Goal: Navigation & Orientation: Find specific page/section

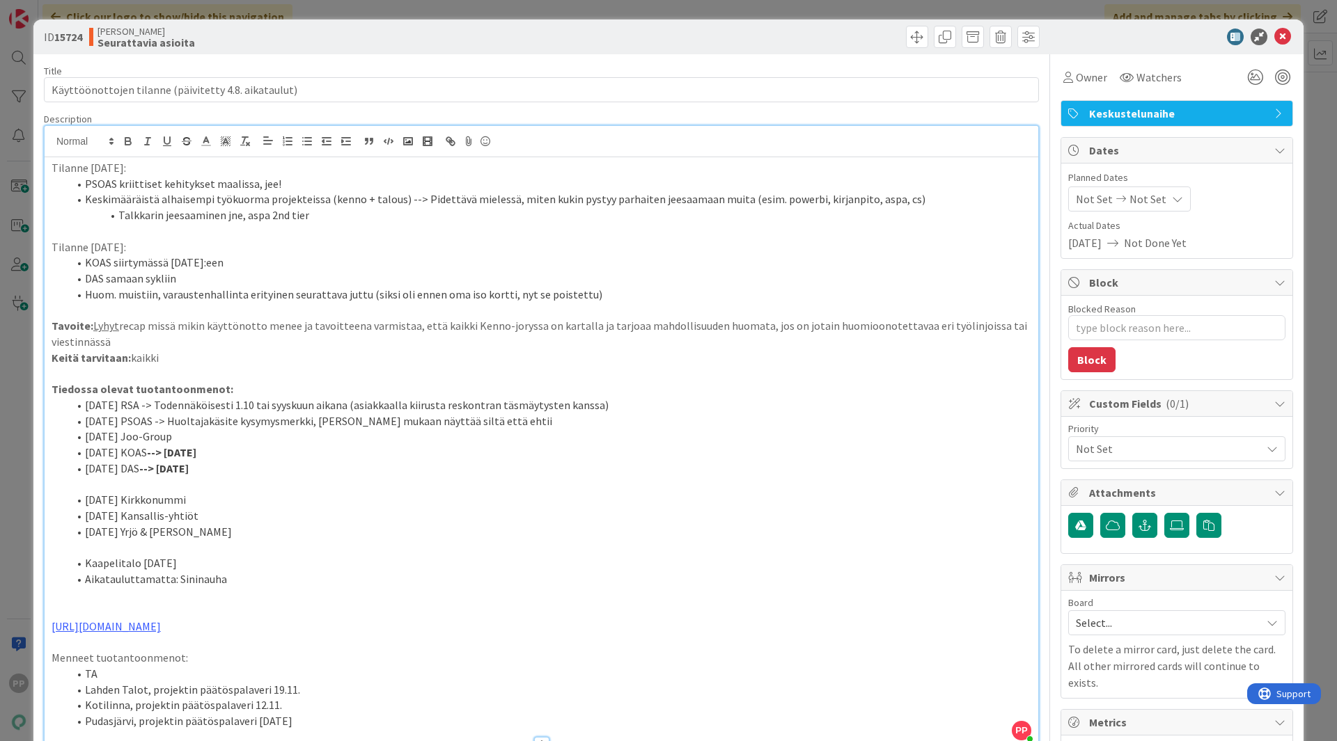
scroll to position [31, 0]
click at [19, 214] on div "ID 15724 Kenno JoRy Seurattavia asioita Title 52 / 128 Käyttöönottojen tilanne …" at bounding box center [668, 370] width 1337 height 741
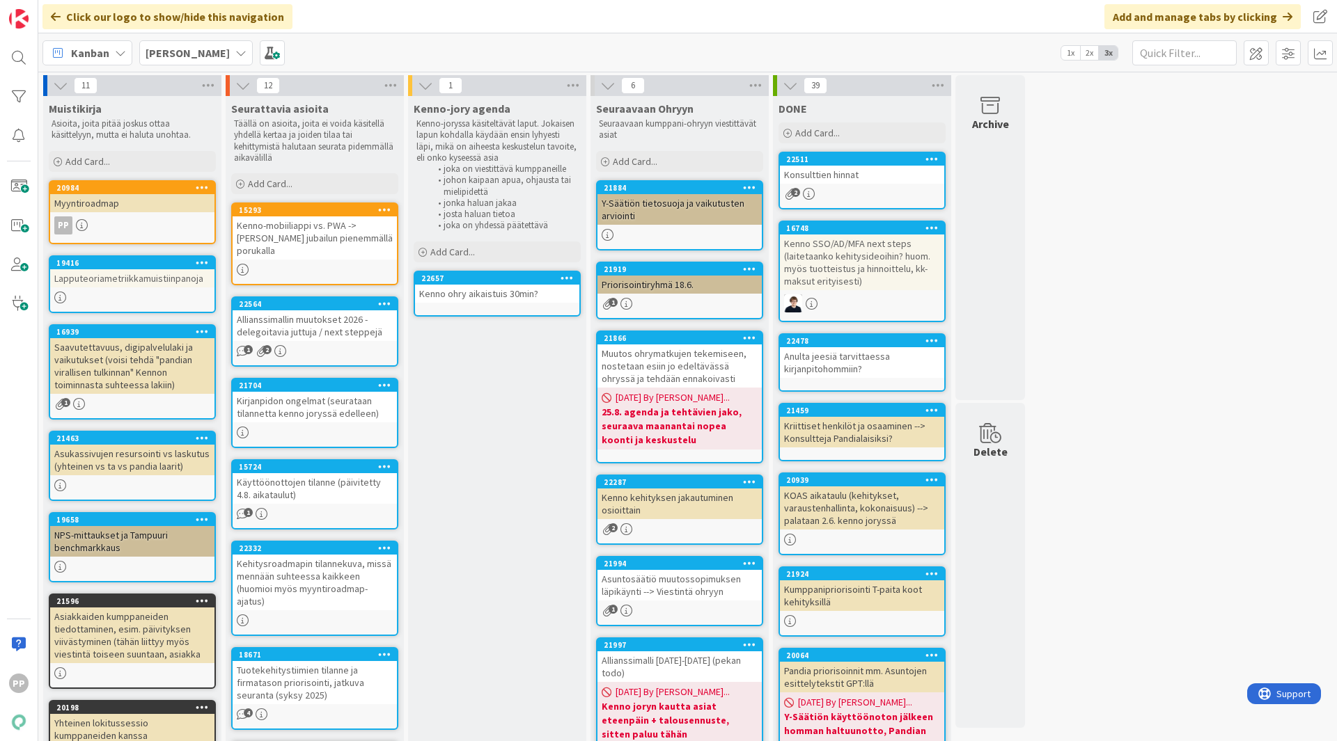
click at [489, 494] on div "Kenno-jory agenda Kenno-joryssa käsiteltävät laput. Jokaisen lapun kohdalla käy…" at bounding box center [497, 739] width 178 height 1287
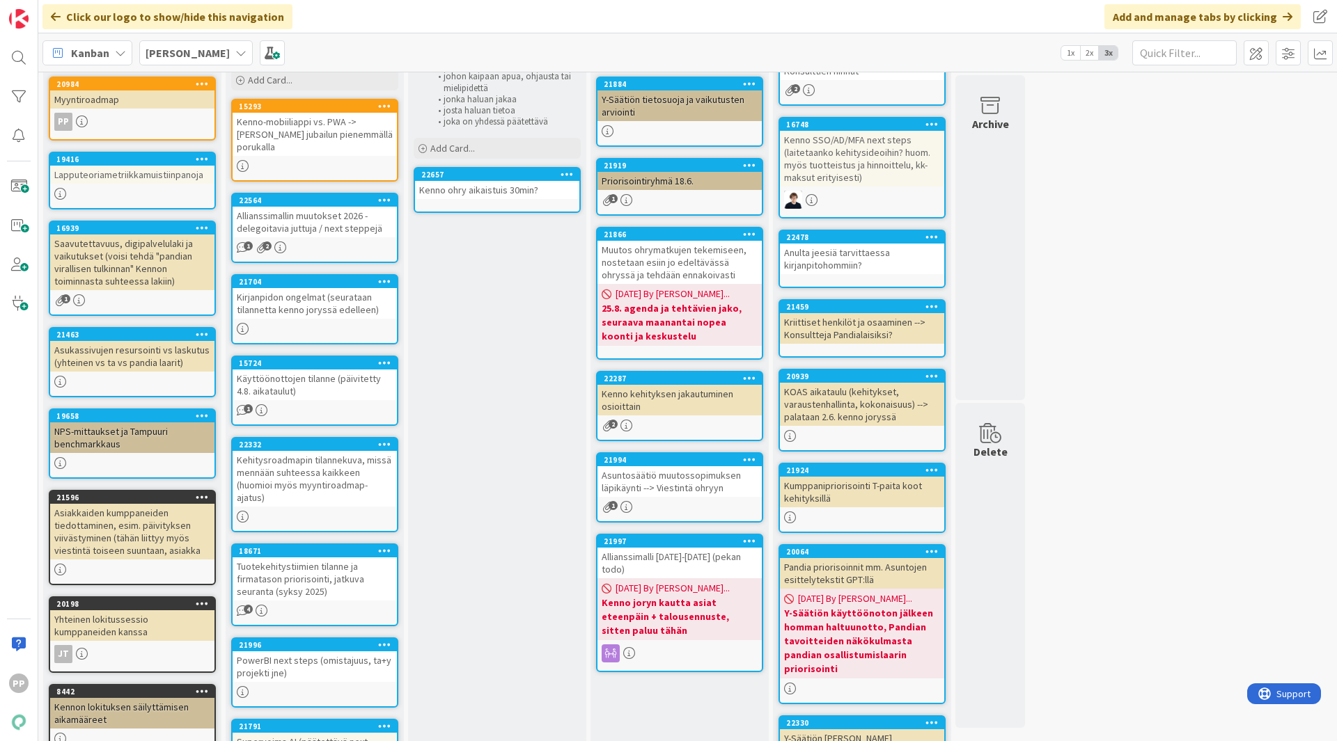
click at [1132, 309] on div "11 Muistikirja Asioita, joita pitää joskus ottaa käsittelyyn, mutta ei haluta u…" at bounding box center [687, 628] width 1293 height 1314
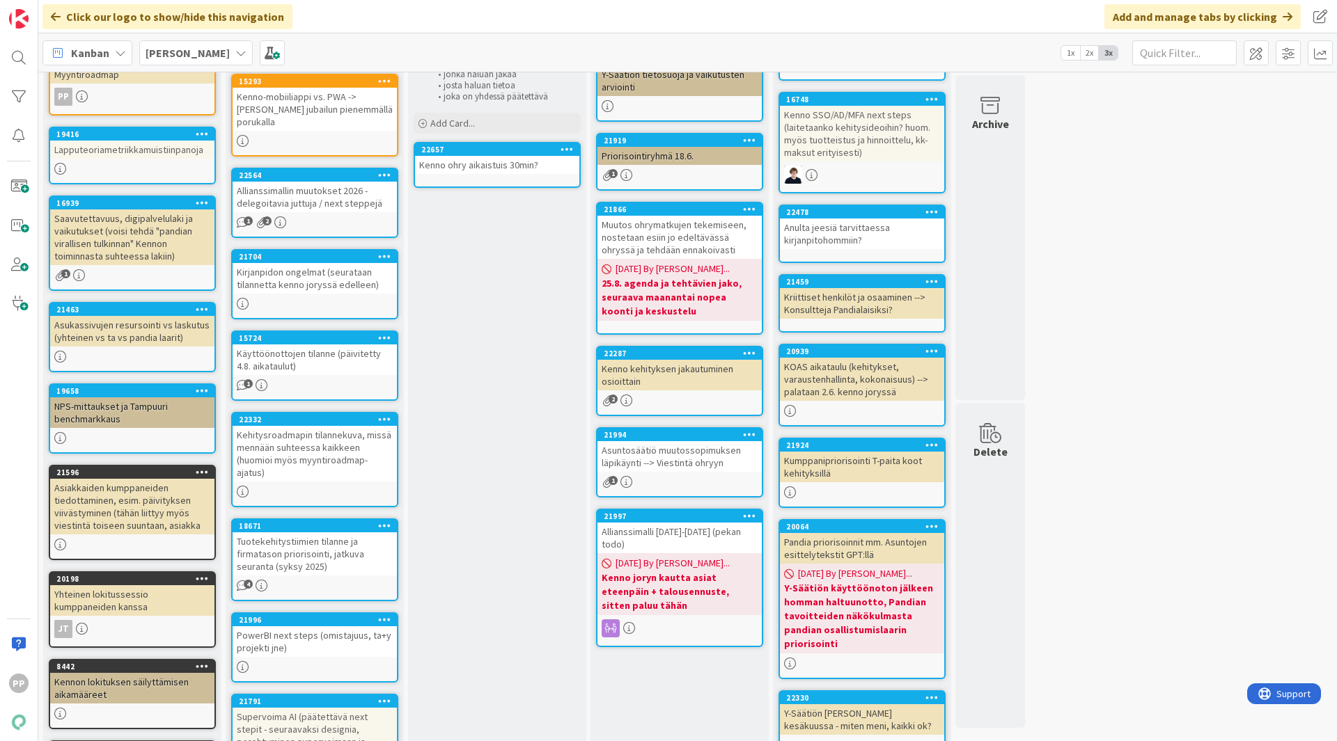
scroll to position [0, 0]
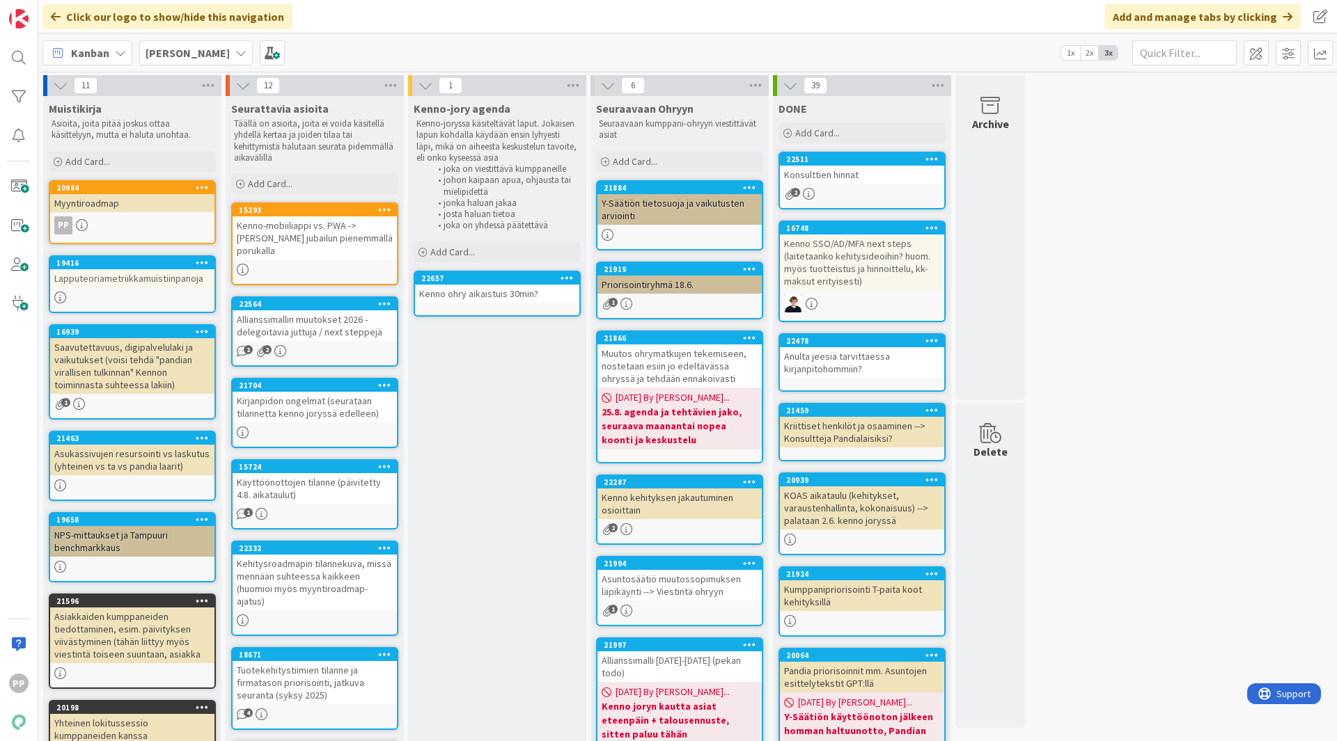
click at [482, 509] on div "Kenno-jory agenda Kenno-joryssa käsiteltävät laput. Jokaisen lapun kohdalla käy…" at bounding box center [497, 739] width 178 height 1287
click at [1253, 457] on div "11 Muistikirja Asioita, joita pitää joskus ottaa käsittelyyn, mutta ei haluta u…" at bounding box center [687, 732] width 1293 height 1314
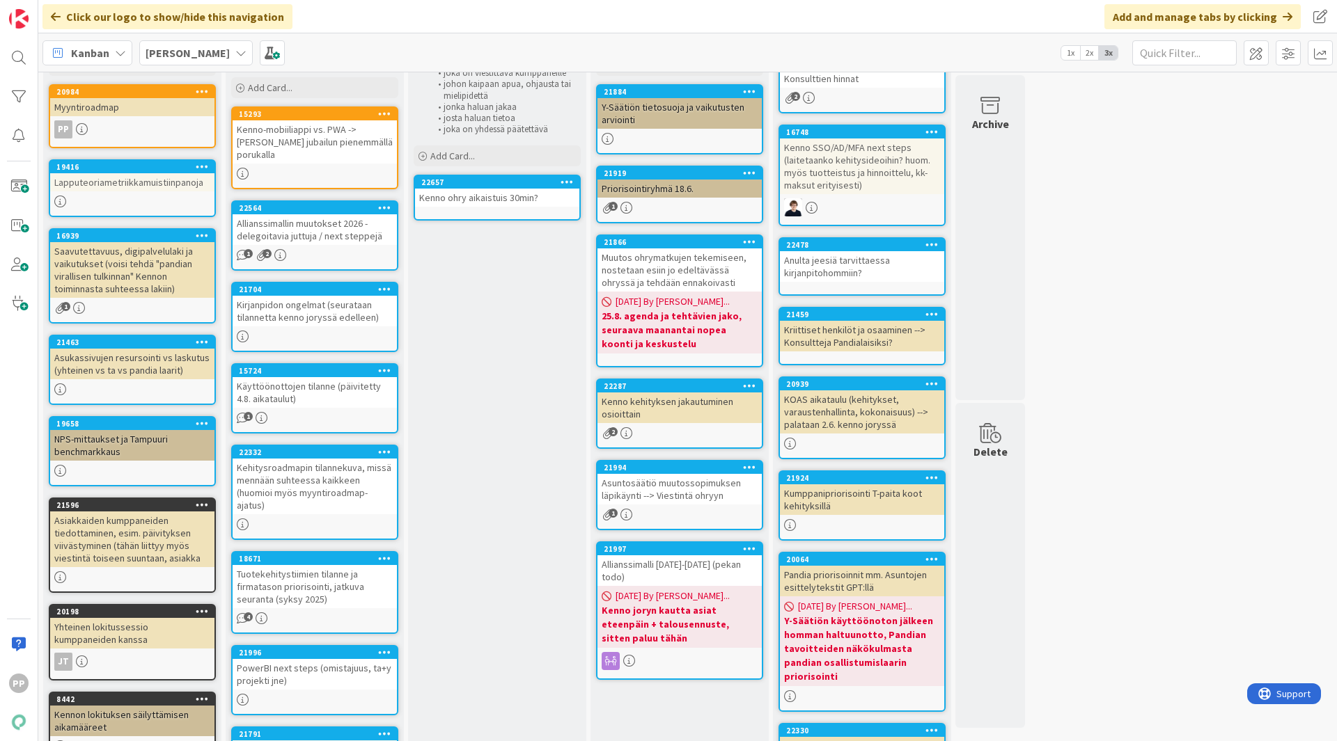
scroll to position [97, 0]
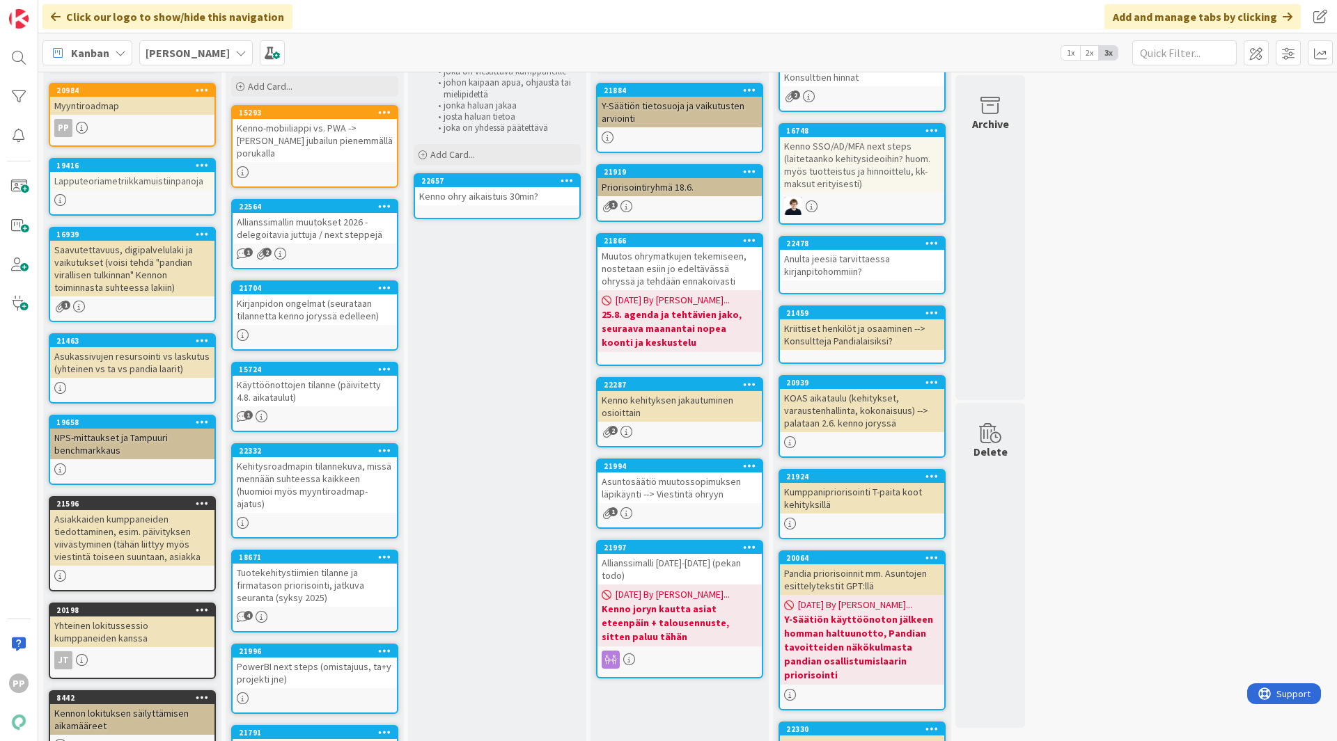
click at [520, 431] on div "Kenno-jory agenda Kenno-joryssa käsiteltävät laput. Jokaisen lapun kohdalla käy…" at bounding box center [497, 642] width 178 height 1287
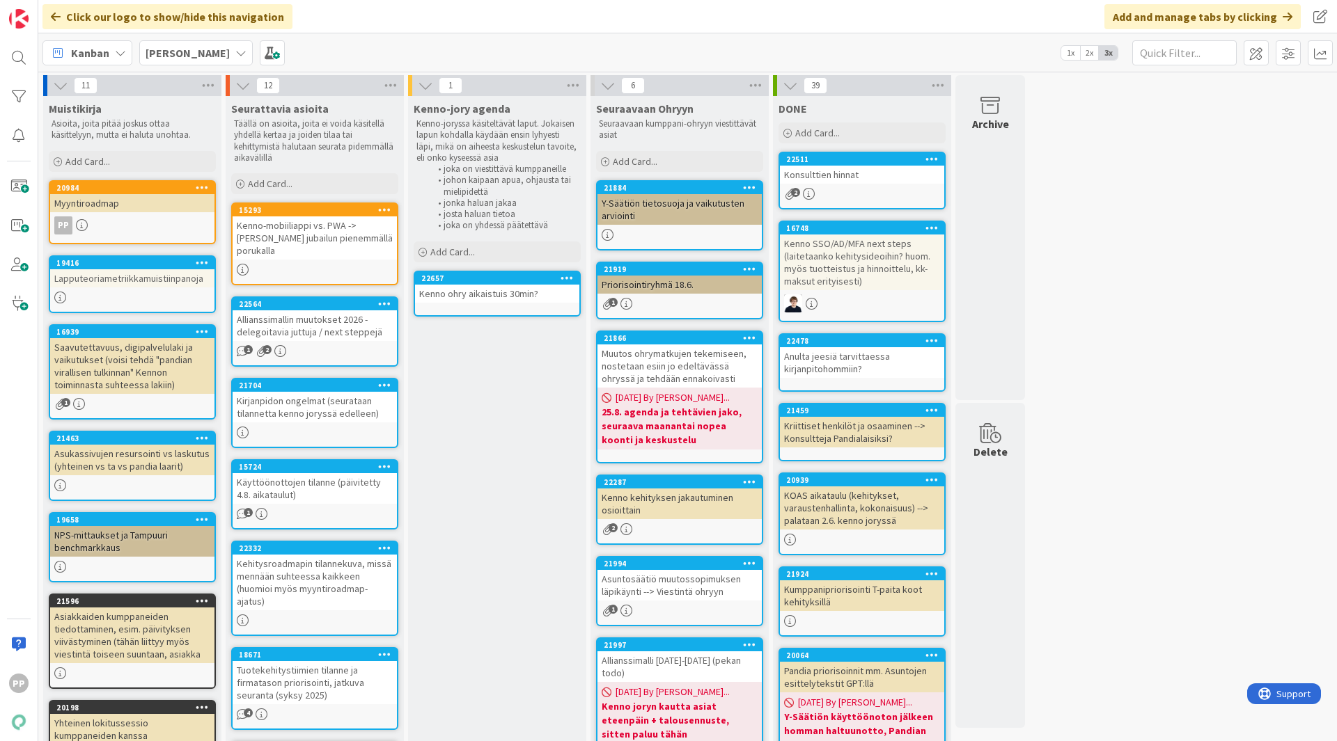
click at [497, 415] on div "Kenno-jory agenda Kenno-joryssa käsiteltävät laput. Jokaisen lapun kohdalla käy…" at bounding box center [497, 739] width 178 height 1287
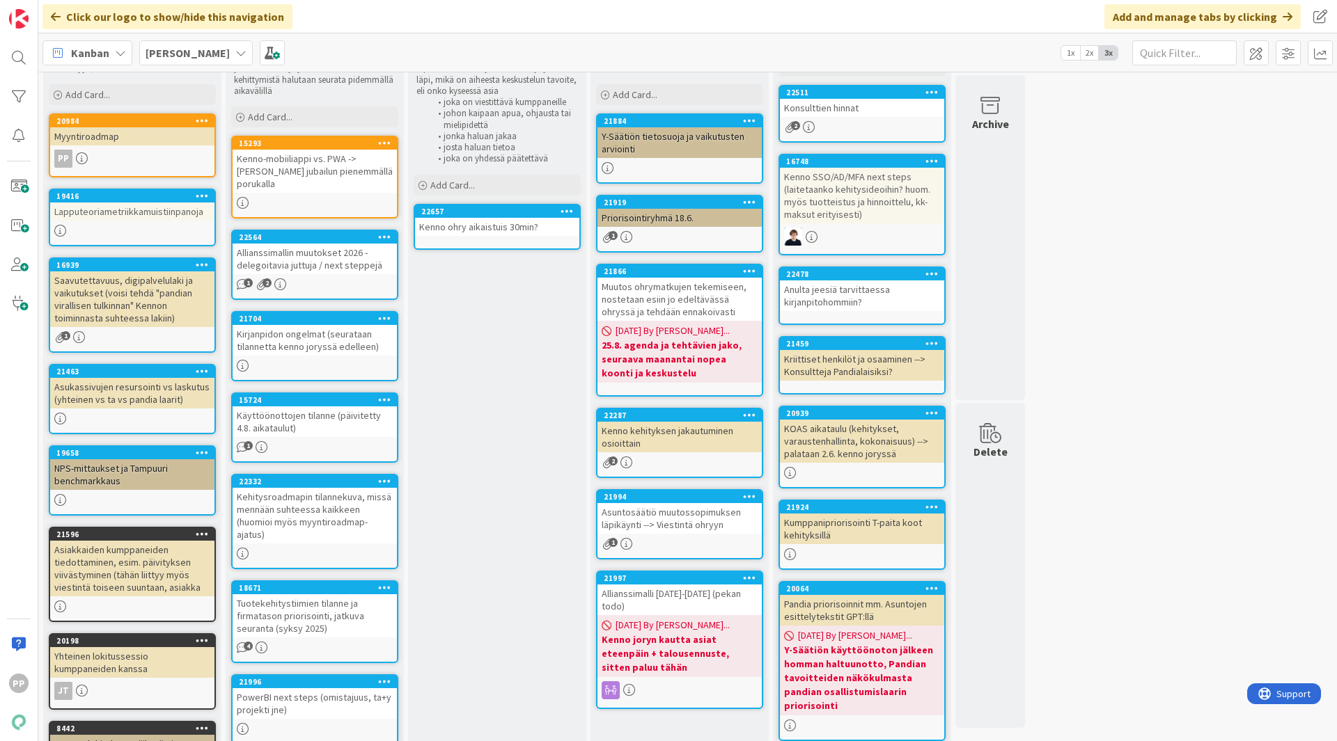
scroll to position [68, 0]
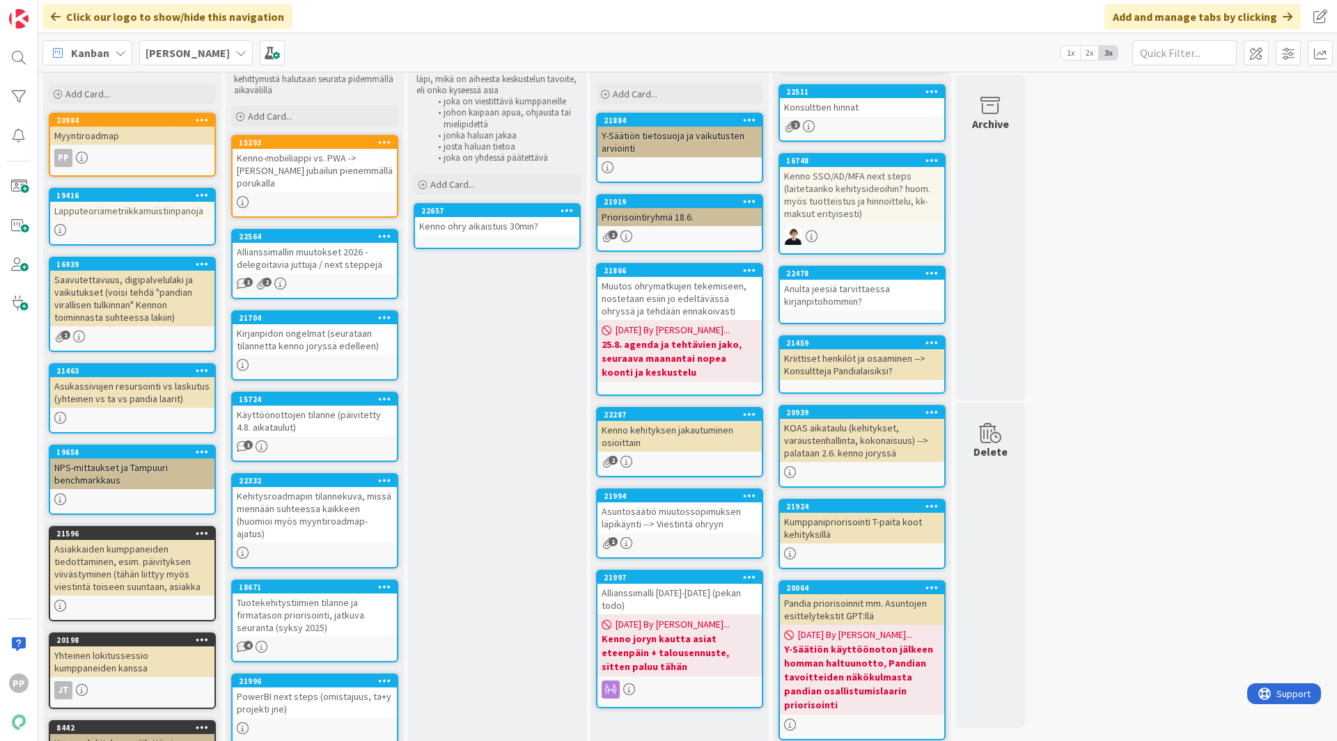
click at [536, 350] on div "Kenno-jory agenda Kenno-joryssa käsiteltävät laput. Jokaisen lapun kohdalla käy…" at bounding box center [497, 672] width 178 height 1287
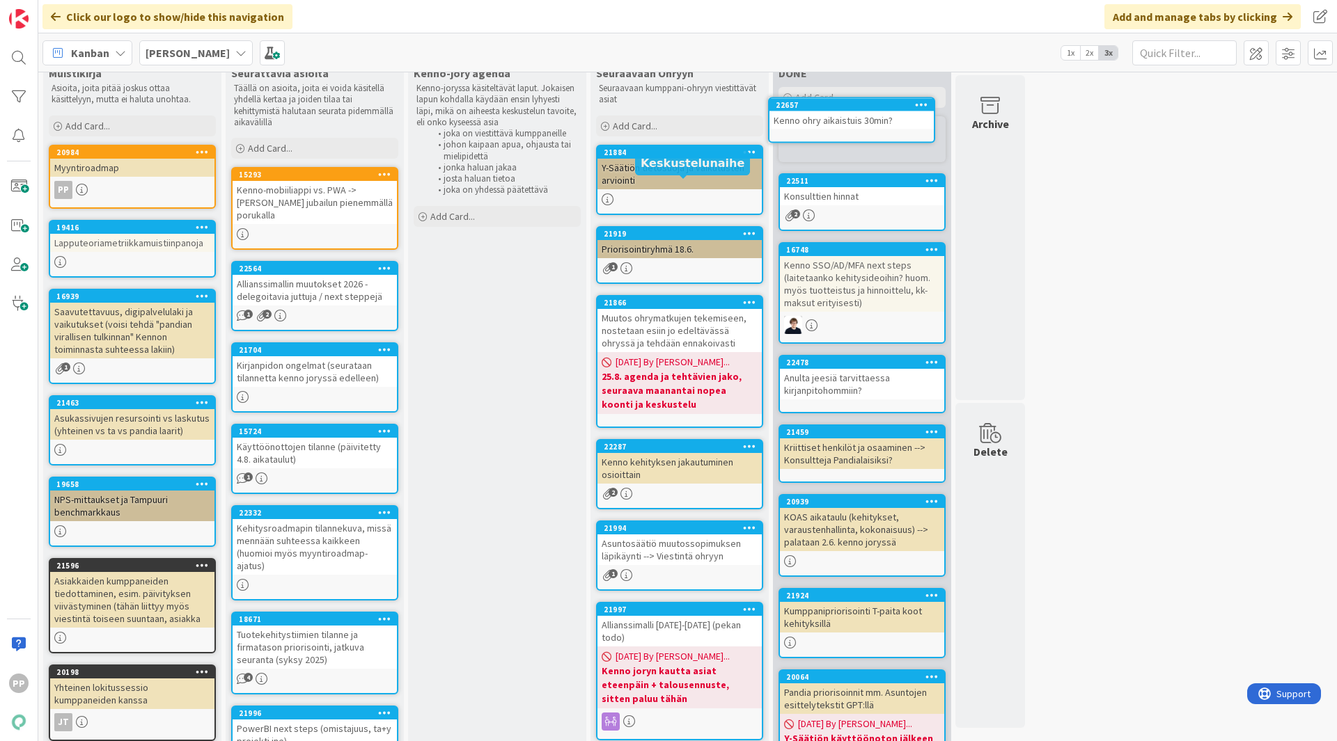
scroll to position [0, 0]
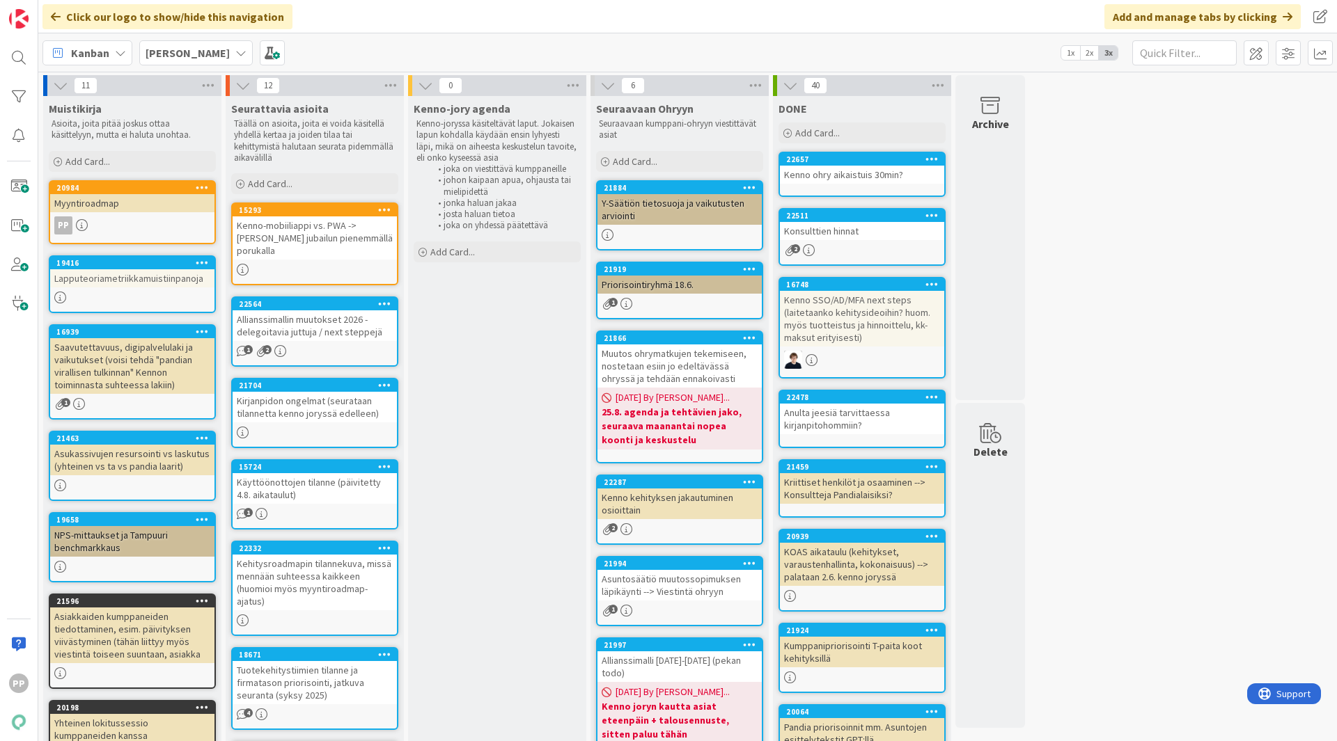
click at [1159, 329] on div "11 Muistikirja Asioita, joita pitää joskus ottaa käsittelyyn, mutta ei haluta u…" at bounding box center [687, 732] width 1293 height 1314
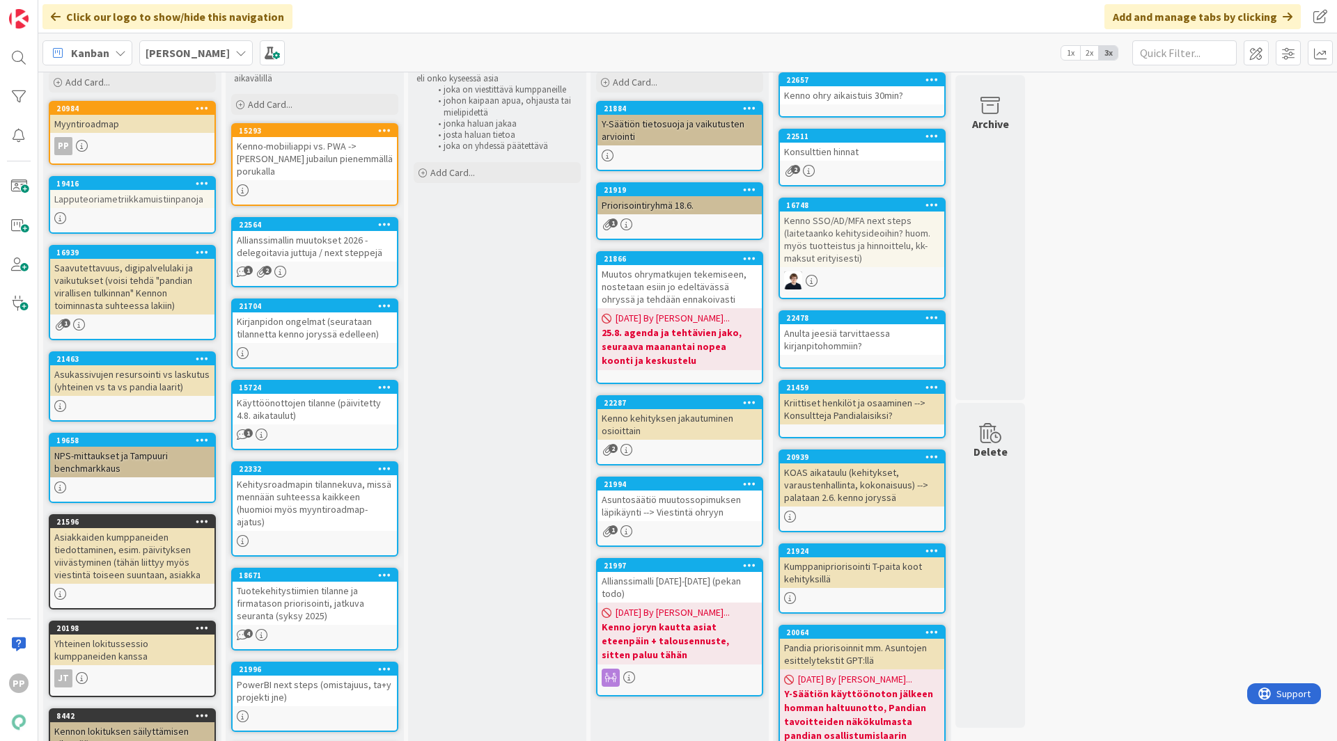
scroll to position [78, 0]
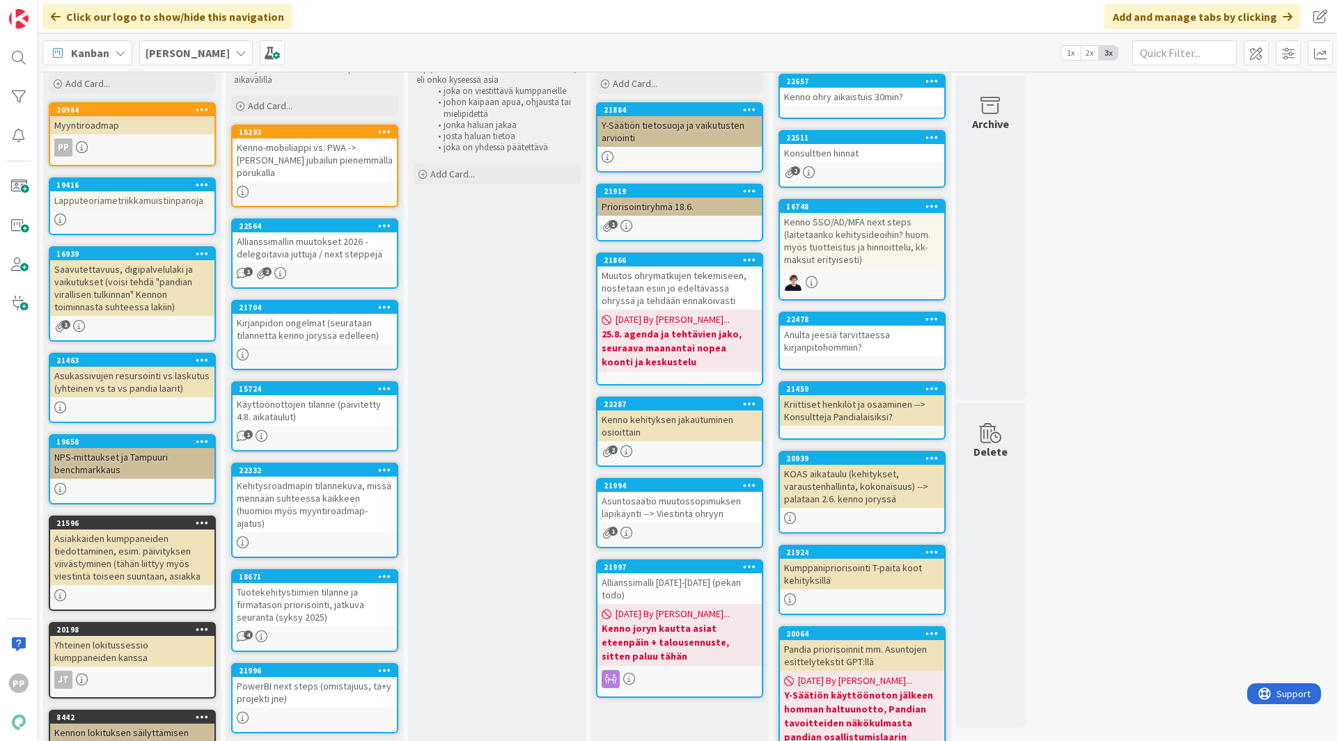
click at [1177, 344] on div "11 Muistikirja Asioita, joita pitää joskus ottaa käsittelyyn, mutta ei haluta u…" at bounding box center [687, 654] width 1293 height 1314
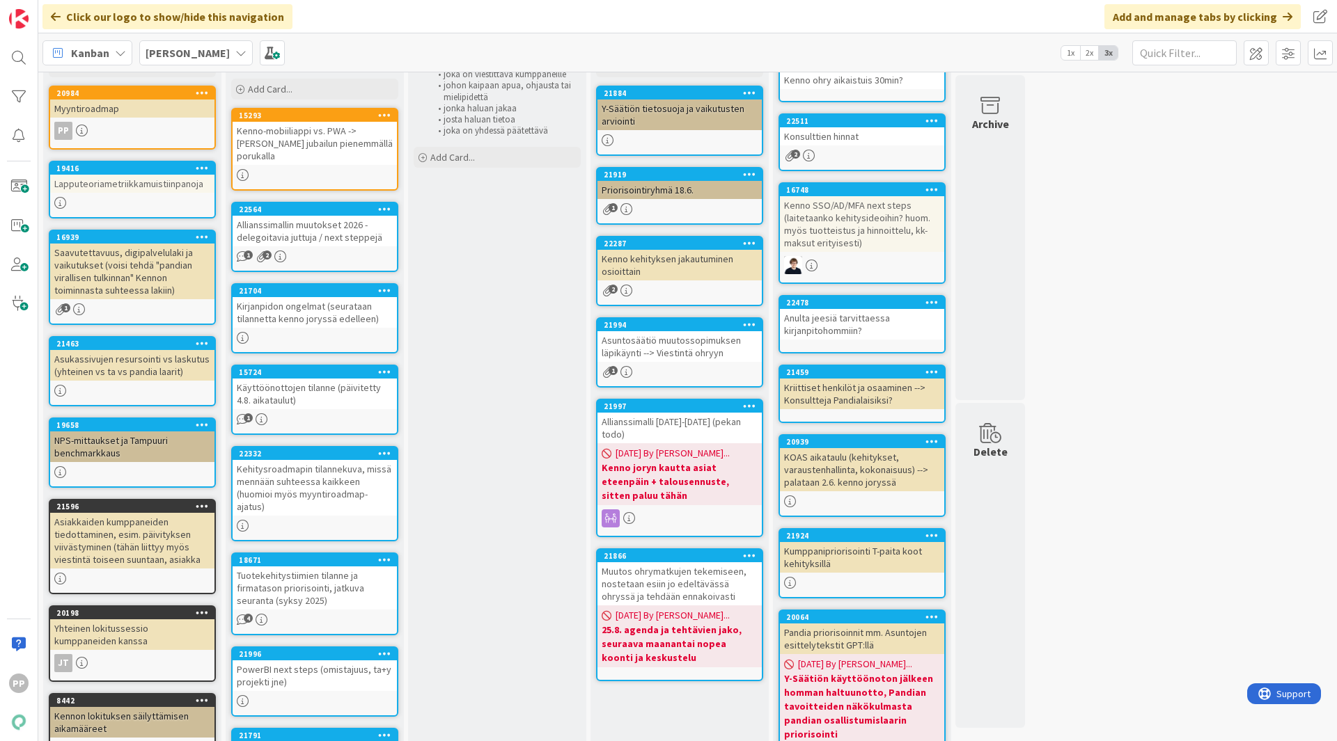
scroll to position [23, 0]
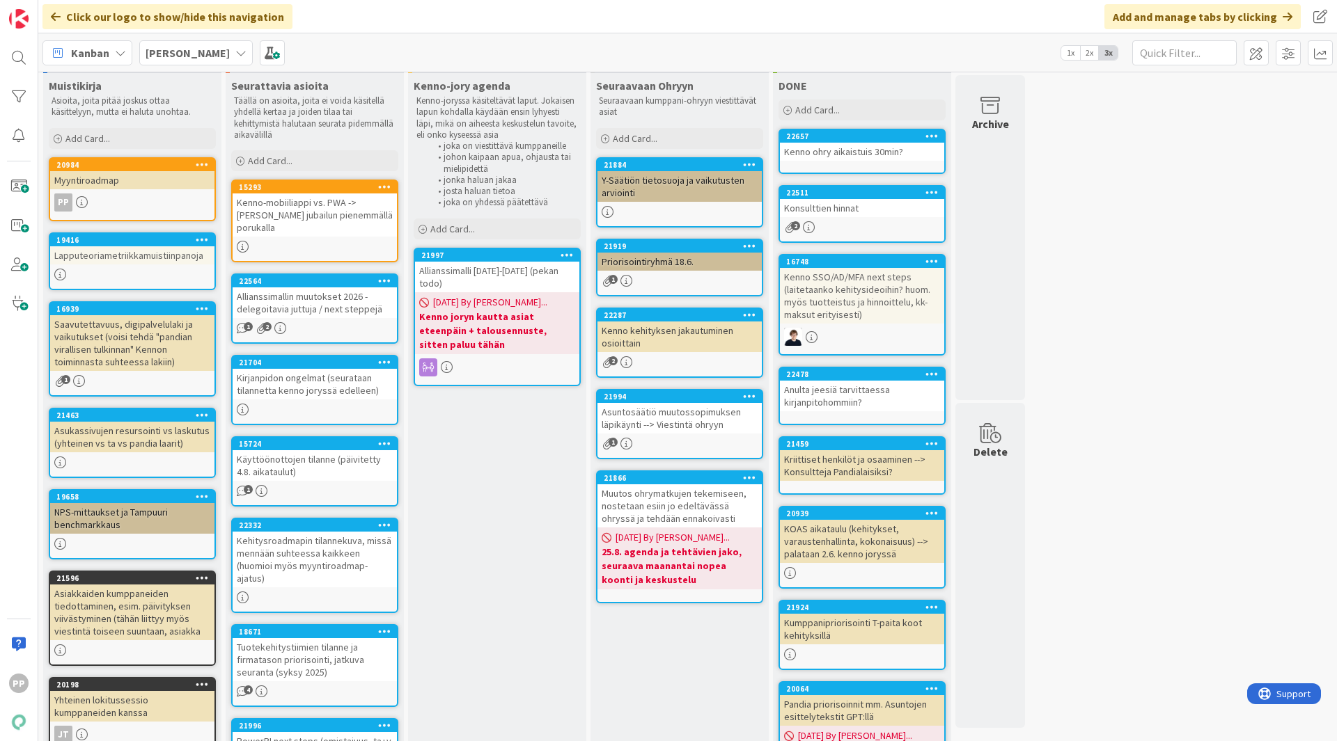
click at [501, 273] on div "Allianssimalli 2026-2027 (pekan todo)" at bounding box center [497, 277] width 164 height 31
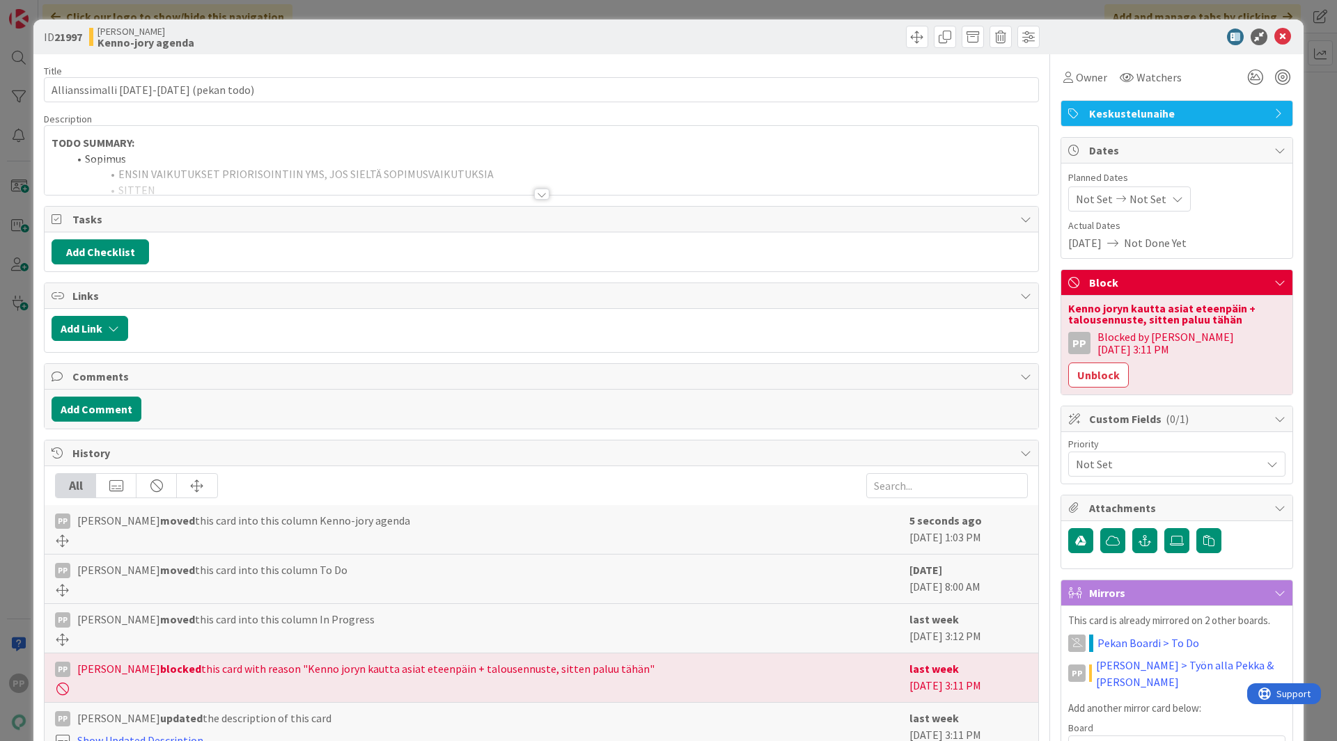
click at [377, 151] on li "Sopimus" at bounding box center [549, 159] width 963 height 16
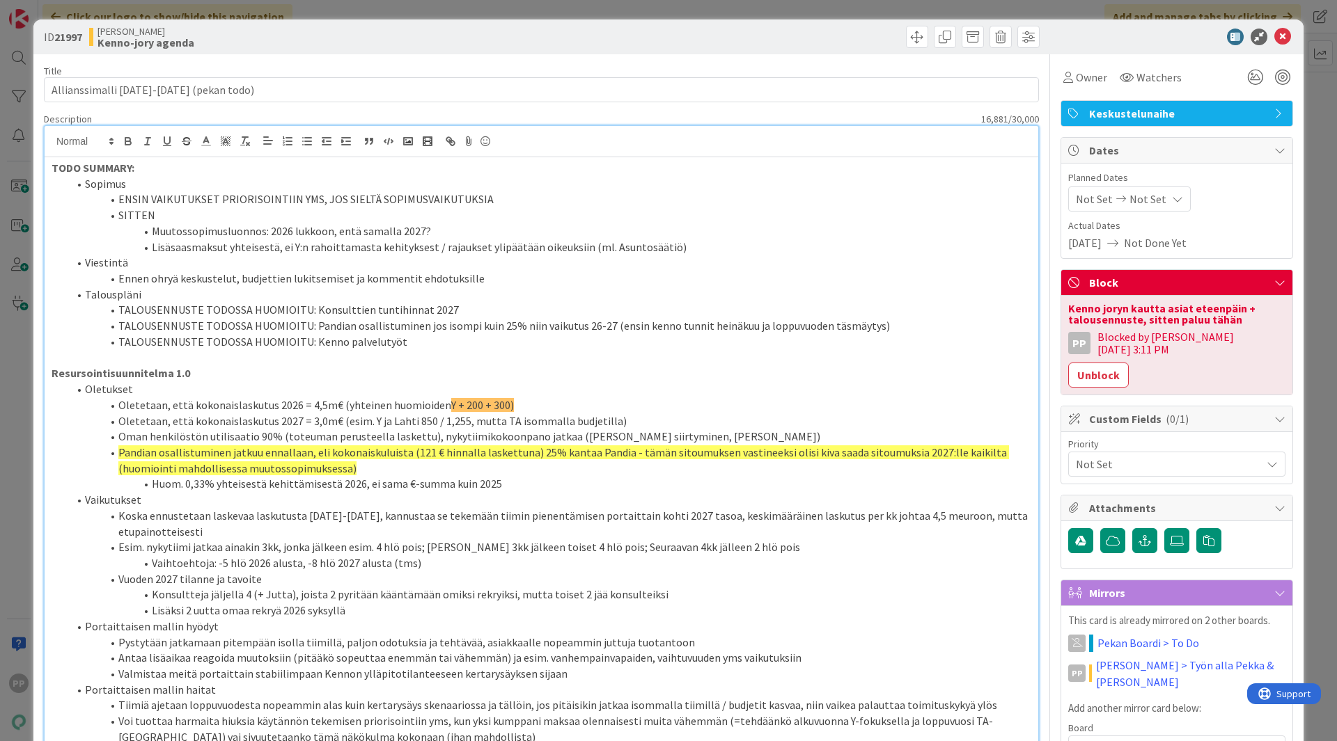
click at [385, 207] on li "SITTEN" at bounding box center [549, 215] width 963 height 16
click at [121, 222] on li "SITTEN" at bounding box center [549, 215] width 963 height 16
click at [19, 251] on div "ID 21997 Kenno JoRy Kenno-jory agenda Title 37 / 128 Allianssimalli 2026-2027 (…" at bounding box center [668, 370] width 1337 height 741
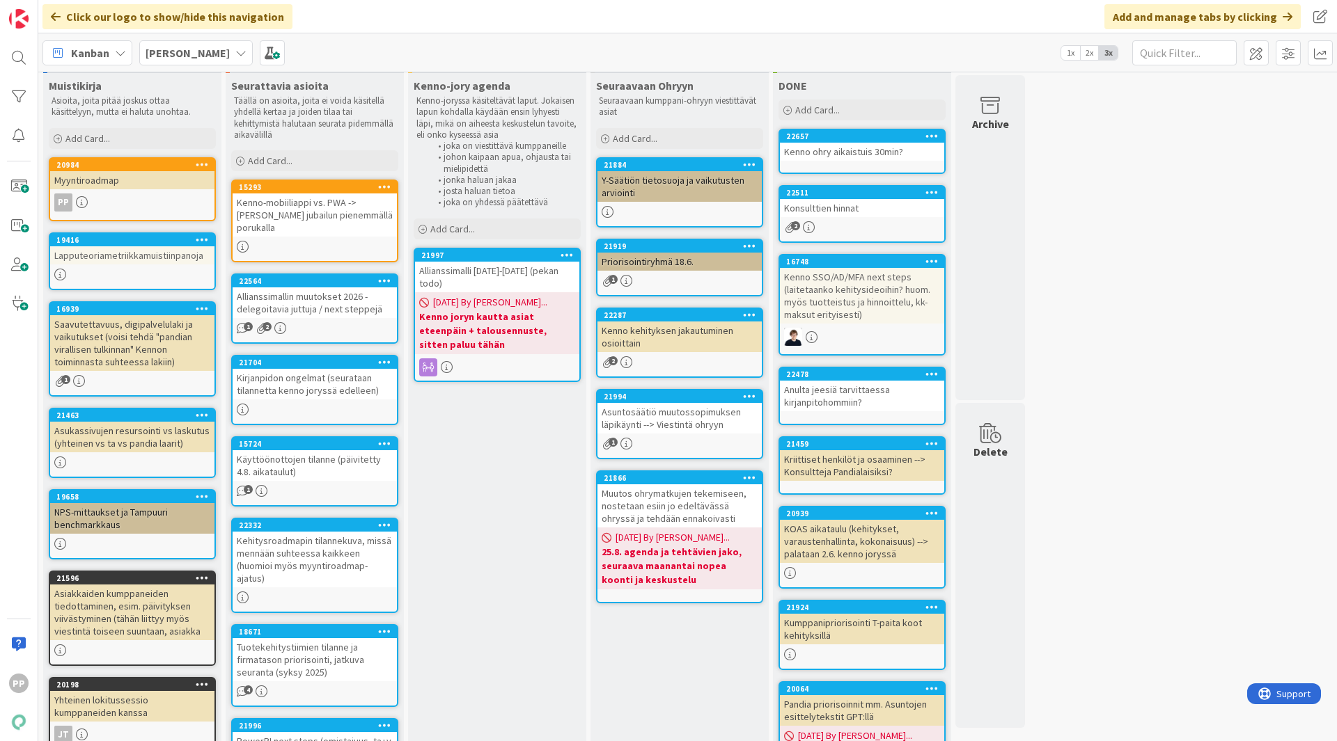
click at [491, 265] on div "Allianssimalli 2026-2027 (pekan todo)" at bounding box center [497, 277] width 164 height 31
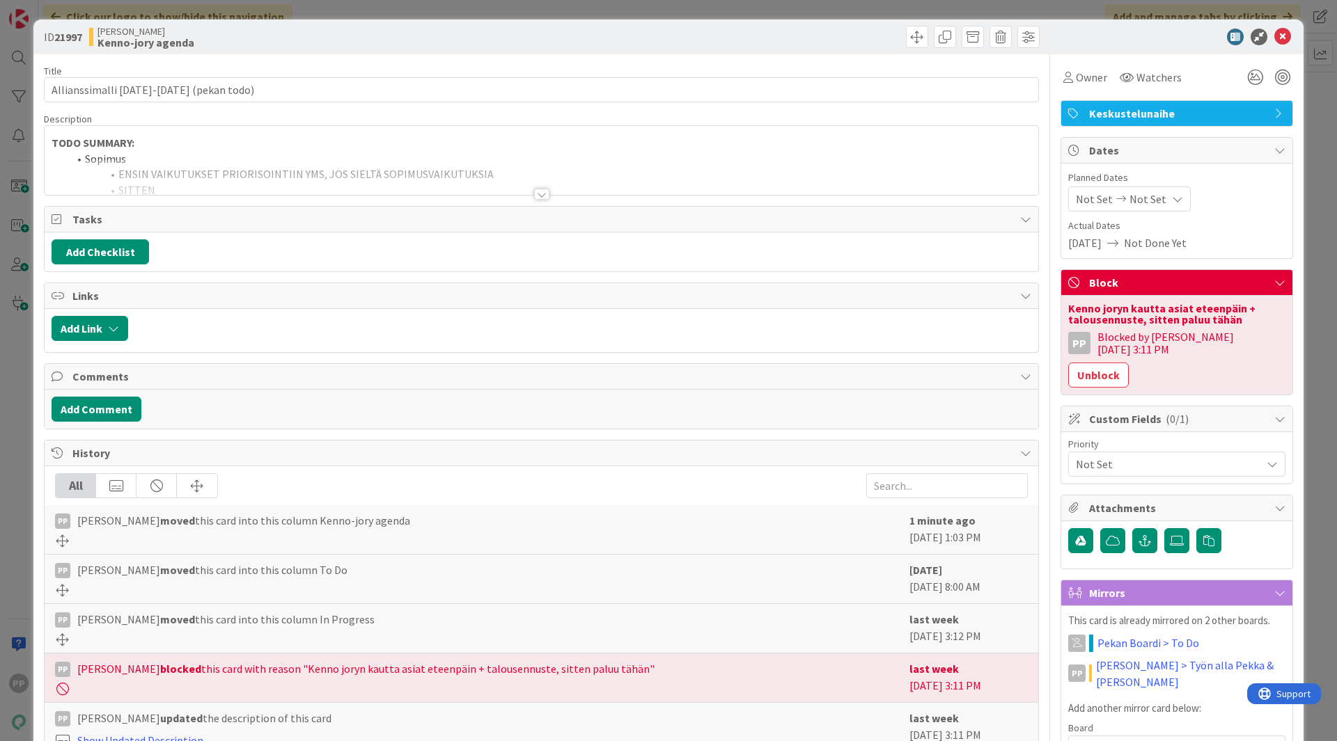
click at [1313, 285] on div "ID 21997 Kenno JoRy Kenno-jory agenda Title 37 / 128 Allianssimalli 2026-2027 (…" at bounding box center [668, 370] width 1337 height 741
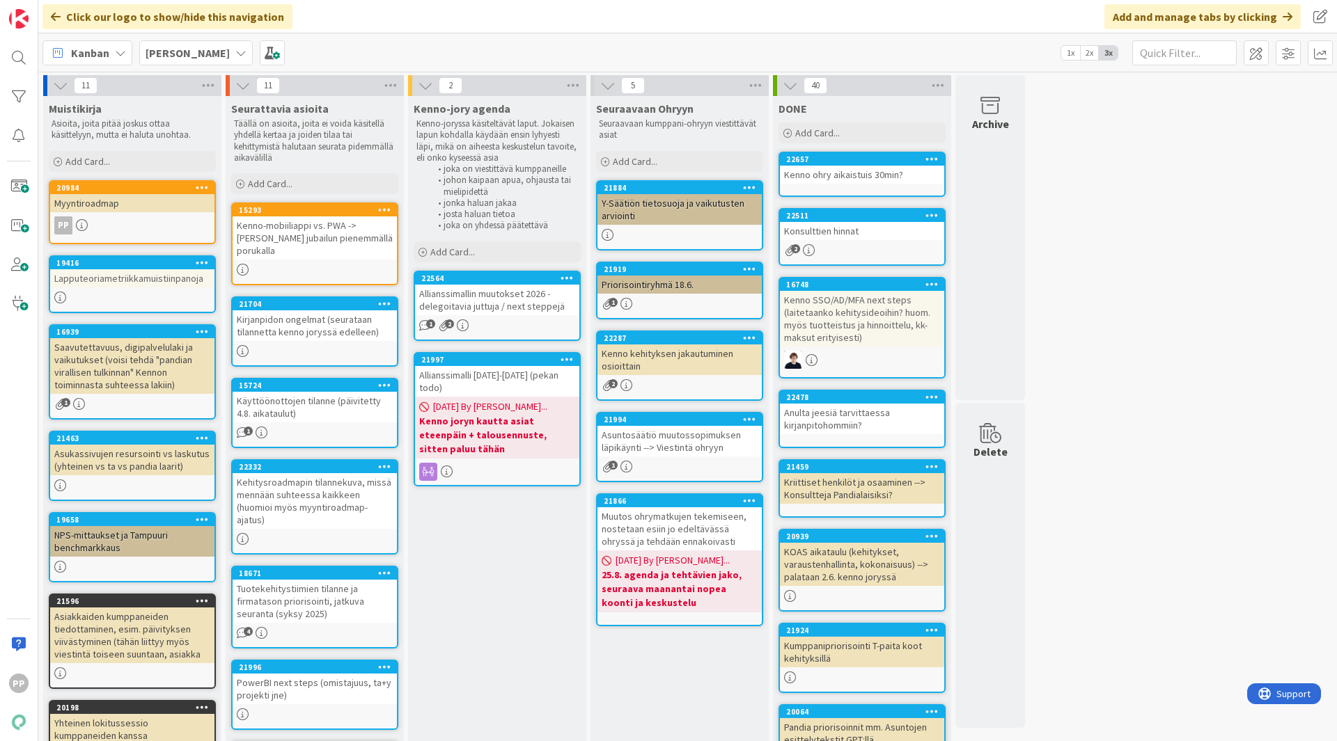
click at [516, 297] on div "Allianssimallin muutokset 2026 - delegoitavia juttuja / next steppejä" at bounding box center [497, 300] width 164 height 31
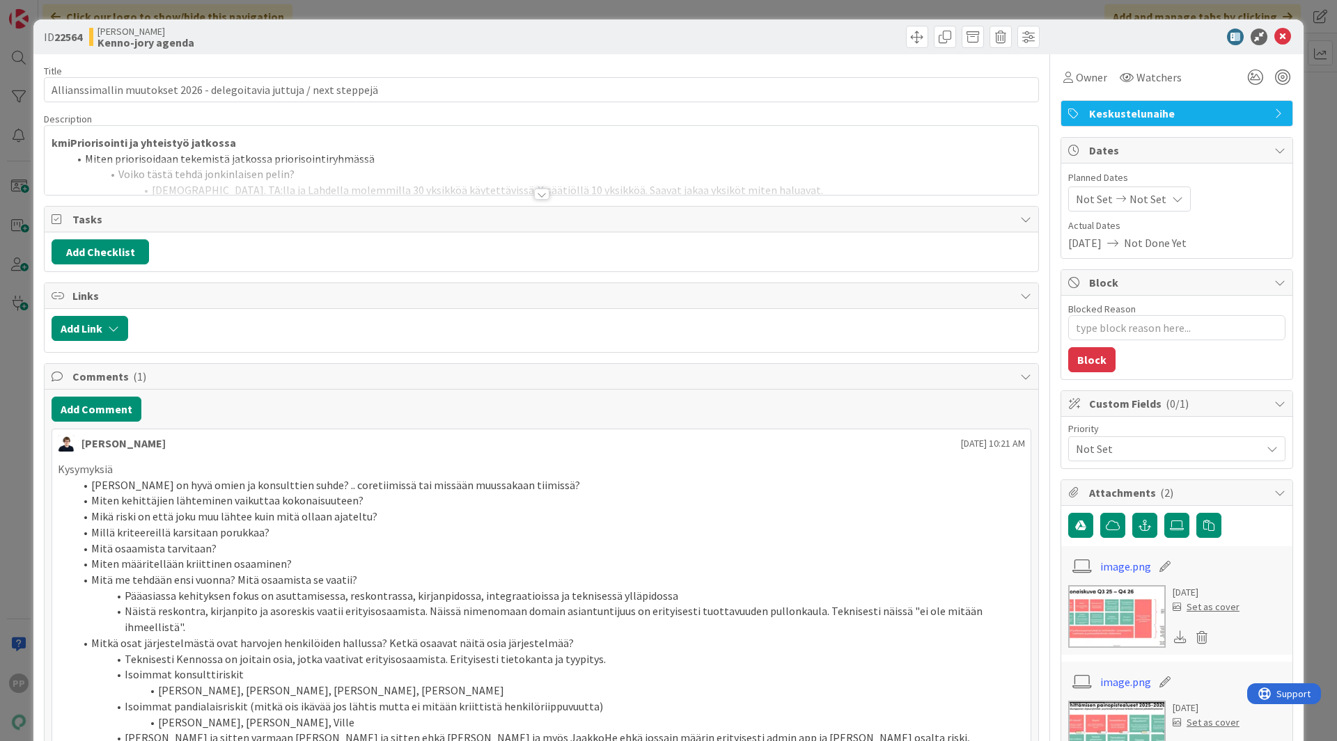
click at [338, 173] on div at bounding box center [542, 177] width 994 height 36
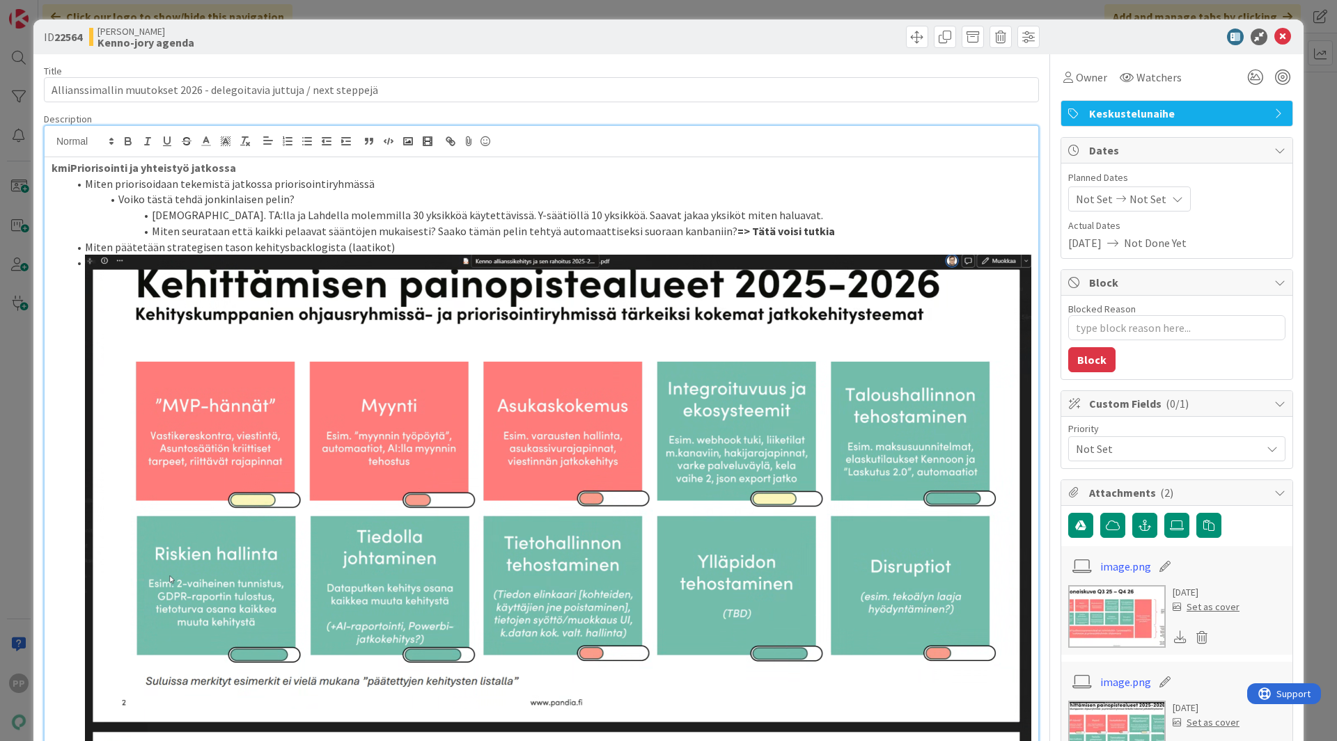
click at [333, 198] on li "Voiko tästä tehdä jonkinlaisen pelin?" at bounding box center [549, 199] width 963 height 16
click at [404, 251] on li "Miten päätetään strategisen tason kehitysbacklogista (laatikot)" at bounding box center [549, 248] width 963 height 16
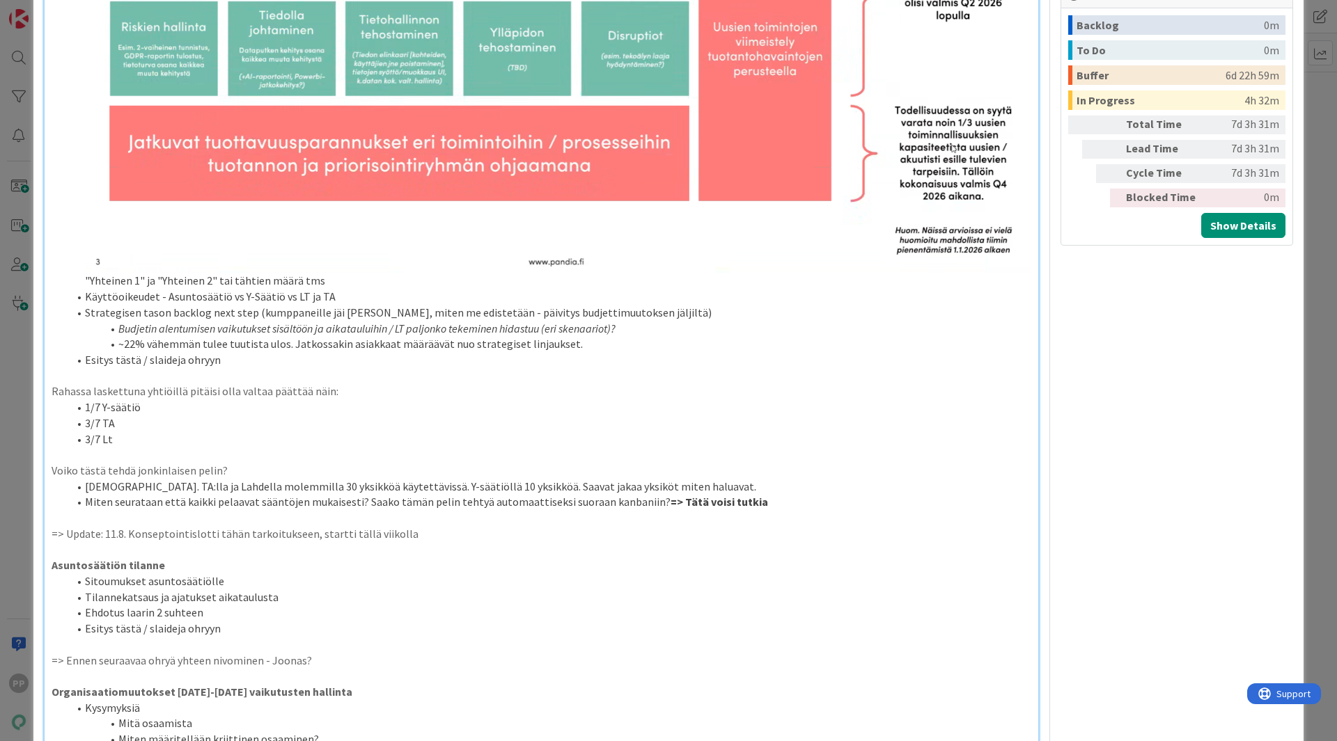
scroll to position [952, 0]
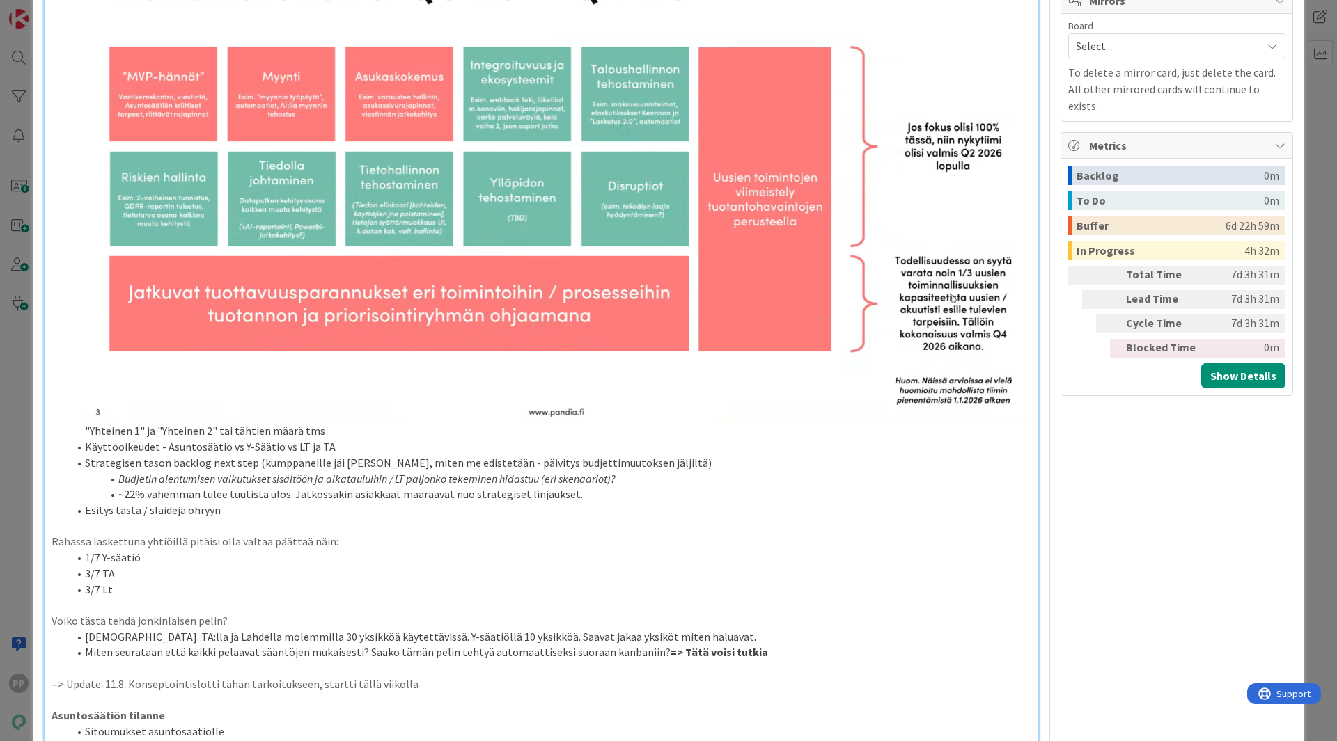
scroll to position [802, 0]
click at [663, 301] on img at bounding box center [558, 180] width 946 height 483
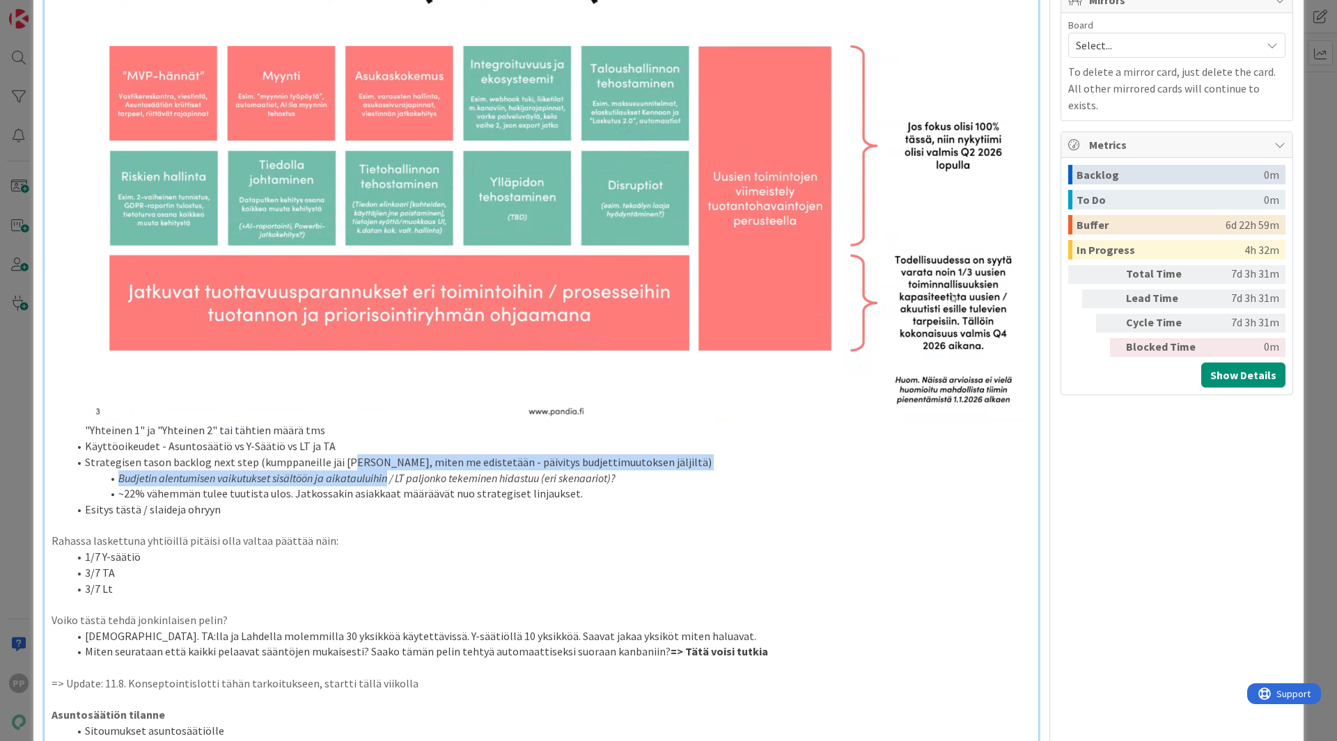
drag, startPoint x: 342, startPoint y: 449, endPoint x: 418, endPoint y: 488, distance: 85.3
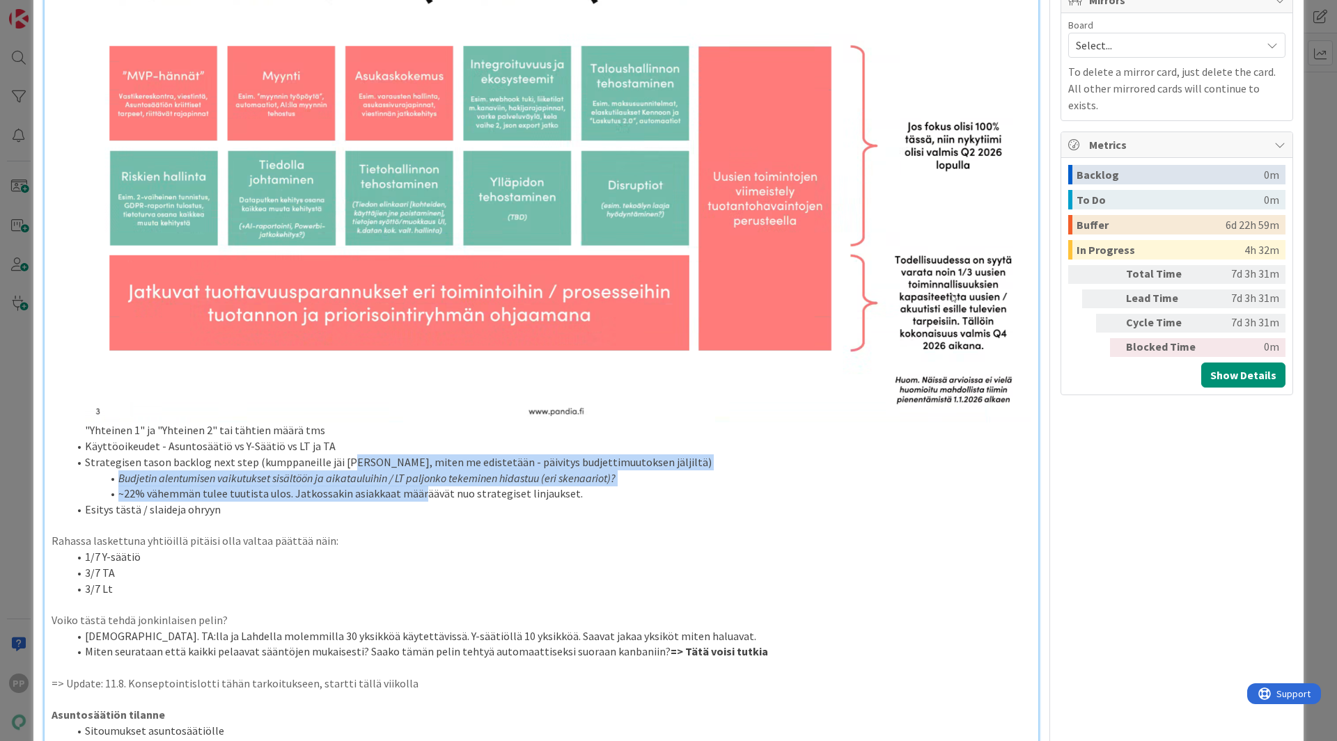
click at [418, 488] on li "~22% vähemmän tulee tuutista ulos. Jatkossakin asiakkaat määräävät nuo strategi…" at bounding box center [549, 494] width 963 height 16
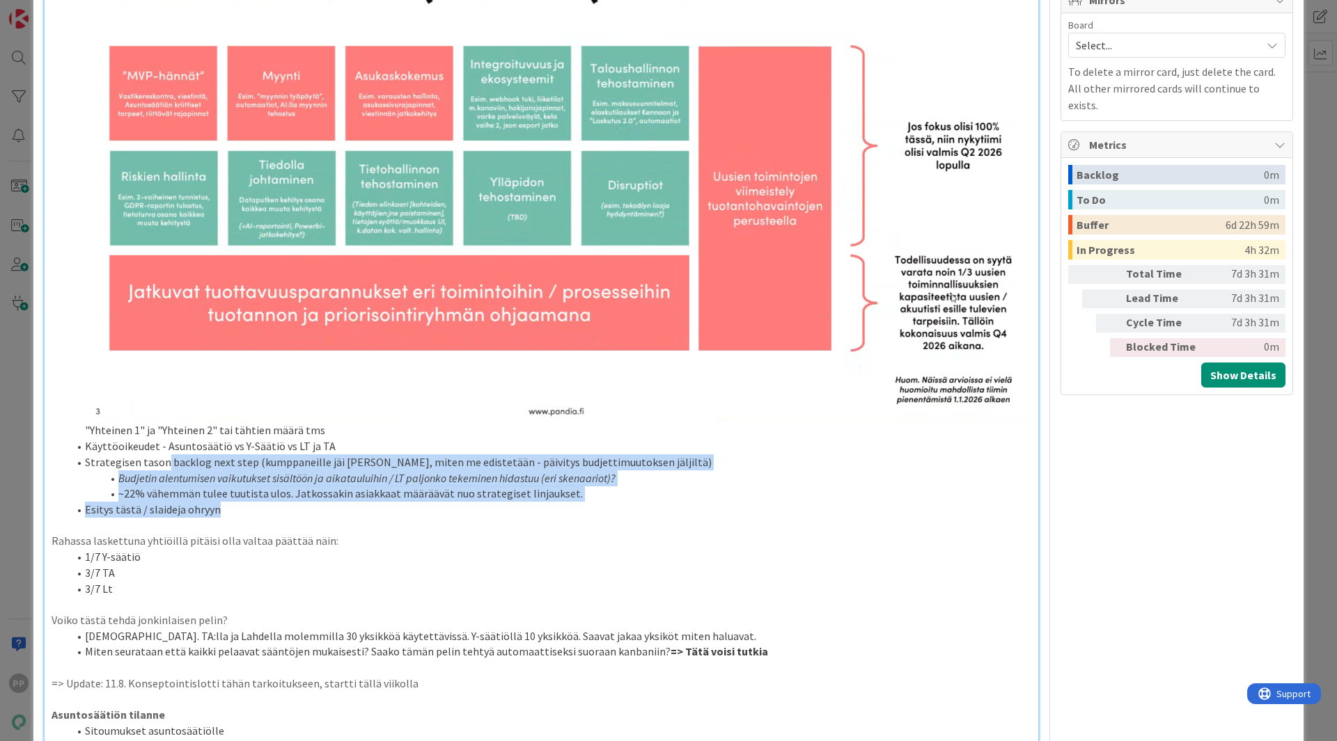
drag, startPoint x: 290, startPoint y: 496, endPoint x: 165, endPoint y: 458, distance: 130.8
click at [165, 458] on li "Strategisen tason backlog next step (kumppaneille jäi todoja, miten me edistetä…" at bounding box center [549, 463] width 963 height 16
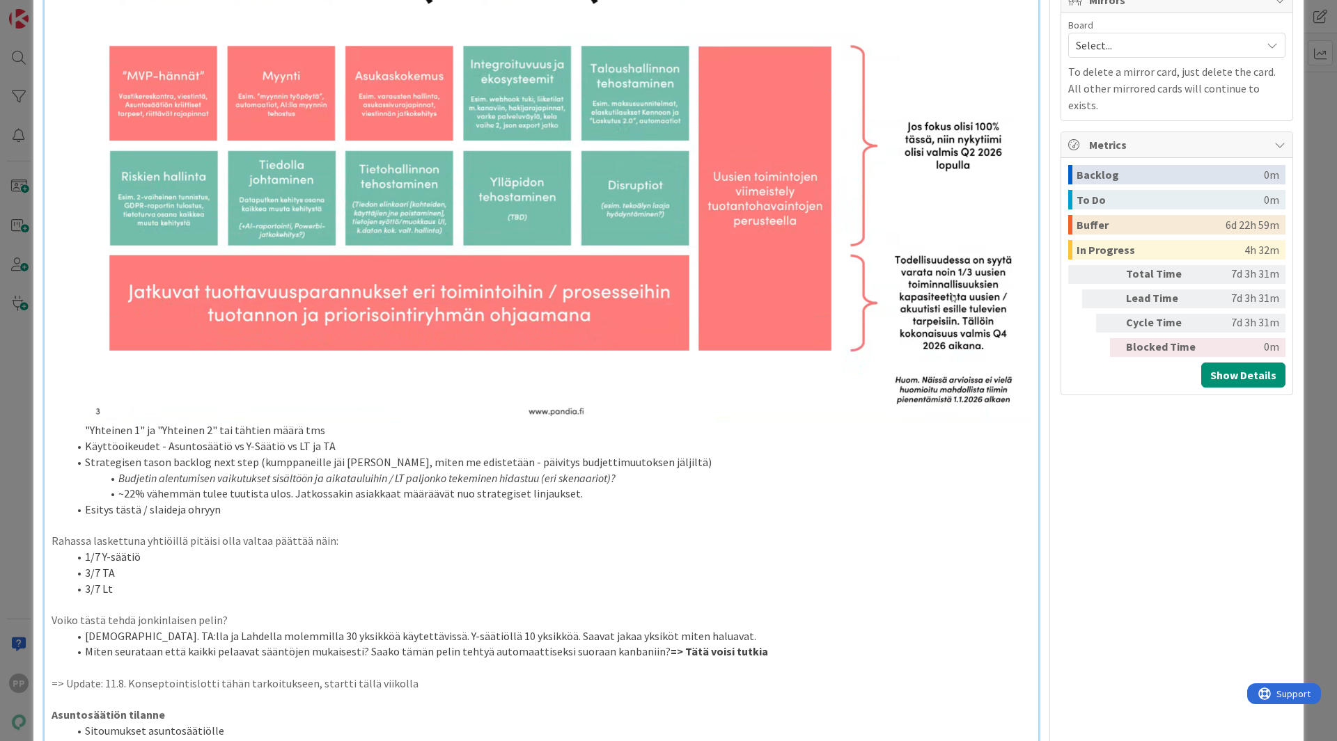
click at [163, 581] on li "3/7 Lt" at bounding box center [549, 589] width 963 height 16
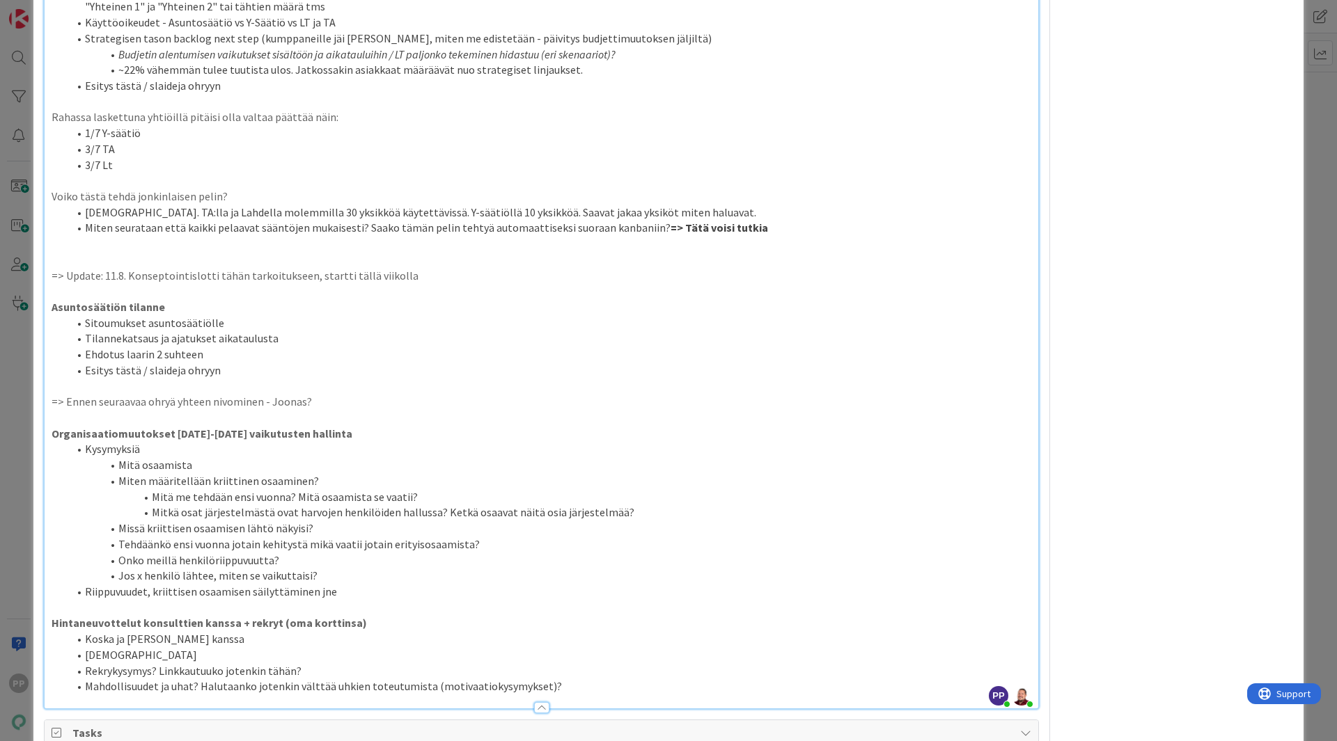
scroll to position [1227, 0]
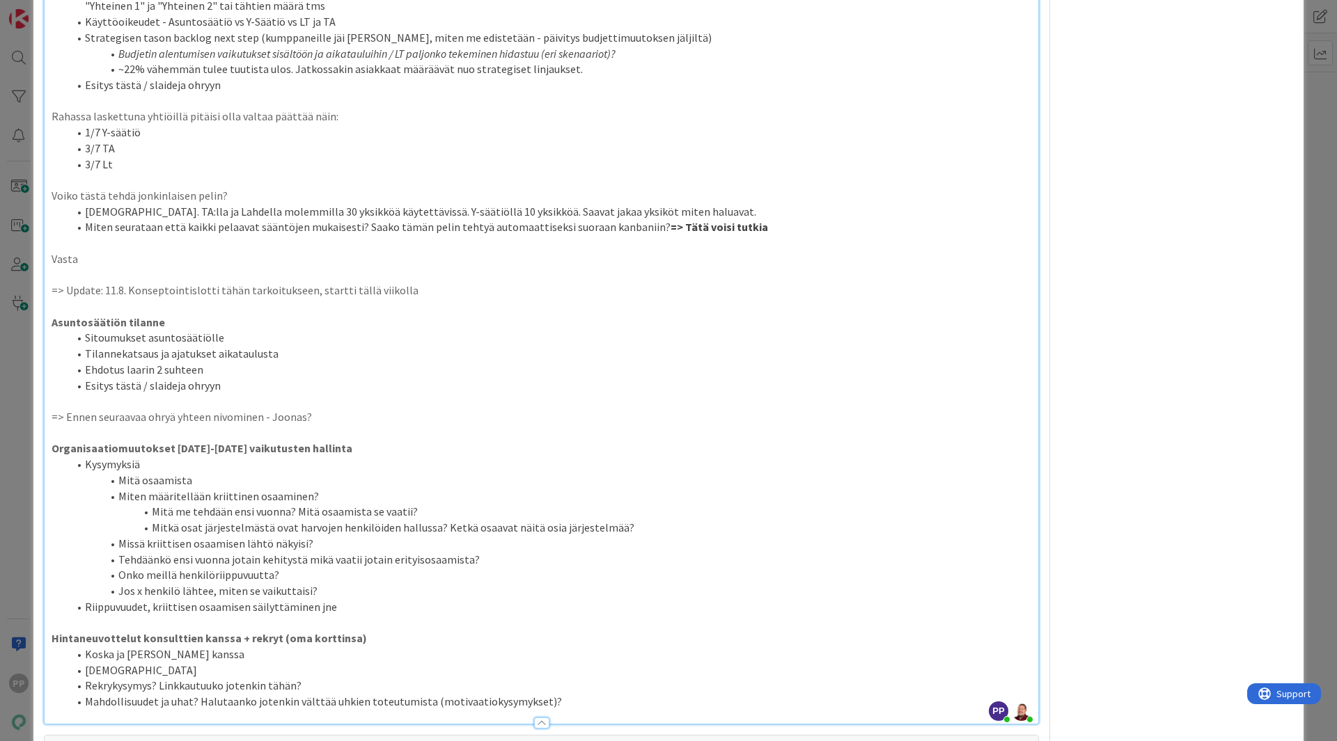
type textarea "x"
click at [286, 395] on p at bounding box center [542, 401] width 980 height 16
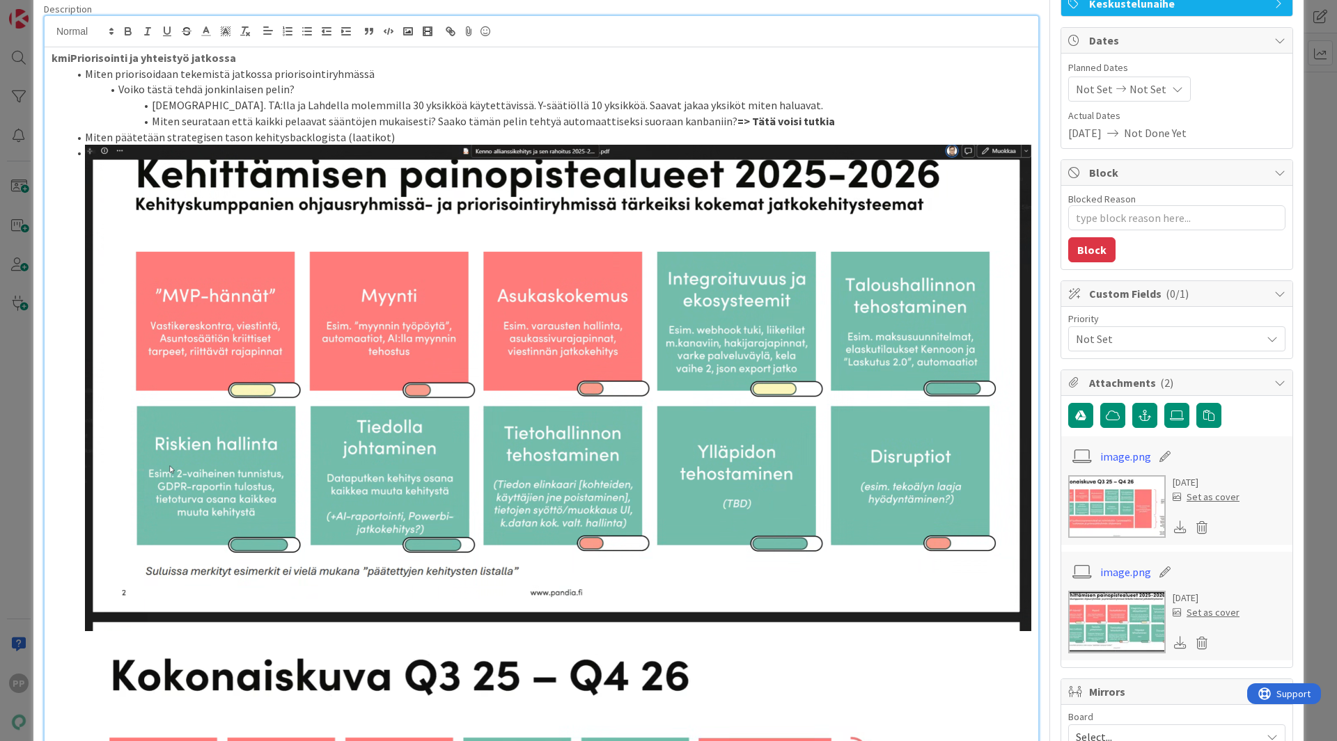
scroll to position [0, 0]
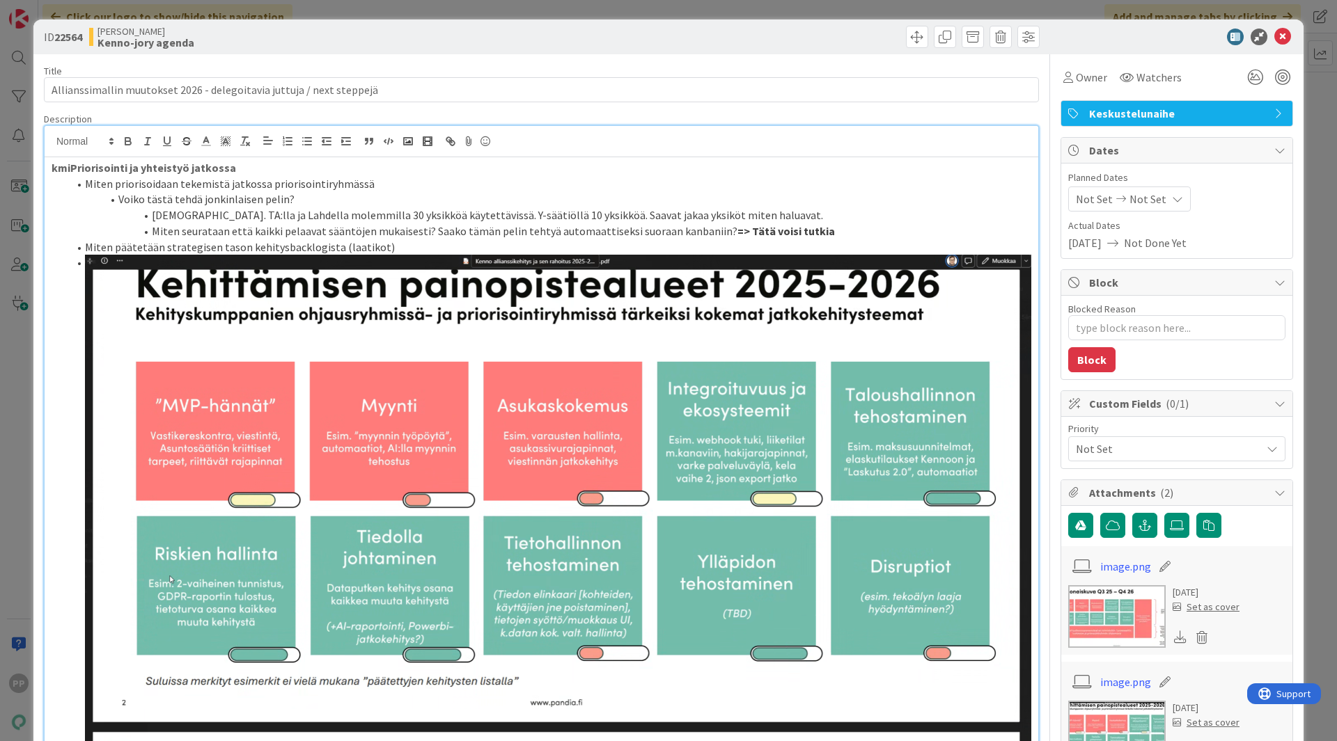
click at [71, 168] on strong "kmiPriorisointi ja yhteistyö jatkossa" at bounding box center [144, 168] width 185 height 14
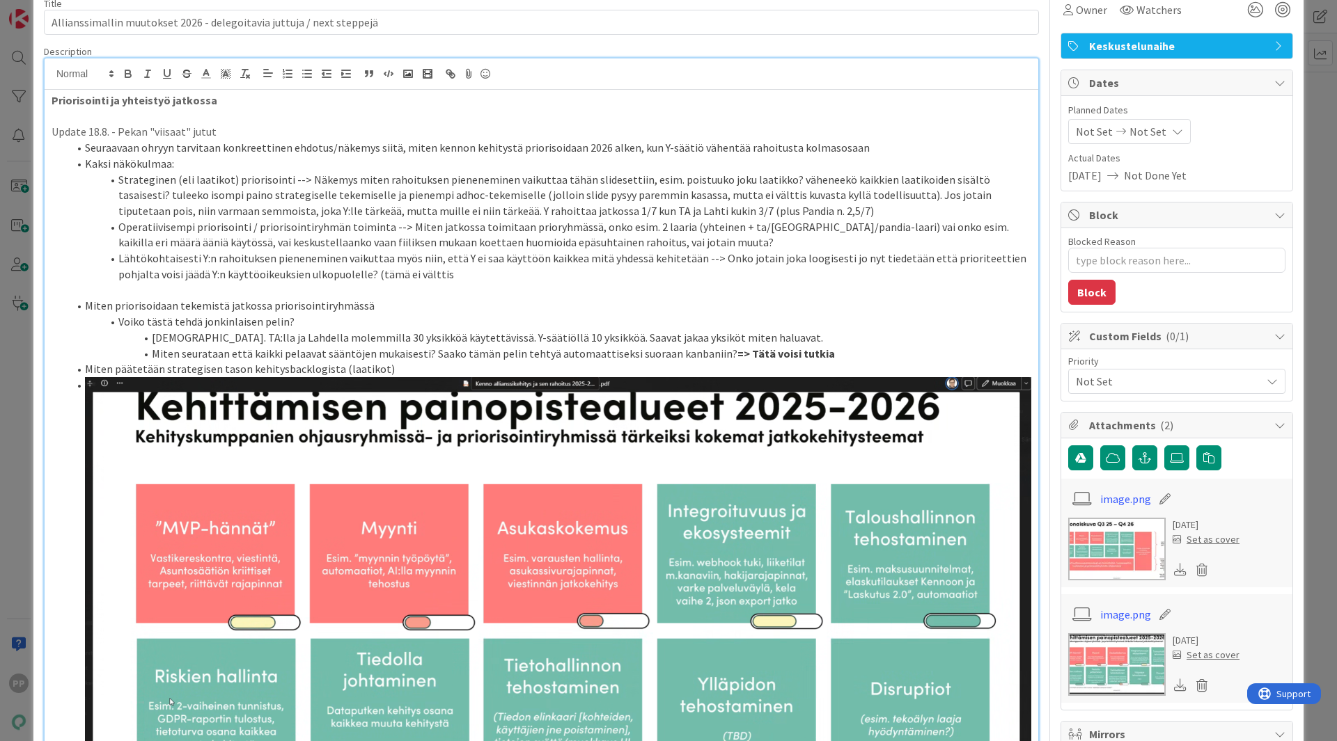
scroll to position [67, 0]
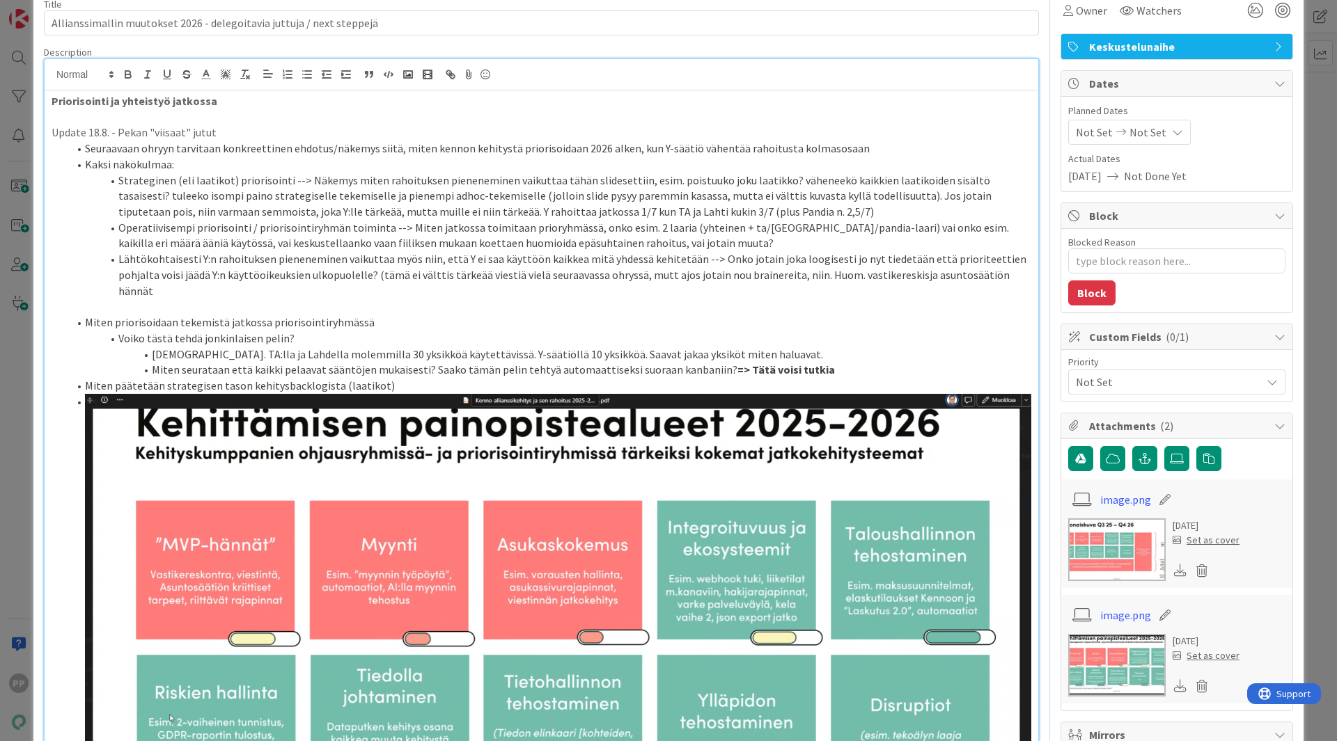
click at [813, 276] on li "Lähtökohtaisesti Y:n rahoituksen pieneneminen vaikuttaa myös niin, että Y ei sa…" at bounding box center [549, 274] width 963 height 47
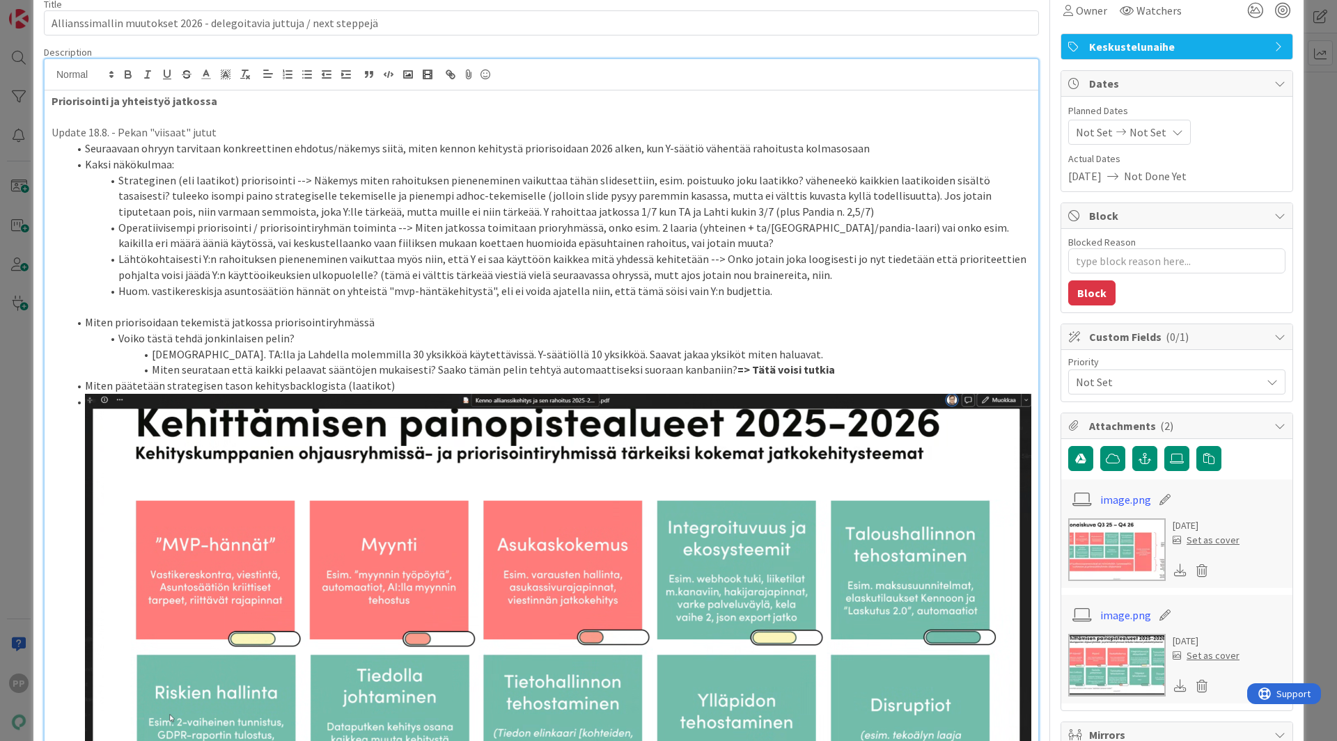
click at [208, 291] on li "Huom. vastikereskisja asuntosäätiön hännät on yhteistä "mvp-häntäkehitystä", el…" at bounding box center [549, 291] width 963 height 16
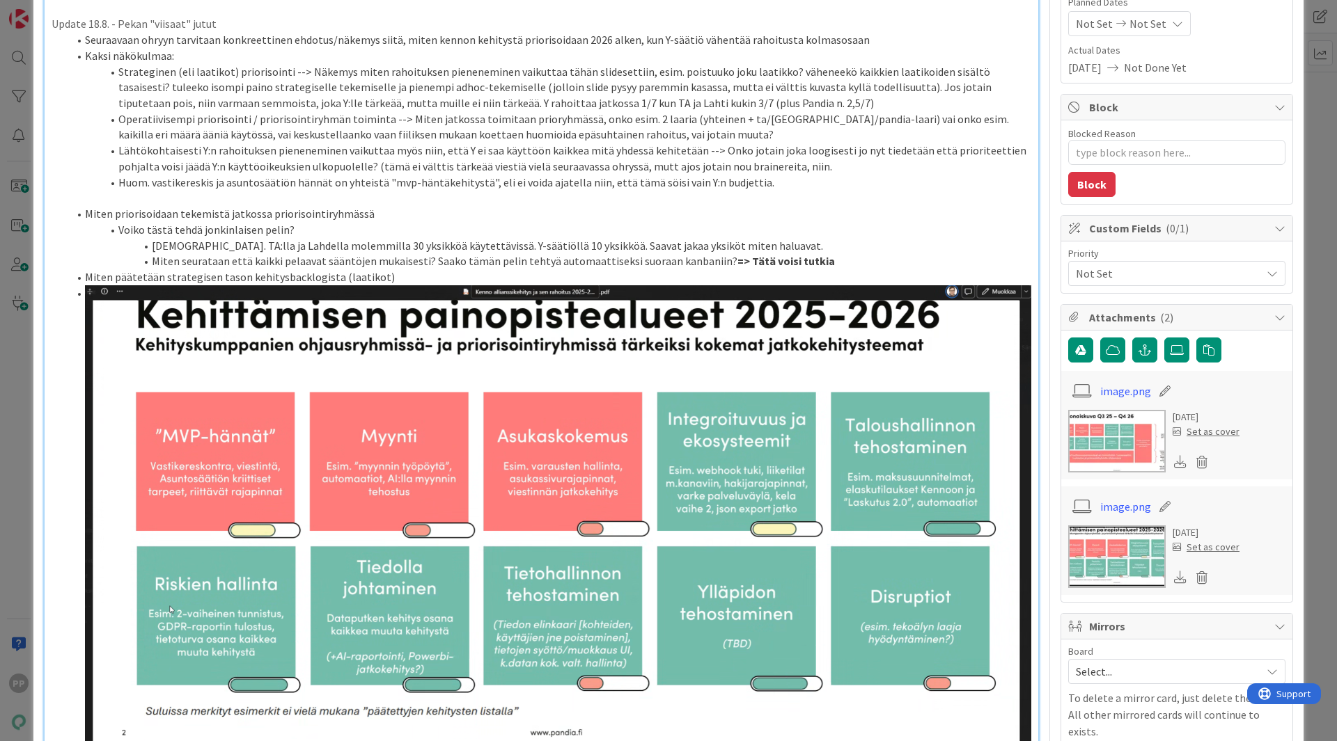
scroll to position [176, 0]
click at [409, 168] on li "Lähtökohtaisesti Y:n rahoituksen pieneneminen vaikuttaa myös niin, että Y ei sa…" at bounding box center [549, 157] width 963 height 31
click at [441, 170] on li "Lähtökohtaisesti Y:n rahoituksen pieneneminen vaikuttaa myös niin, että Y ei sa…" at bounding box center [549, 157] width 963 height 31
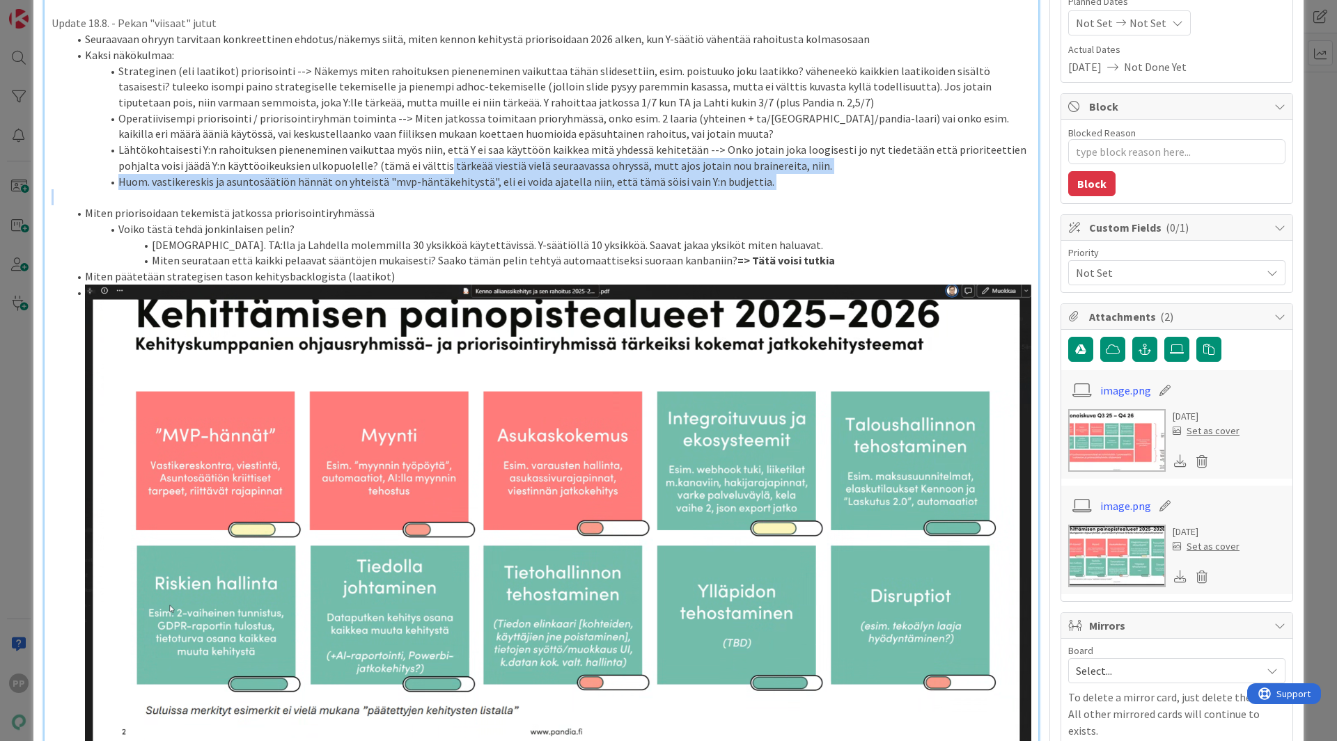
drag, startPoint x: 441, startPoint y: 170, endPoint x: 444, endPoint y: 194, distance: 23.9
click at [444, 194] on p at bounding box center [542, 197] width 980 height 16
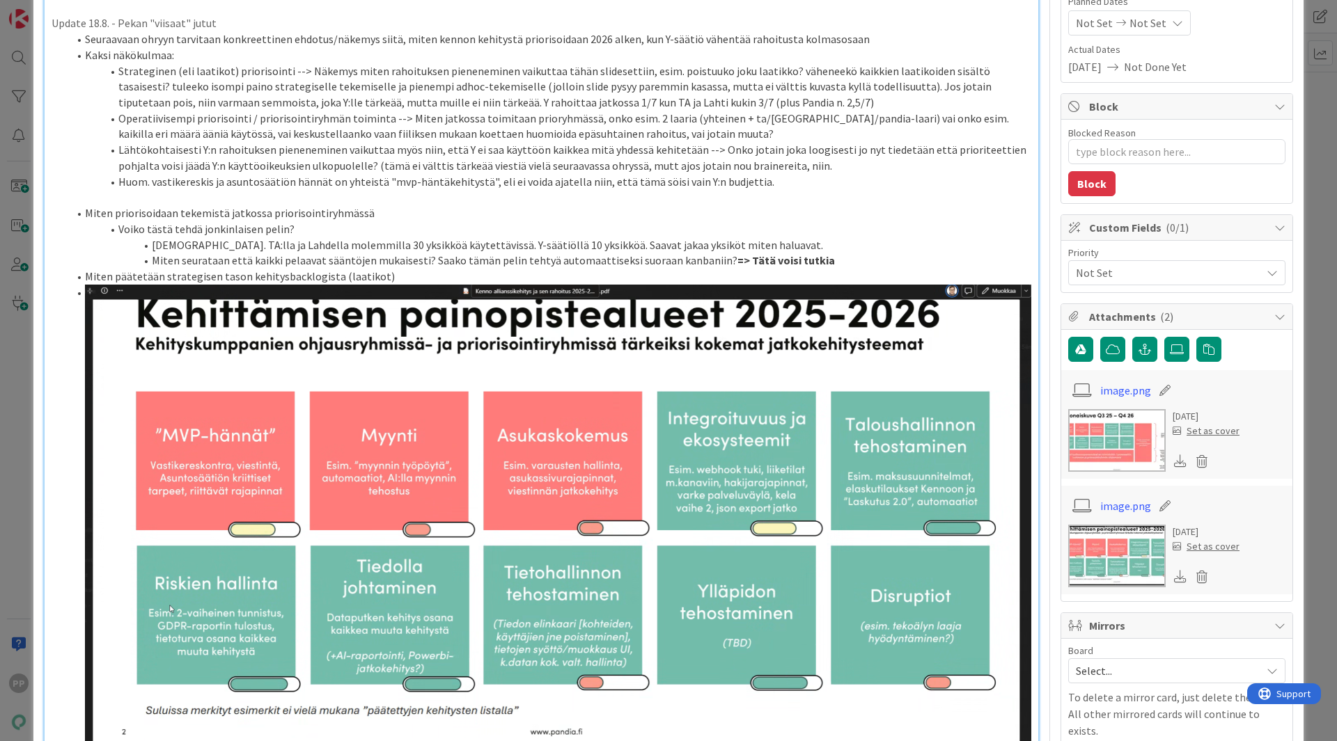
click at [394, 380] on img at bounding box center [558, 528] width 946 height 487
click at [442, 232] on li "Voiko tästä tehdä jonkinlaisen pelin?" at bounding box center [549, 229] width 963 height 16
click at [429, 281] on li "Miten päätetään strategisen tason kehitysbacklogista (laatikot)" at bounding box center [549, 277] width 963 height 16
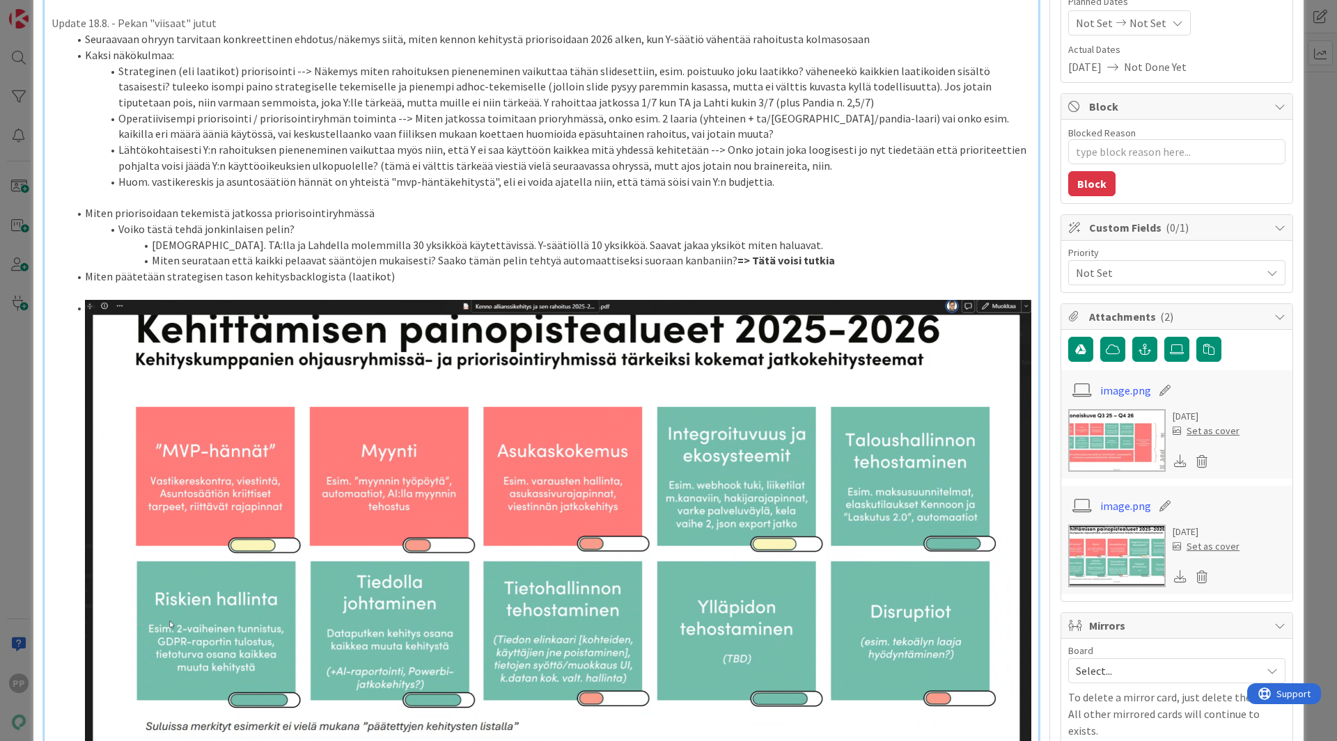
click at [379, 146] on li "Lähtökohtaisesti Y:n rahoituksen pieneneminen vaikuttaa myös niin, että Y ei sa…" at bounding box center [549, 157] width 963 height 31
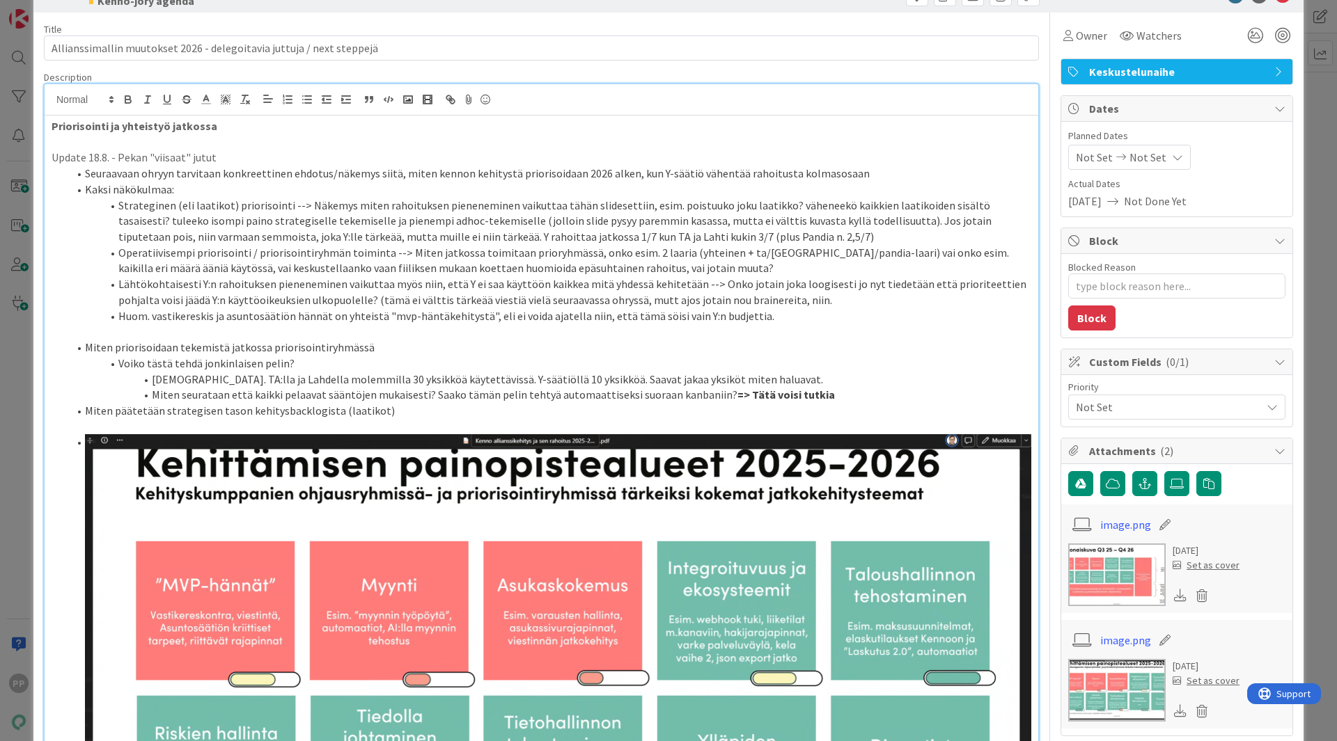
scroll to position [0, 0]
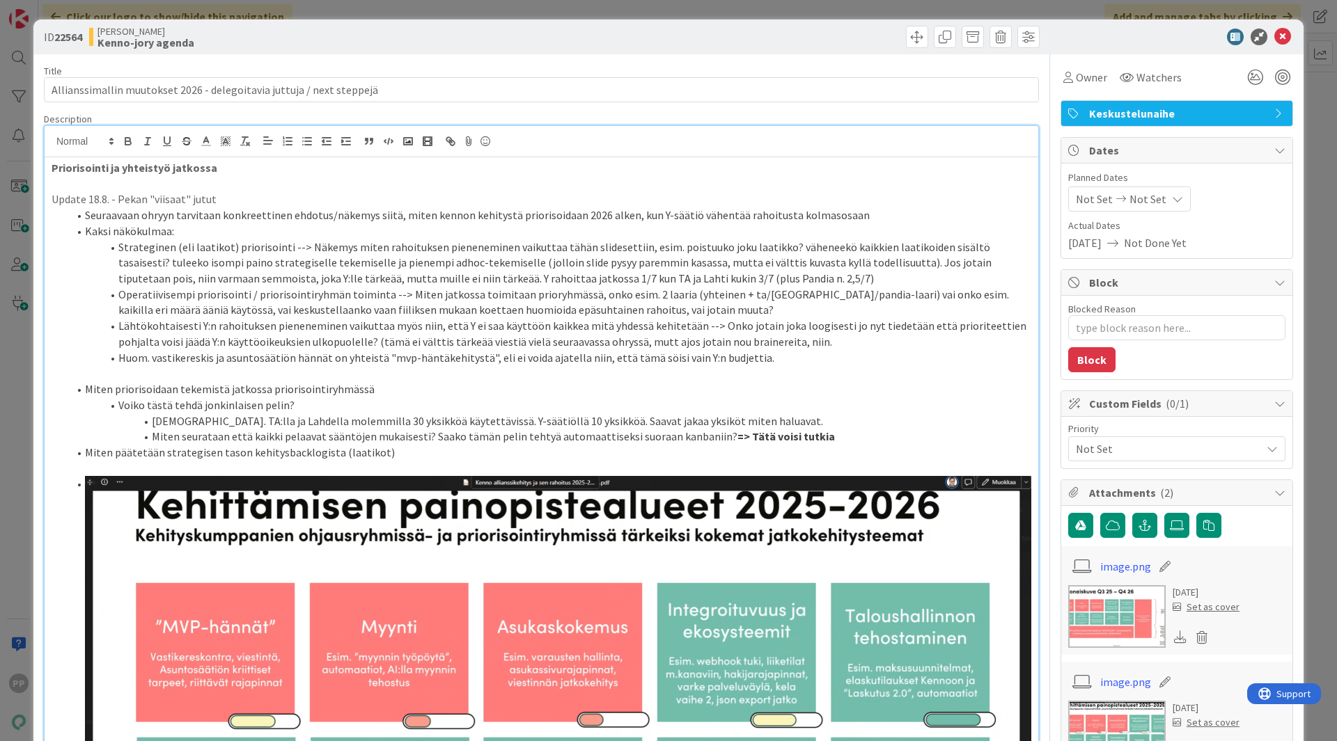
click at [451, 350] on li "Huom. vastikereskis ja asuntosäätiön hännät on yhteistä "mvp-häntäkehitystä", e…" at bounding box center [549, 358] width 963 height 16
click at [381, 256] on li "Strateginen (eli laatikot) priorisointi --> Näkemys miten rahoituksen pienenemi…" at bounding box center [549, 263] width 963 height 47
click at [317, 233] on li "Kaksi näkökulmaa:" at bounding box center [549, 231] width 963 height 16
click at [240, 229] on li "Kaksi näkökulmaa:" at bounding box center [549, 231] width 963 height 16
click at [315, 191] on p at bounding box center [542, 184] width 980 height 16
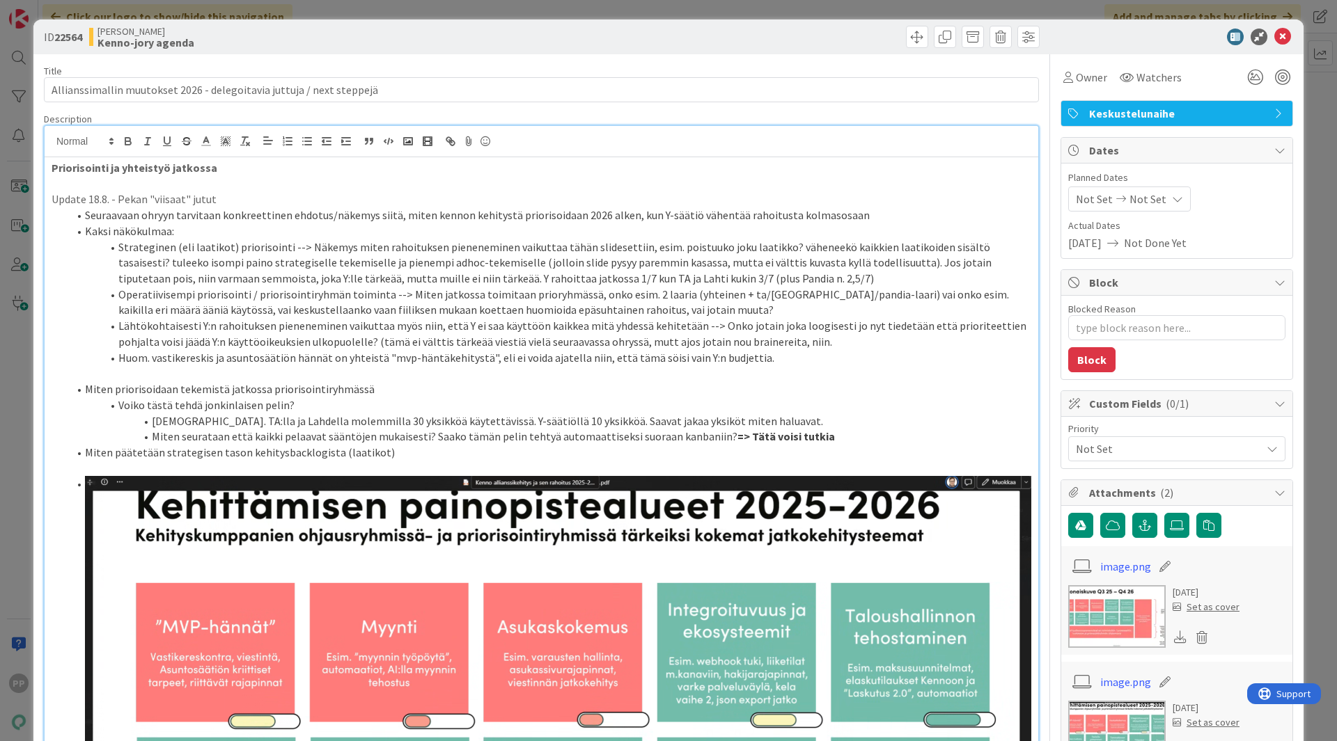
click at [345, 199] on p "Update 18.8. - Pekan "viisaat" jutut" at bounding box center [542, 199] width 980 height 16
click at [757, 207] on li "Seuraavaan ohryyn tarvitaan konkreettinen ehdotus/näkemys siitä, miten kennon k…" at bounding box center [549, 215] width 963 height 16
click at [585, 311] on li "Operatiivisempi priorisointi / priorisointiryhmän toiminta --> Miten jatkossa t…" at bounding box center [549, 302] width 963 height 31
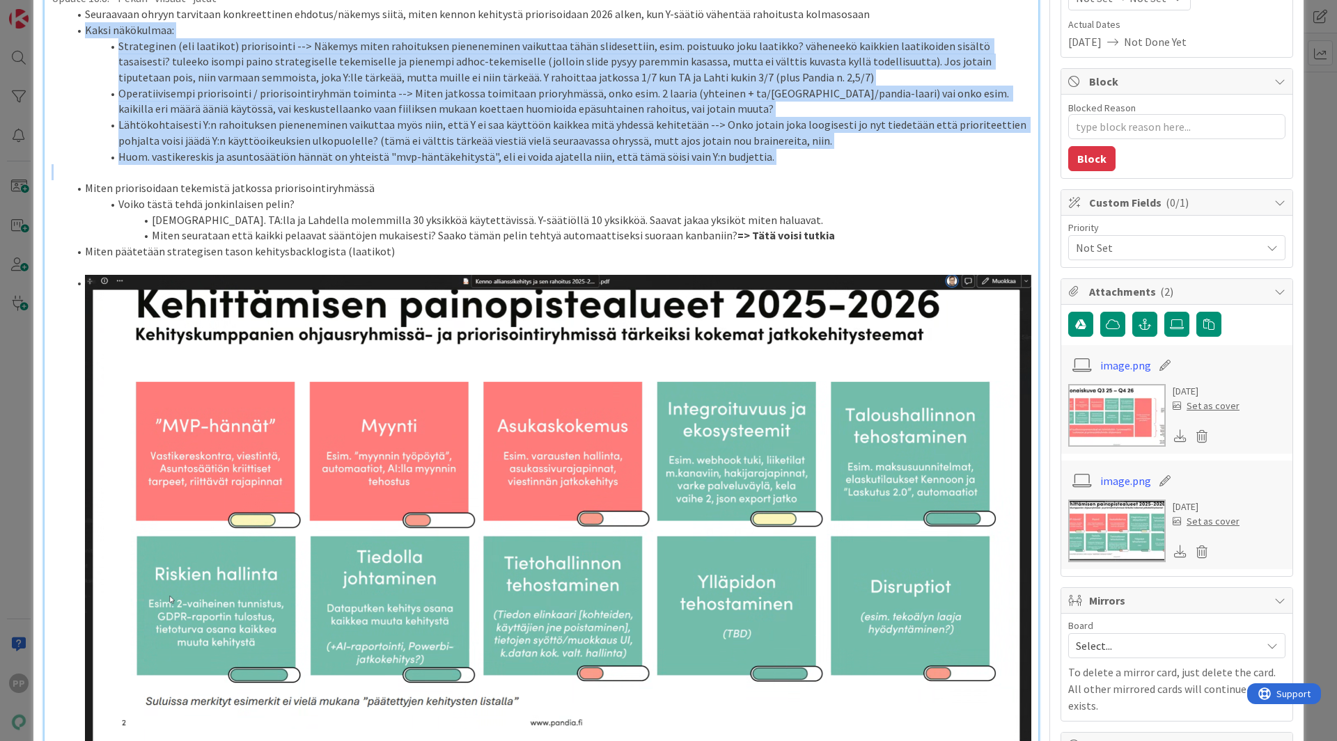
scroll to position [230, 0]
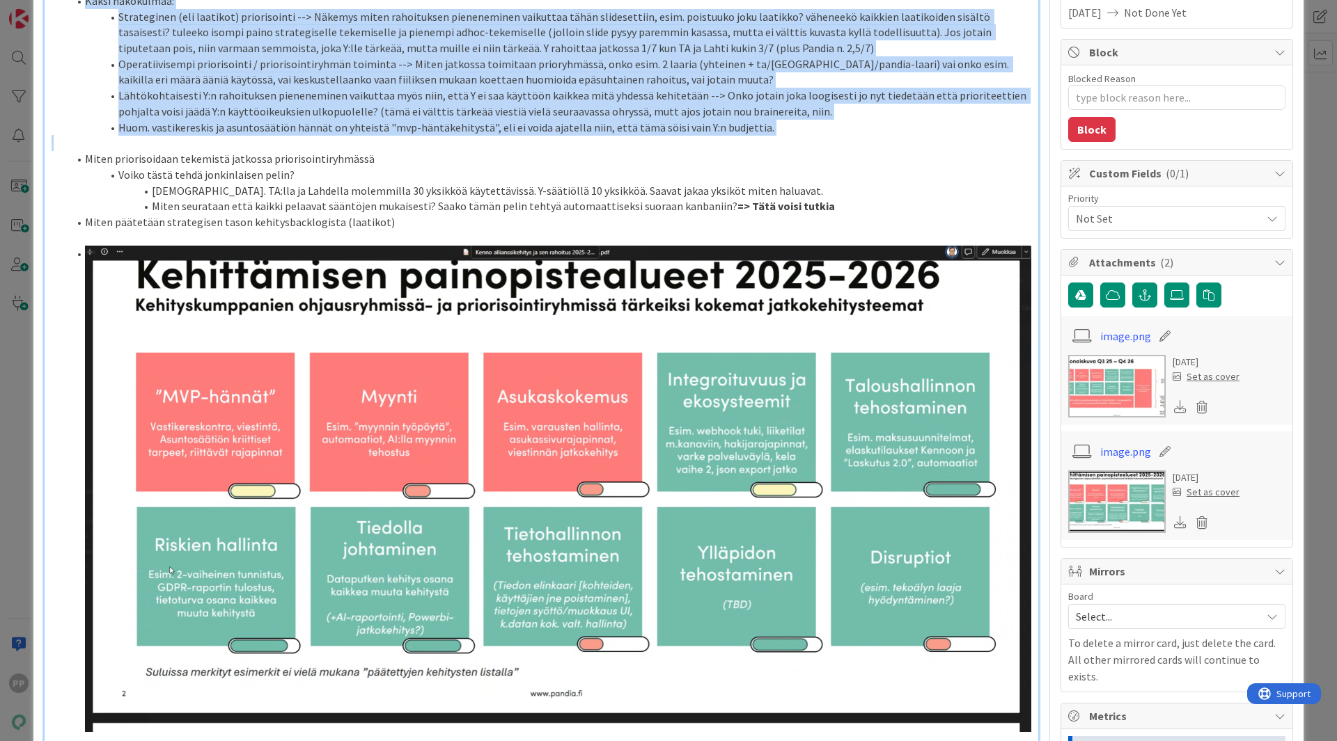
click at [583, 311] on img at bounding box center [558, 489] width 946 height 487
click at [562, 306] on img at bounding box center [558, 489] width 946 height 487
click at [723, 141] on p at bounding box center [542, 143] width 980 height 16
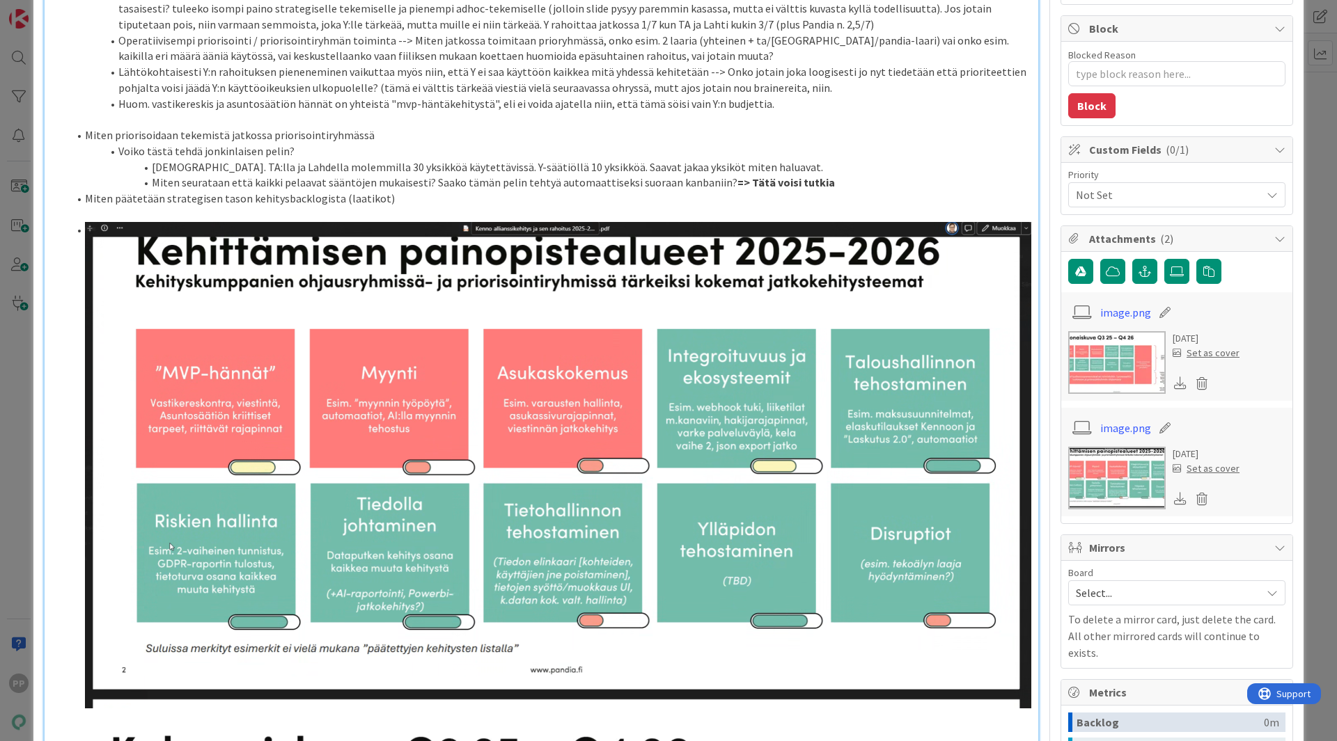
scroll to position [253, 0]
click at [717, 141] on li "Miten priorisoidaan tekemistä jatkossa priorisointiryhmässä" at bounding box center [549, 136] width 963 height 16
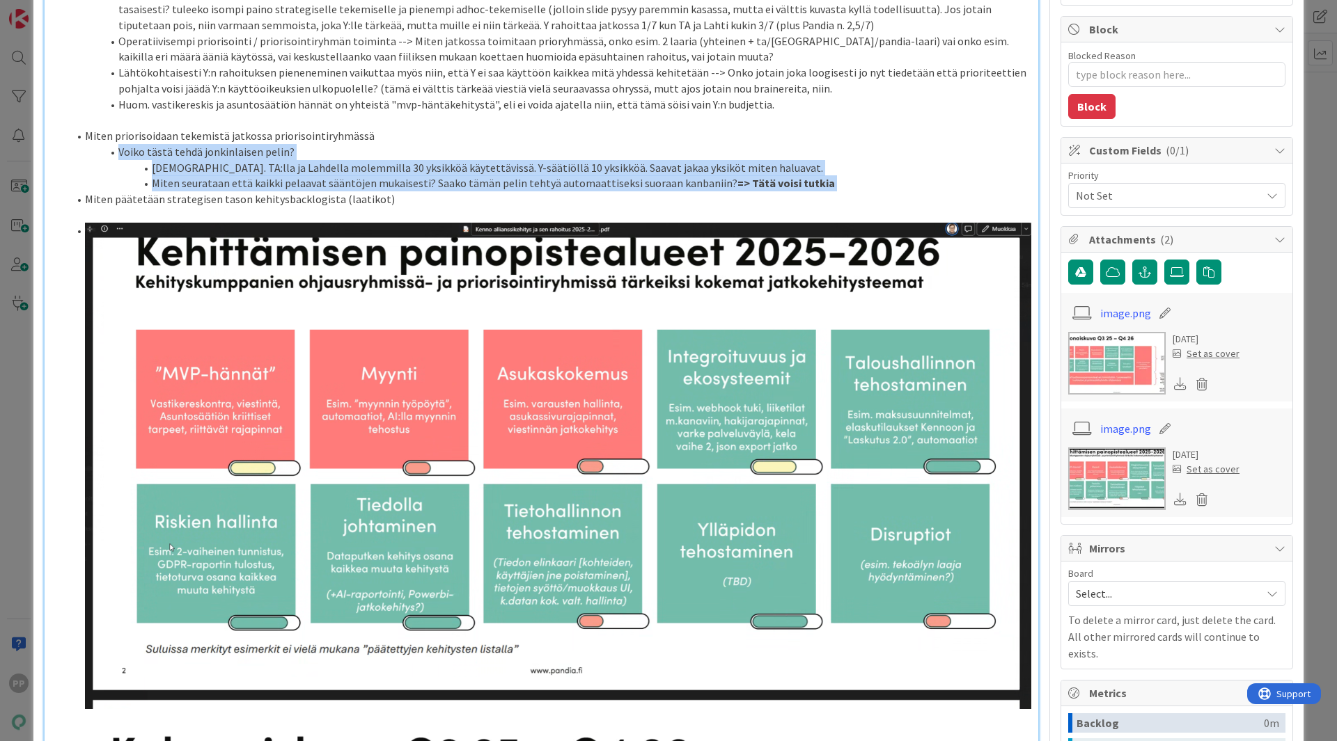
click at [717, 141] on li "Miten priorisoidaan tekemistä jatkossa priorisointiryhmässä" at bounding box center [549, 136] width 963 height 16
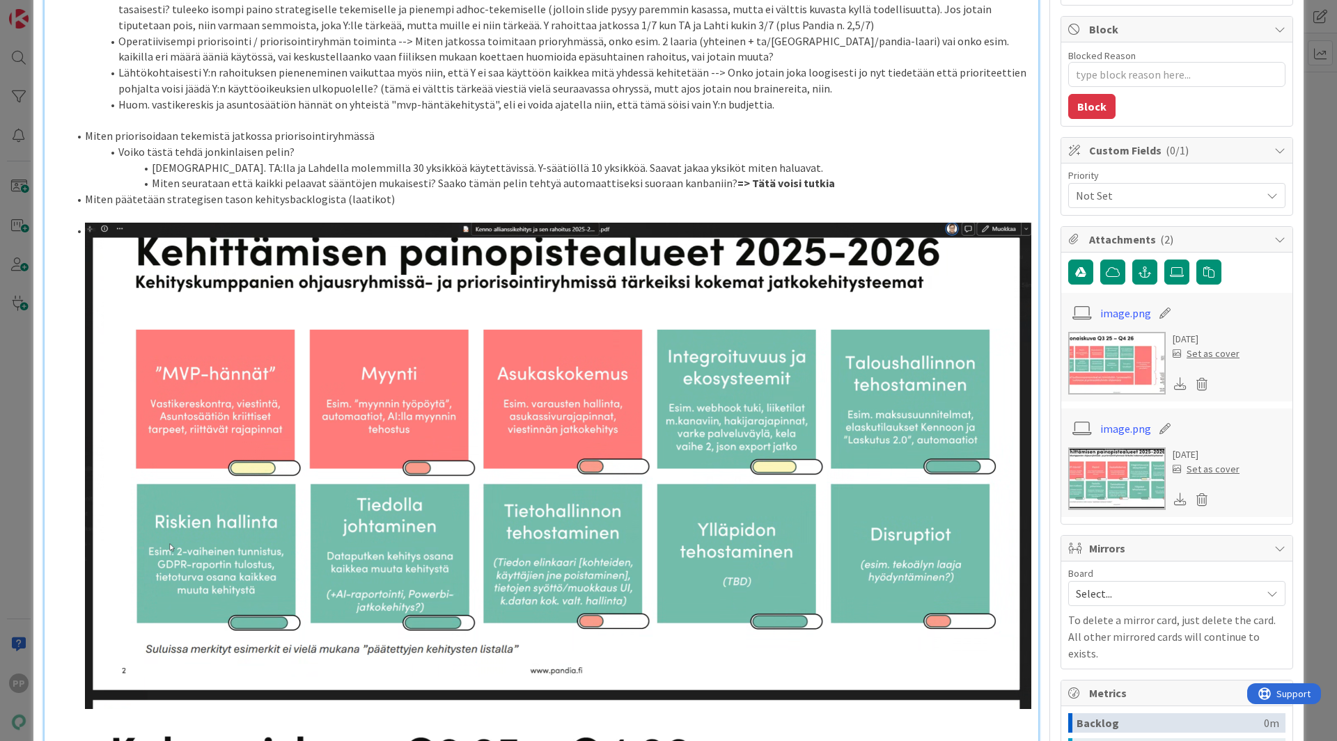
click at [717, 141] on li "Miten priorisoidaan tekemistä jatkossa priorisointiryhmässä" at bounding box center [549, 136] width 963 height 16
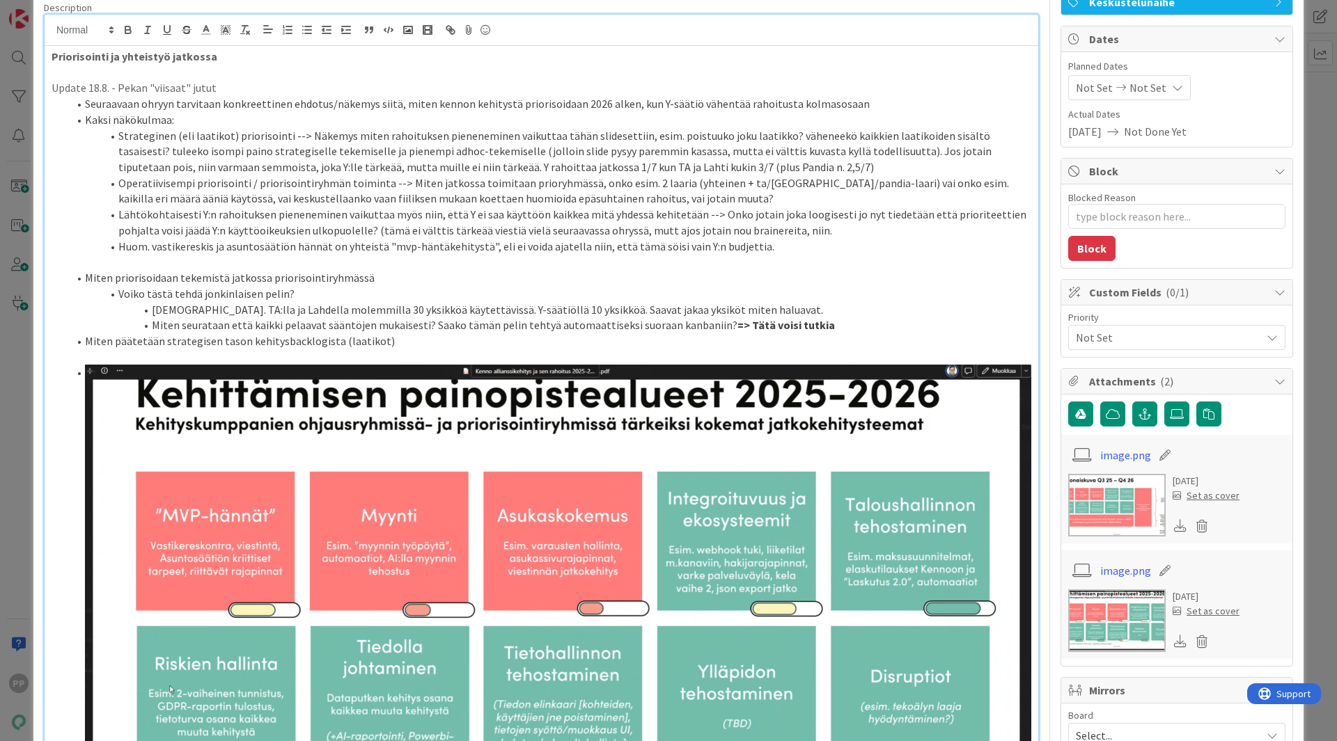
scroll to position [111, 0]
click at [780, 253] on li "Huom. vastikereskis ja asuntosäätiön hännät on yhteistä "mvp-häntäkehitystä", e…" at bounding box center [549, 248] width 963 height 16
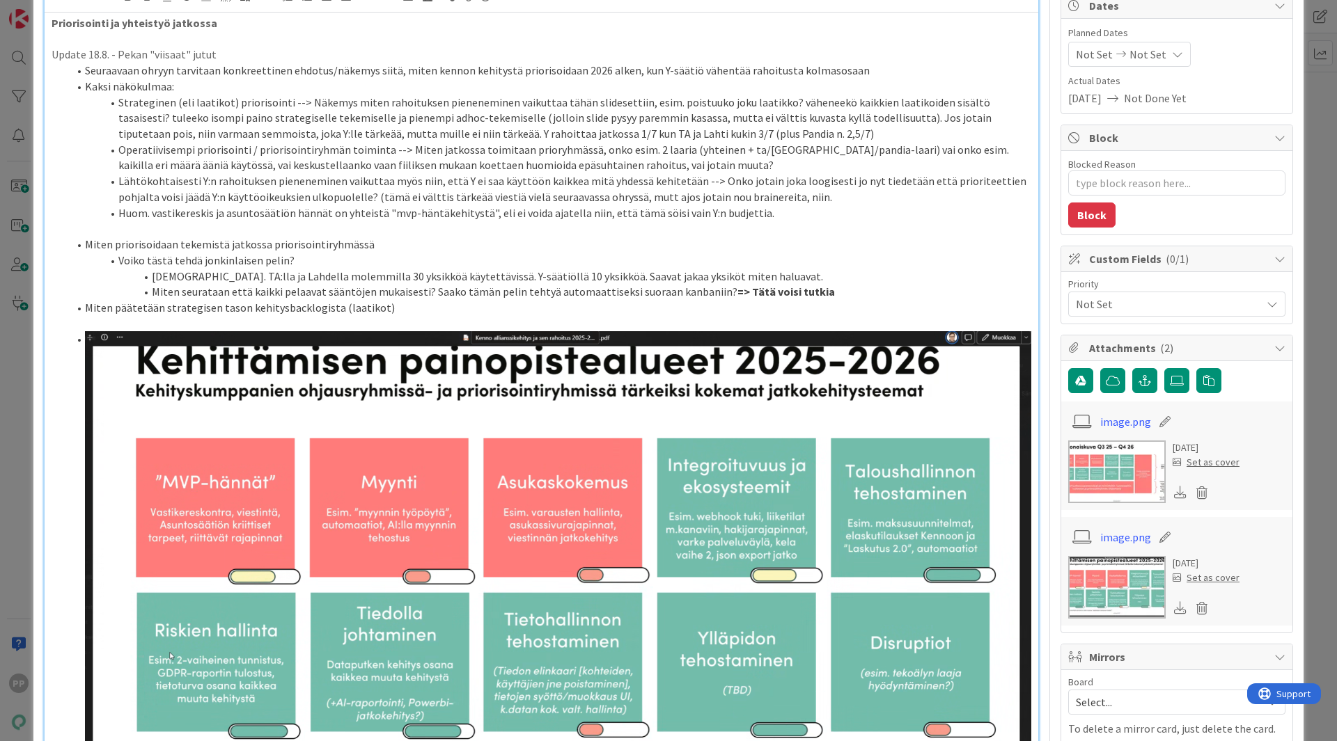
scroll to position [146, 0]
click at [800, 185] on li "Lähtökohtaisesti Y:n rahoituksen pieneneminen vaikuttaa myös niin, että Y ei sa…" at bounding box center [549, 188] width 963 height 31
click at [783, 217] on li "Huom. vastikereskis ja asuntosäätiön hännät on yhteistä "mvp-häntäkehitystä", e…" at bounding box center [549, 213] width 963 height 16
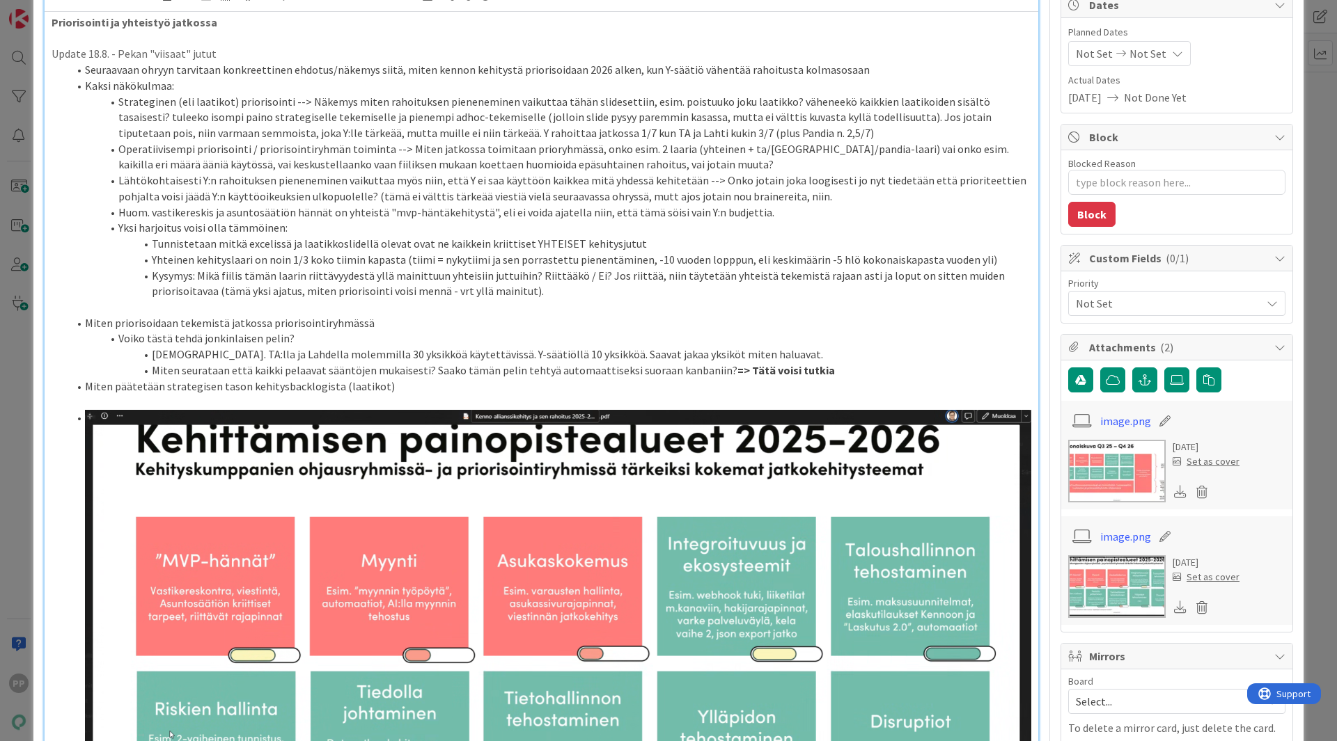
click at [631, 139] on li "Strateginen (eli laatikot) priorisointi --> Näkemys miten rahoituksen pienenemi…" at bounding box center [549, 117] width 963 height 47
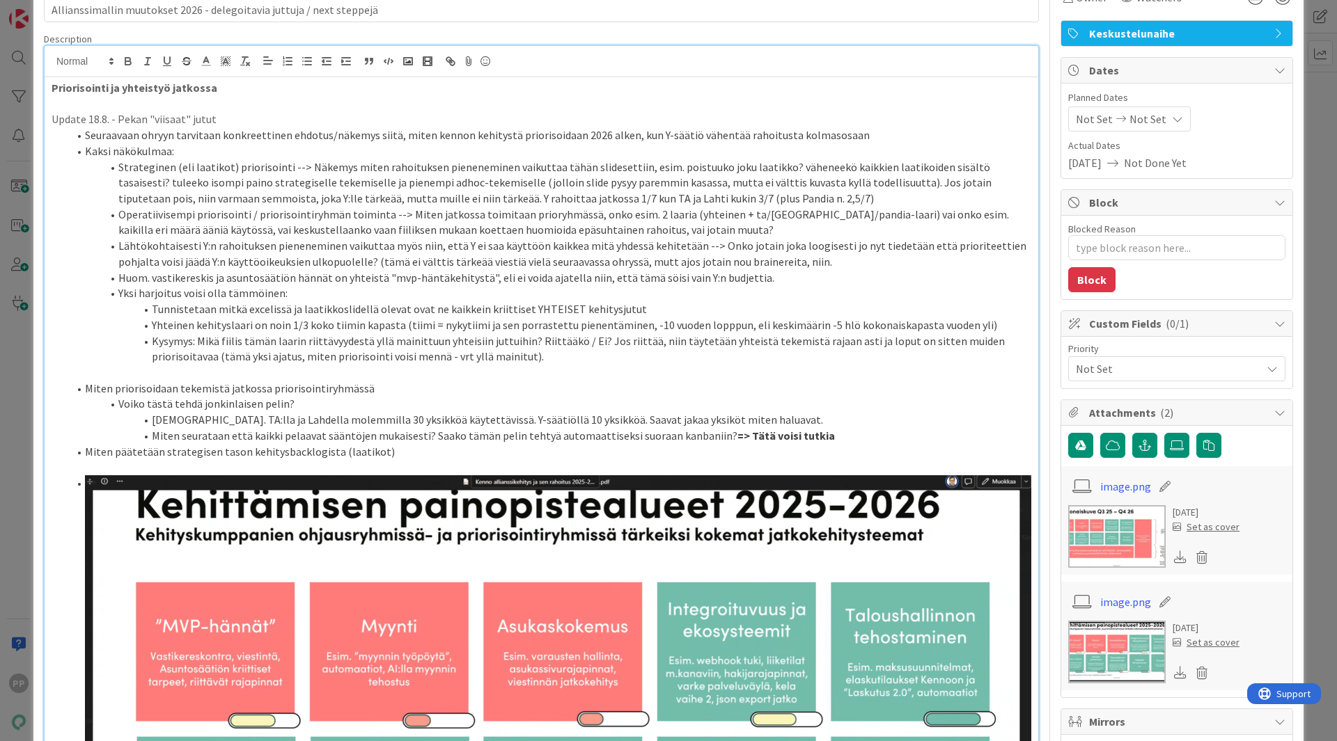
scroll to position [79, 0]
click at [290, 133] on li "Seuraavaan ohryyn tarvitaan konkreettinen ehdotus/näkemys siitä, miten kennon k…" at bounding box center [549, 136] width 963 height 16
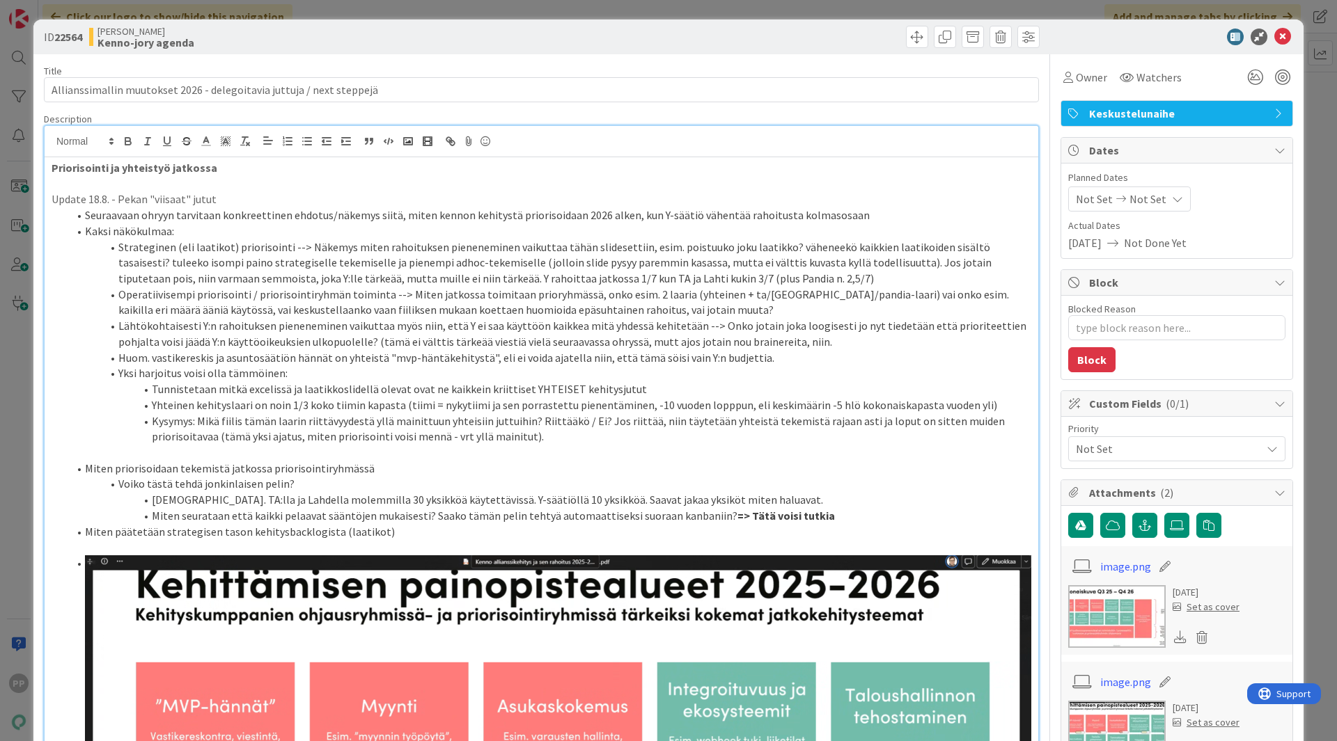
click at [306, 237] on li "Kaksi näkökulmaa:" at bounding box center [549, 231] width 963 height 16
click at [428, 237] on li "Kaksi näkökulmaa:" at bounding box center [549, 231] width 963 height 16
click at [741, 70] on div "Title 69 / 128" at bounding box center [541, 71] width 995 height 13
click at [1276, 39] on icon at bounding box center [1282, 37] width 17 height 17
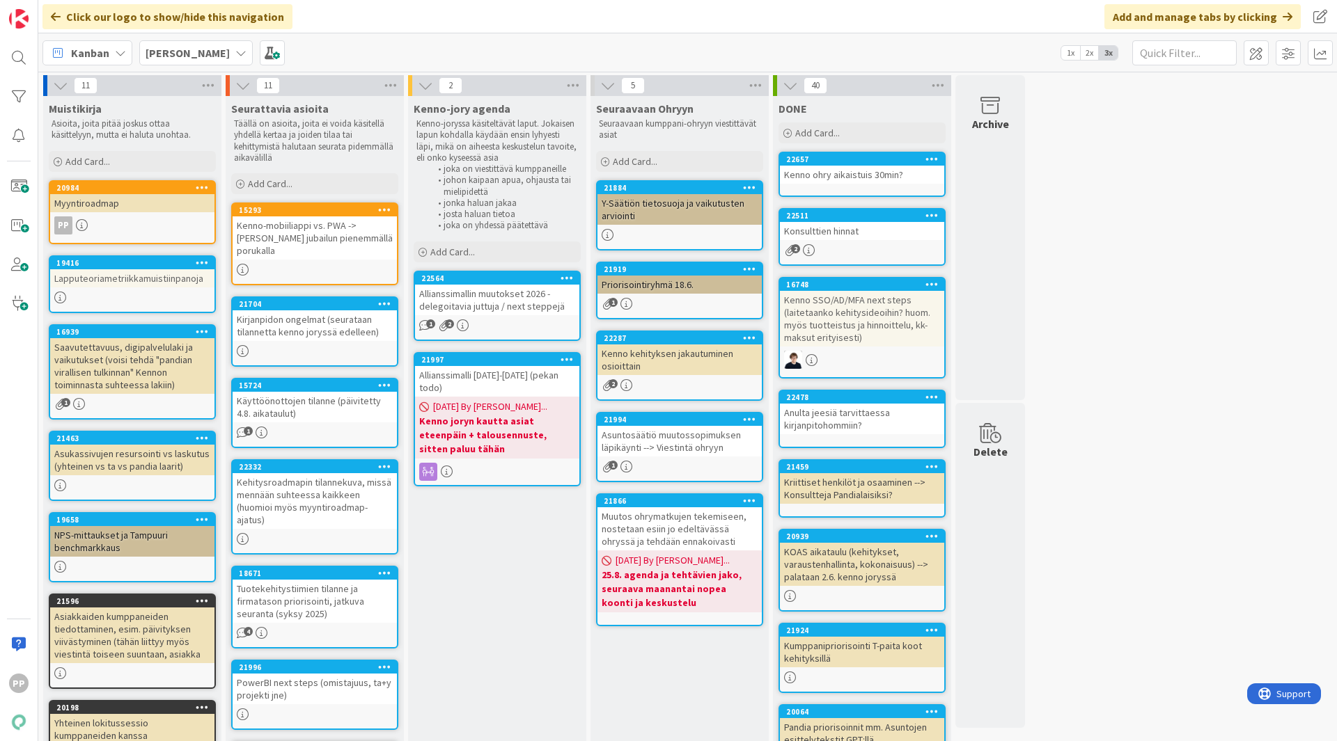
click at [1114, 407] on div "11 Muistikirja Asioita, joita pitää joskus ottaa käsittelyyn, mutta ei haluta u…" at bounding box center [687, 691] width 1293 height 1233
click at [537, 374] on div "Allianssimalli 2026-2027 (pekan todo)" at bounding box center [497, 381] width 164 height 31
click at [545, 289] on div "Allianssimallin muutokset 2026 - delegoitavia juttuja / next steppejä" at bounding box center [497, 300] width 164 height 31
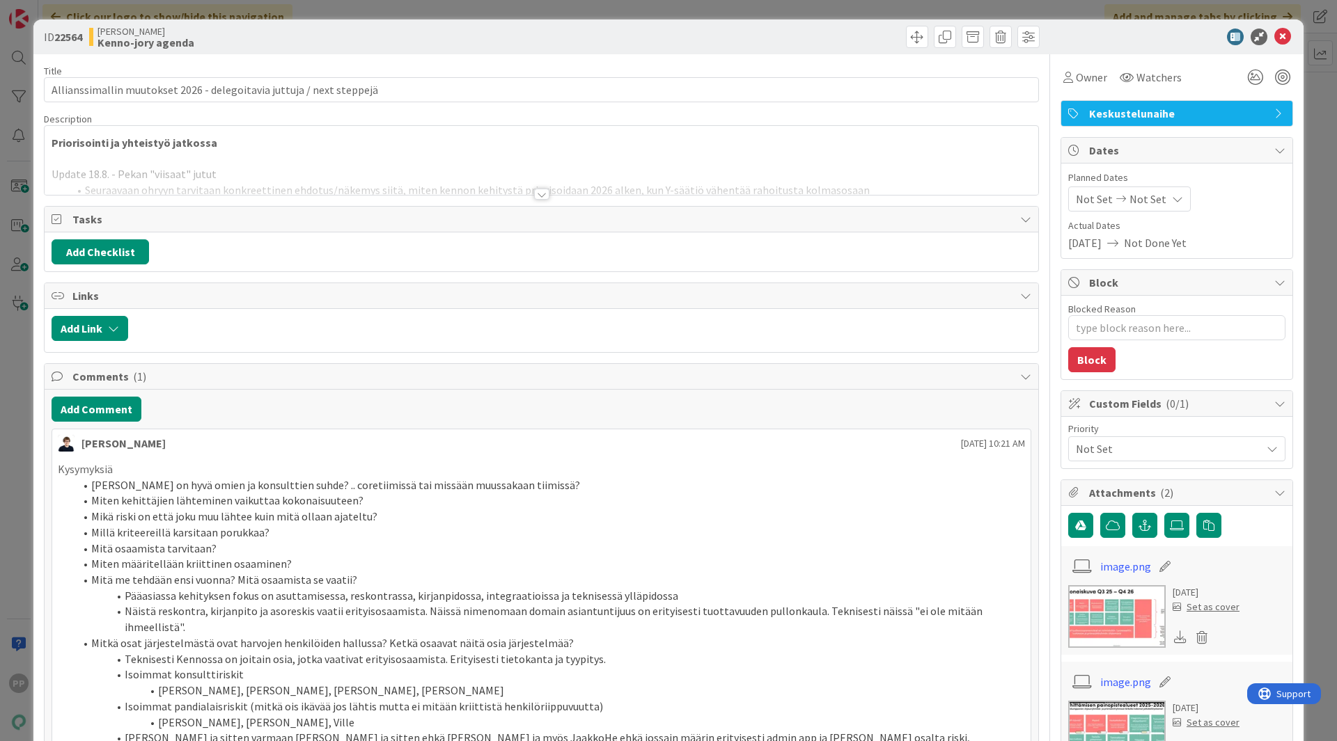
type textarea "x"
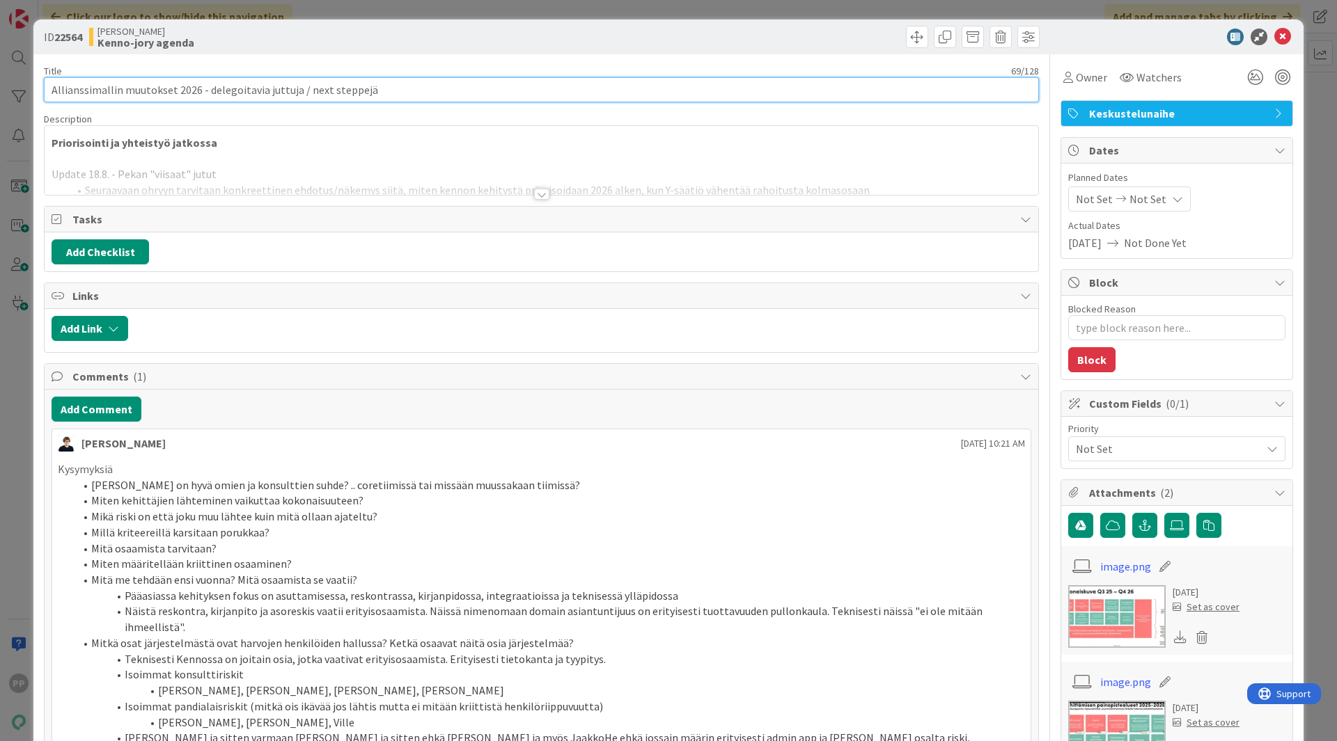
drag, startPoint x: 203, startPoint y: 88, endPoint x: 436, endPoint y: 95, distance: 232.7
click at [436, 95] on input "Allianssimallin muutokset 2026 - delegoitavia juttuja / next steppejä" at bounding box center [541, 89] width 995 height 25
type input "Allianssimallin muutokset 2026 - Ohryyn viestintä kokonaisuudest"
type textarea "x"
type input "Allianssimallin muutokset 2026 - Ohryyn viestintä kokonaisuudesta"
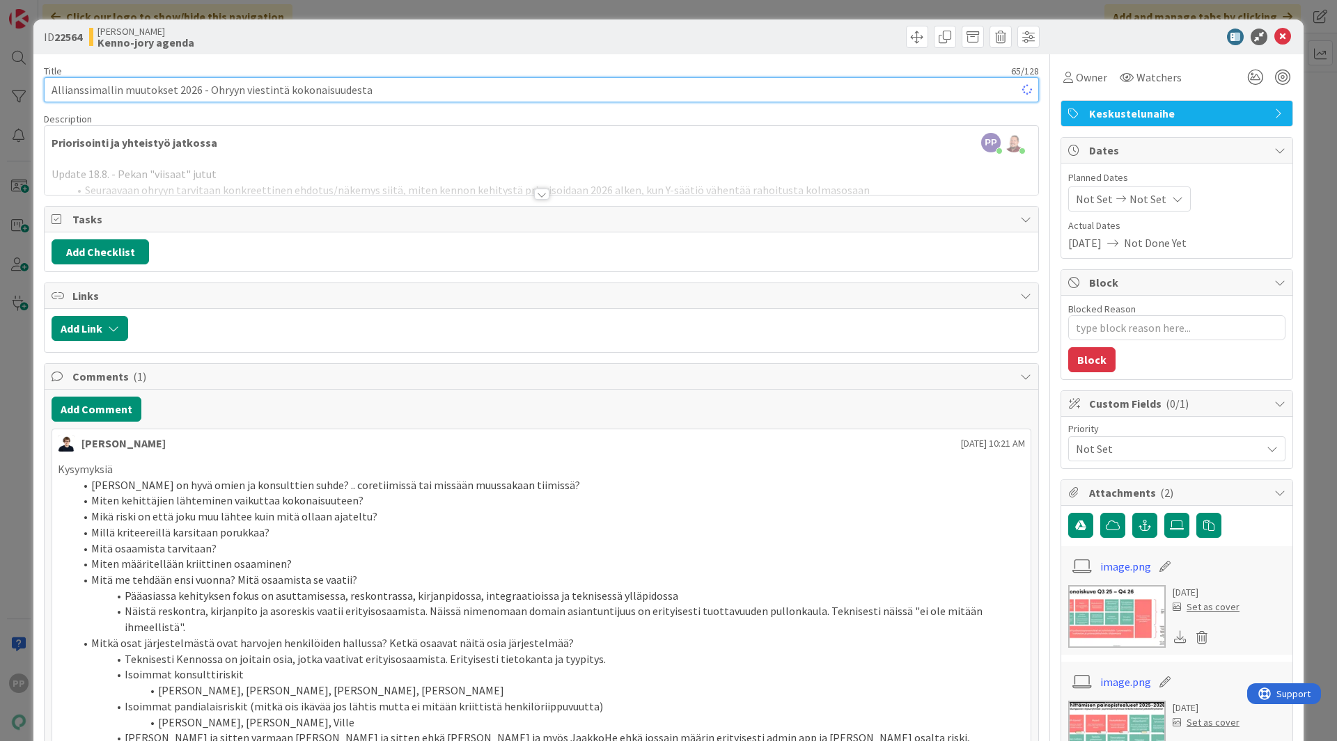
type textarea "x"
type input "Allianssimallin muutokset 2026 - Ohryyn viestintä kokonaisuudesta"
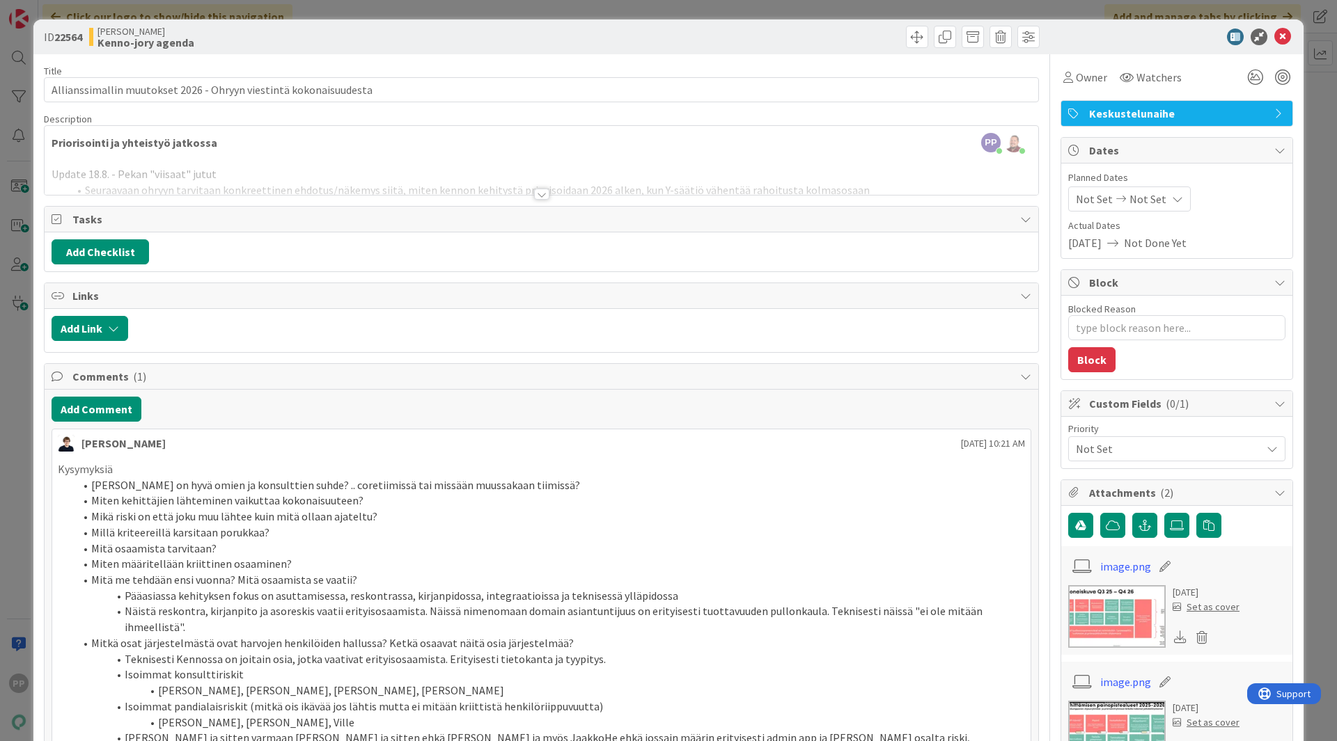
click at [445, 68] on div "Title 65 / 128" at bounding box center [541, 71] width 995 height 13
click at [447, 47] on div "Kenno JoRy Kenno-jory agenda" at bounding box center [313, 37] width 449 height 22
click at [456, 14] on div "ID 22564 Kenno JoRy Kenno-jory agenda Title 65 / 128 Allianssimallin muutokset …" at bounding box center [668, 370] width 1337 height 741
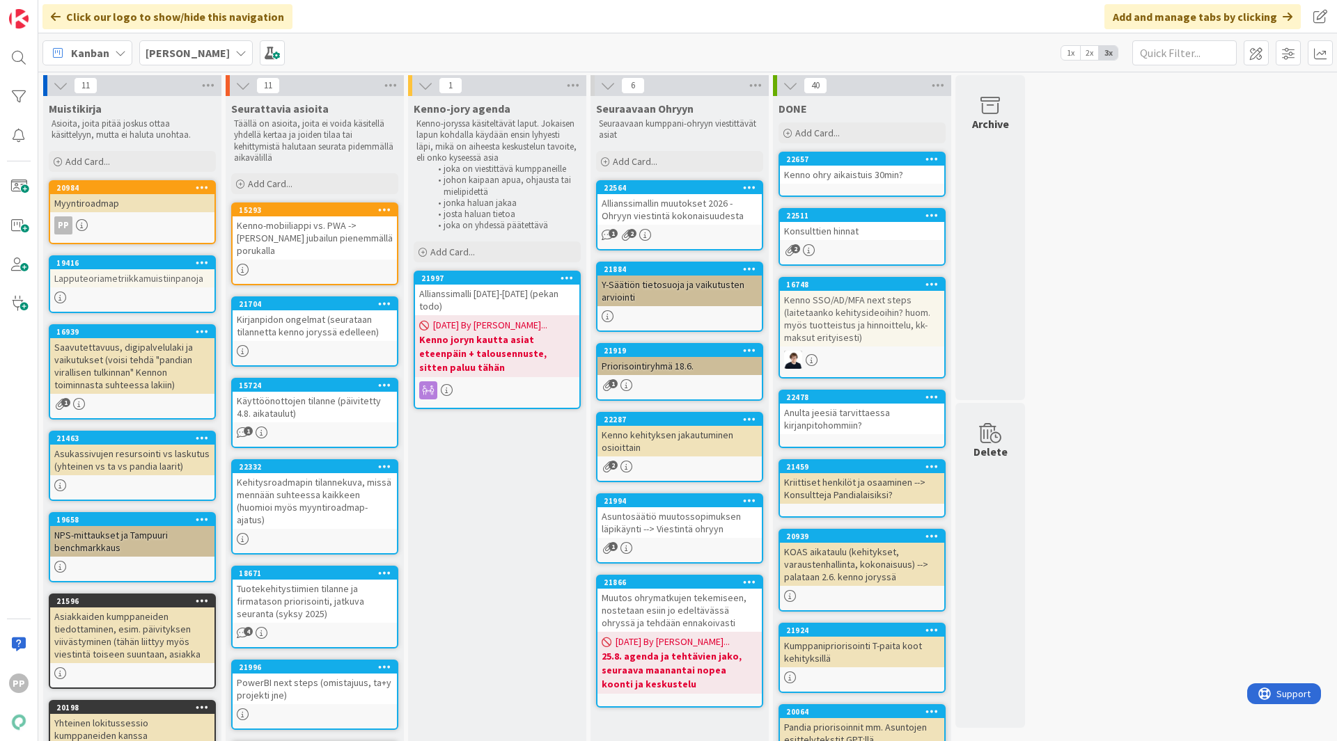
click at [568, 275] on icon at bounding box center [566, 278] width 13 height 10
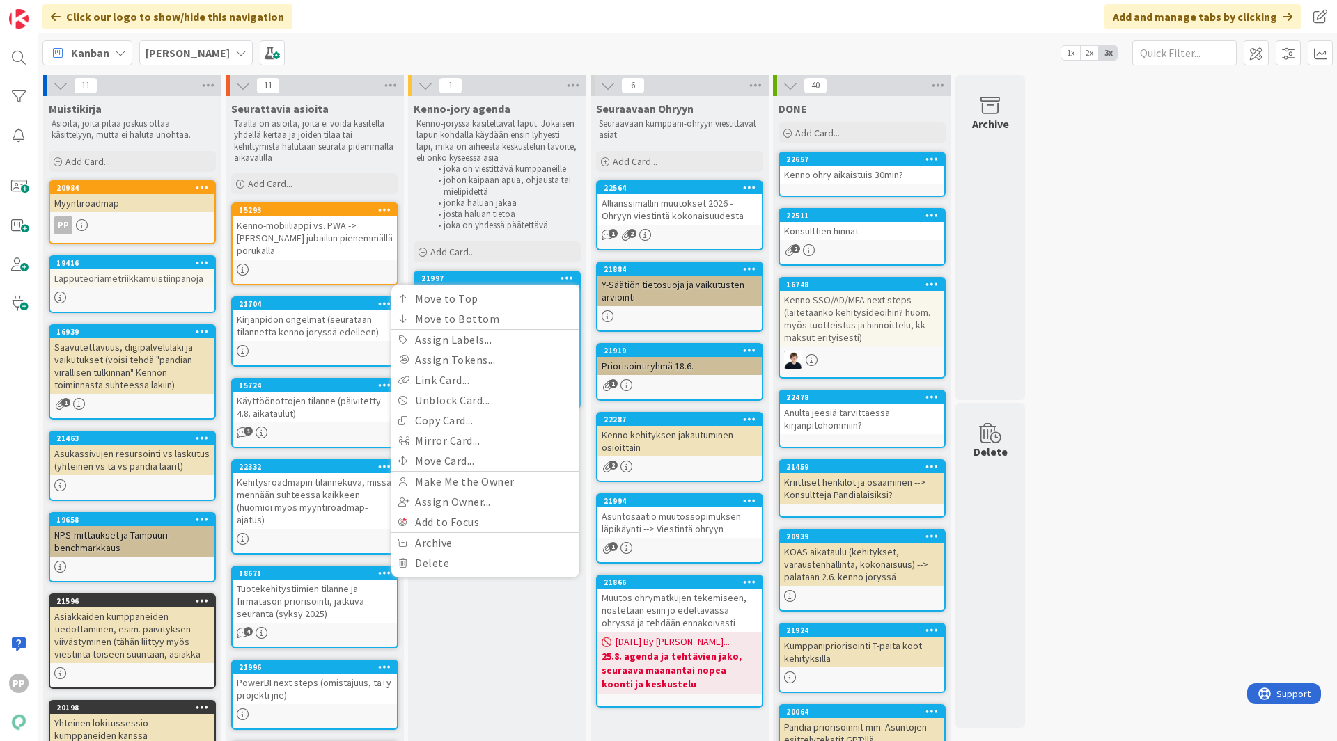
click at [470, 655] on div "Kenno-jory agenda Kenno-joryssa käsiteltävät laput. Jokaisen lapun kohdalla käy…" at bounding box center [497, 698] width 178 height 1205
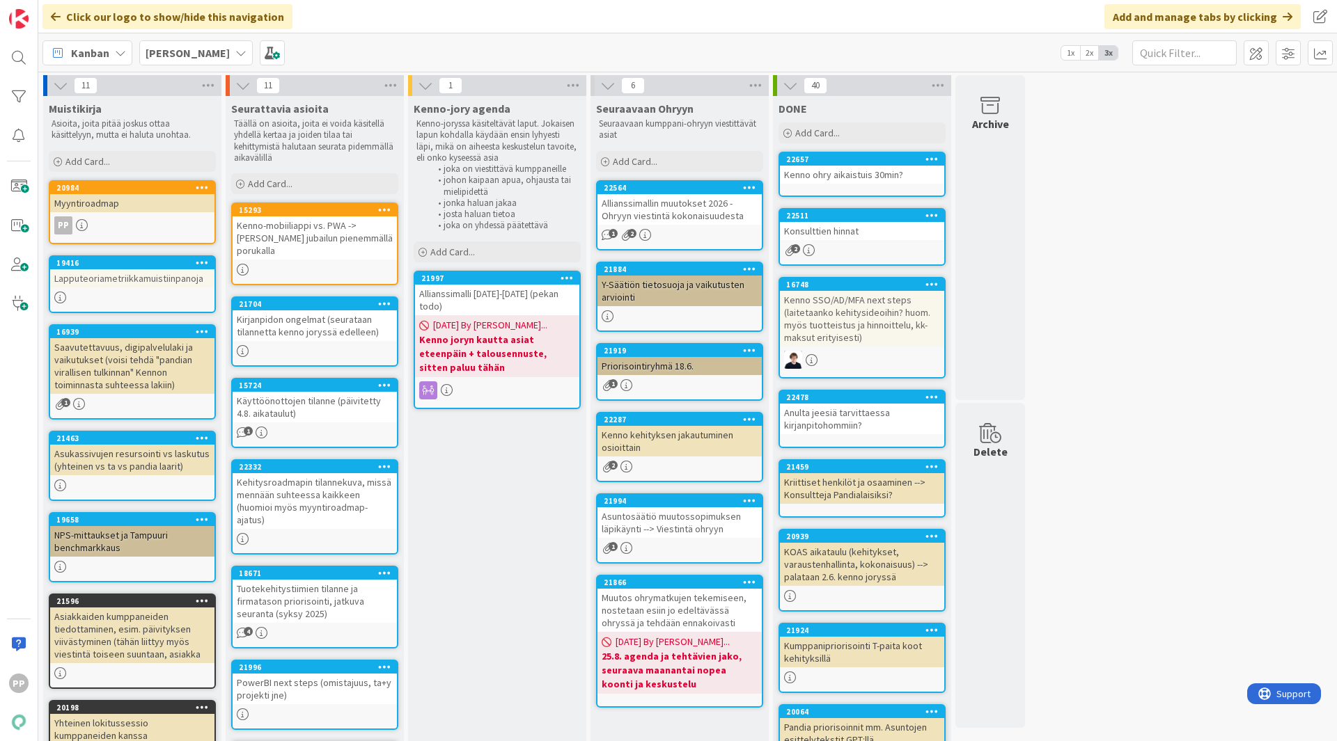
click at [524, 292] on div "Allianssimalli 2026-2027 (pekan todo)" at bounding box center [497, 300] width 164 height 31
click at [569, 273] on icon at bounding box center [566, 278] width 13 height 10
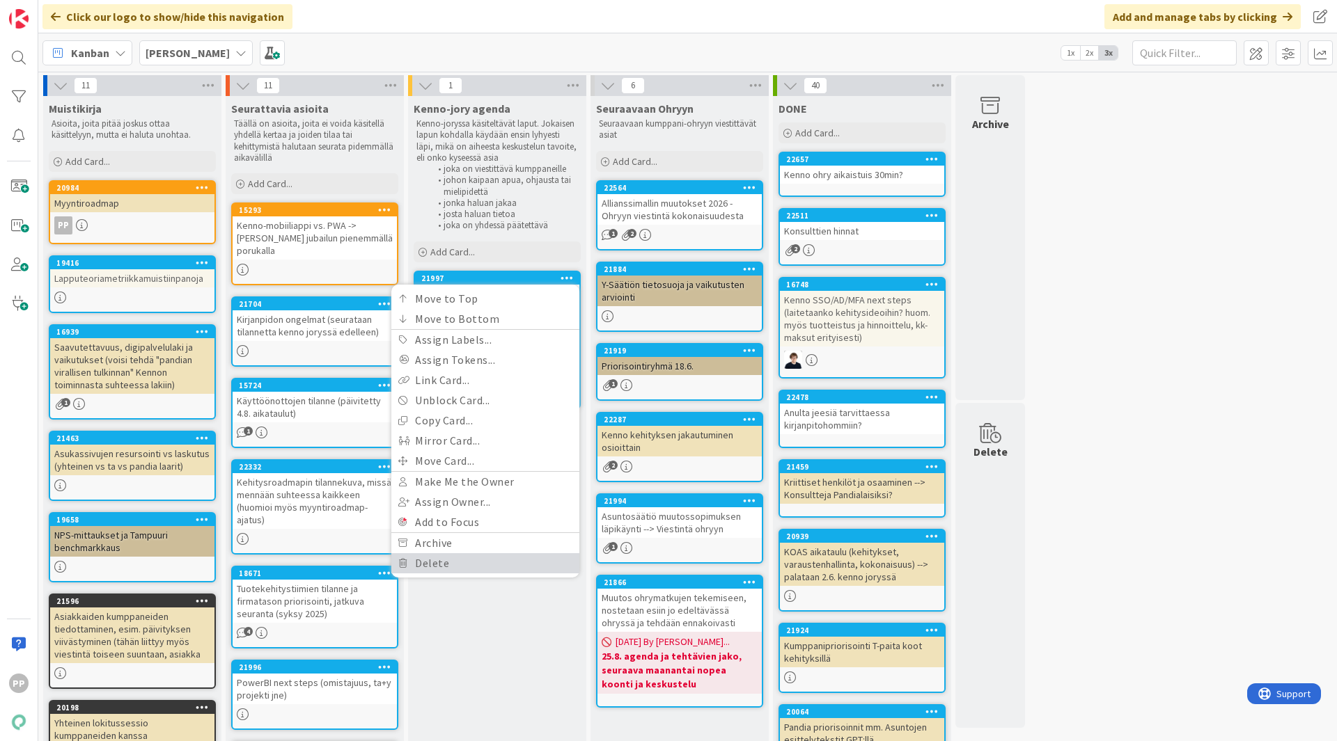
click at [456, 562] on link "Delete" at bounding box center [485, 564] width 188 height 20
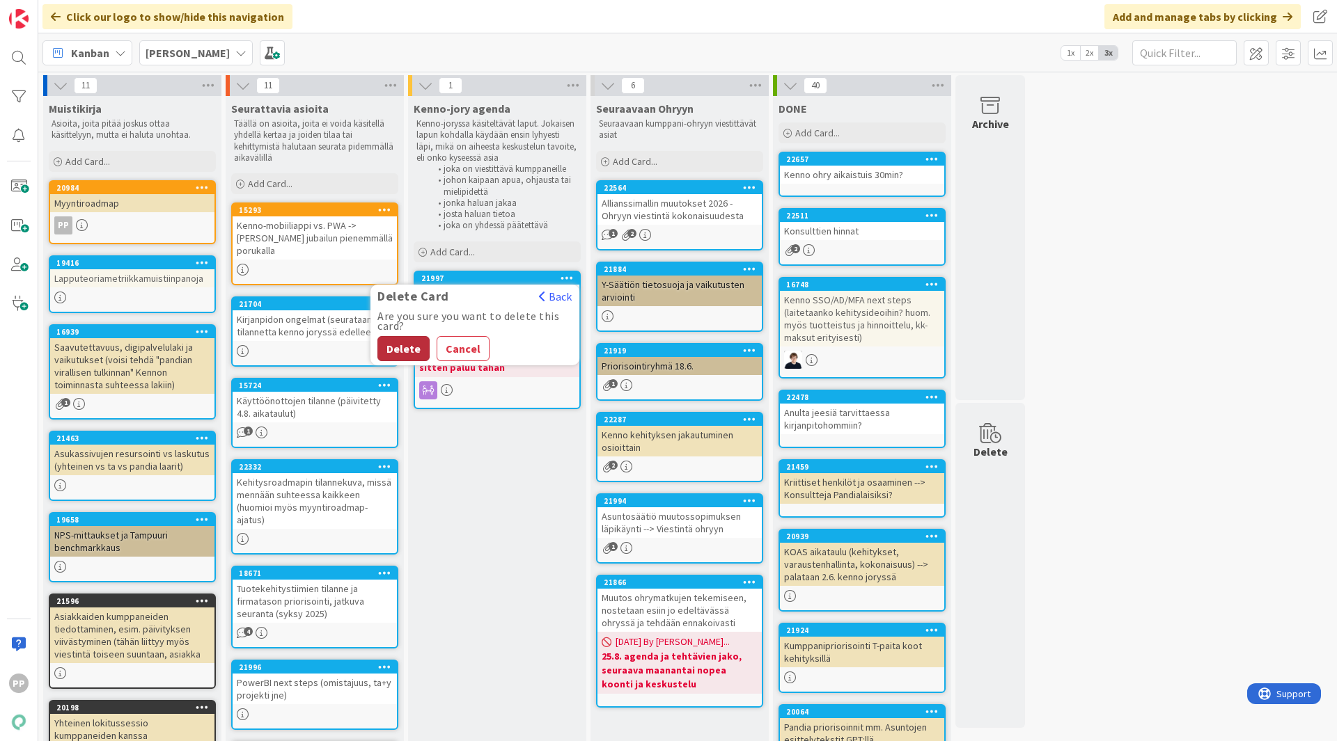
click at [405, 347] on button "Delete" at bounding box center [403, 348] width 52 height 25
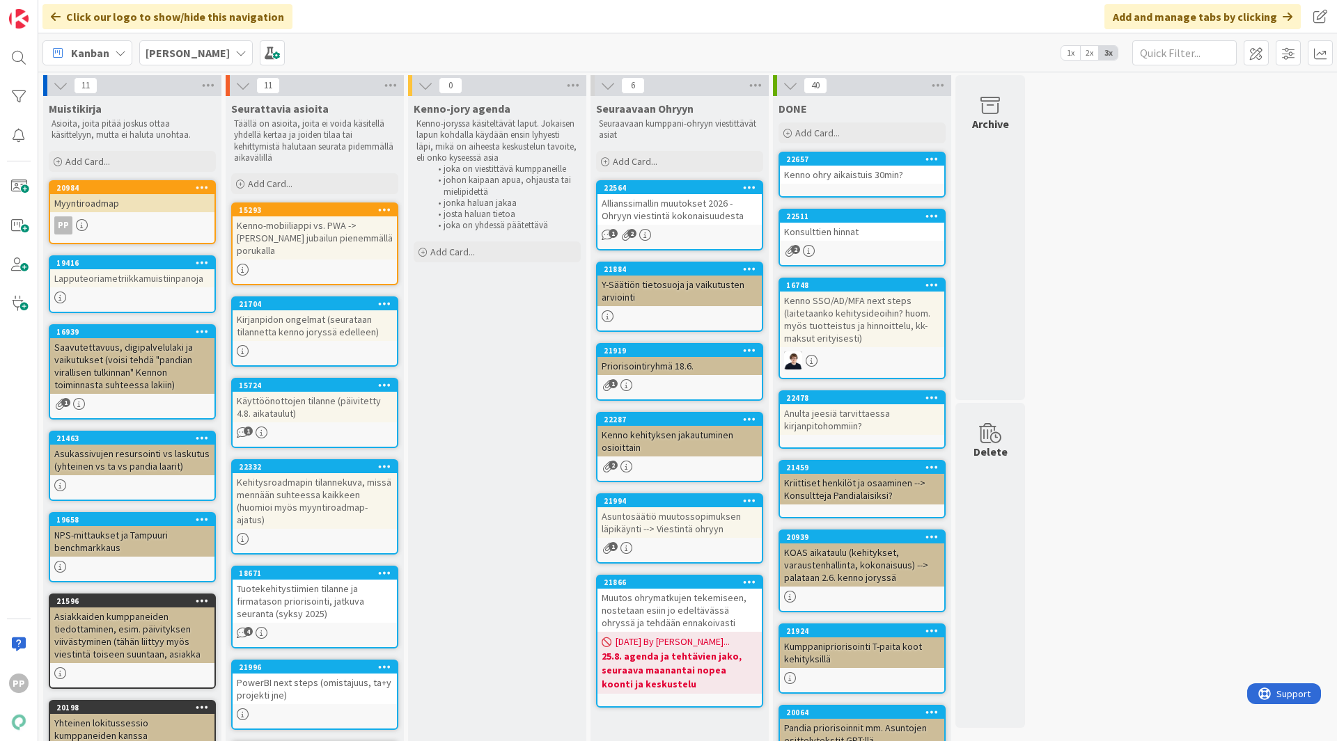
click at [513, 462] on div "Kenno-jory agenda Kenno-joryssa käsiteltävät laput. Jokaisen lapun kohdalla käy…" at bounding box center [497, 698] width 178 height 1205
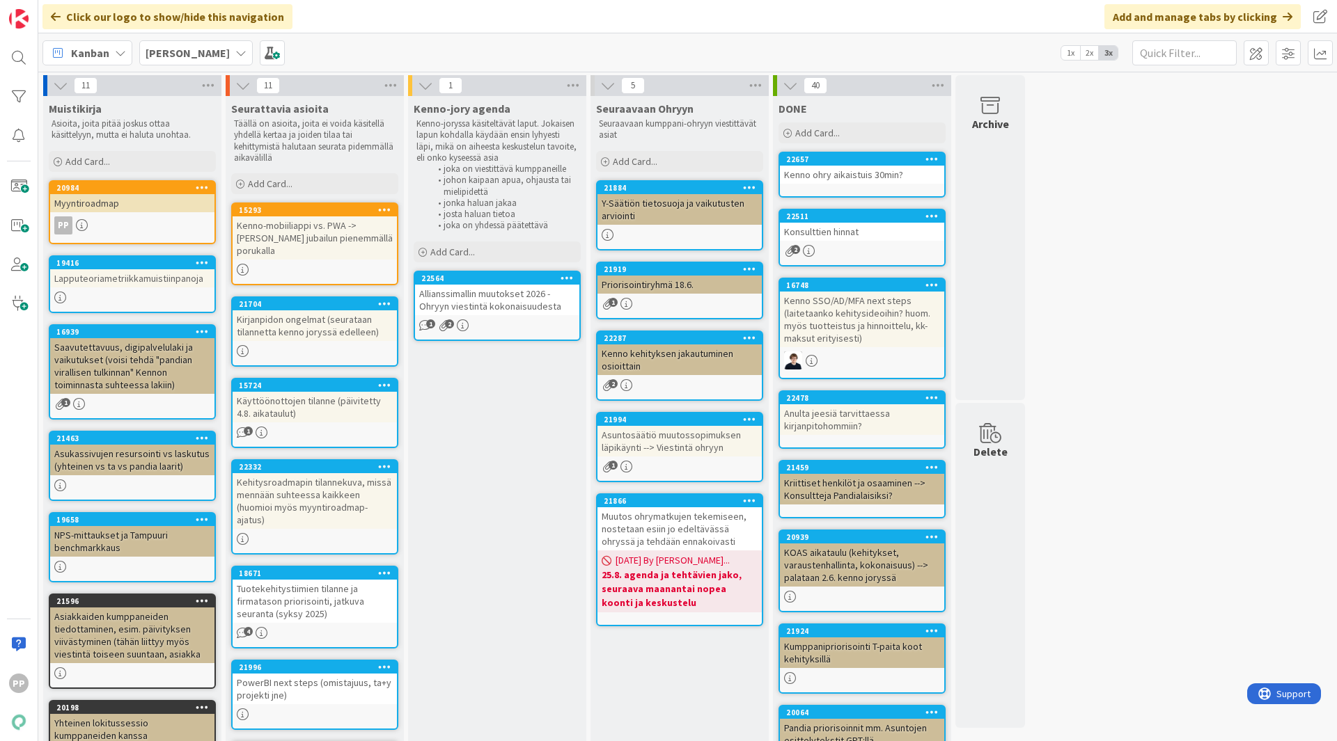
click at [424, 533] on div "Kenno-jory agenda Kenno-joryssa käsiteltävät laput. Jokaisen lapun kohdalla käy…" at bounding box center [497, 698] width 178 height 1205
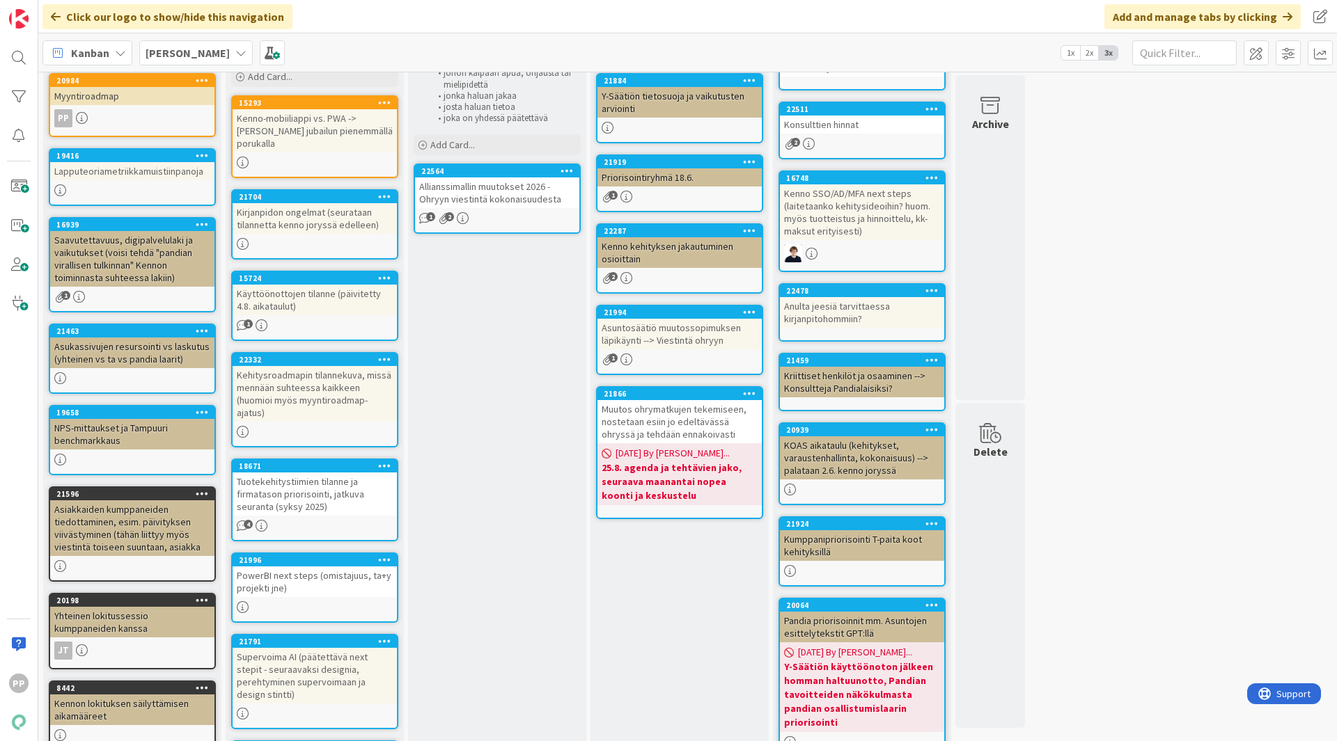
scroll to position [136, 0]
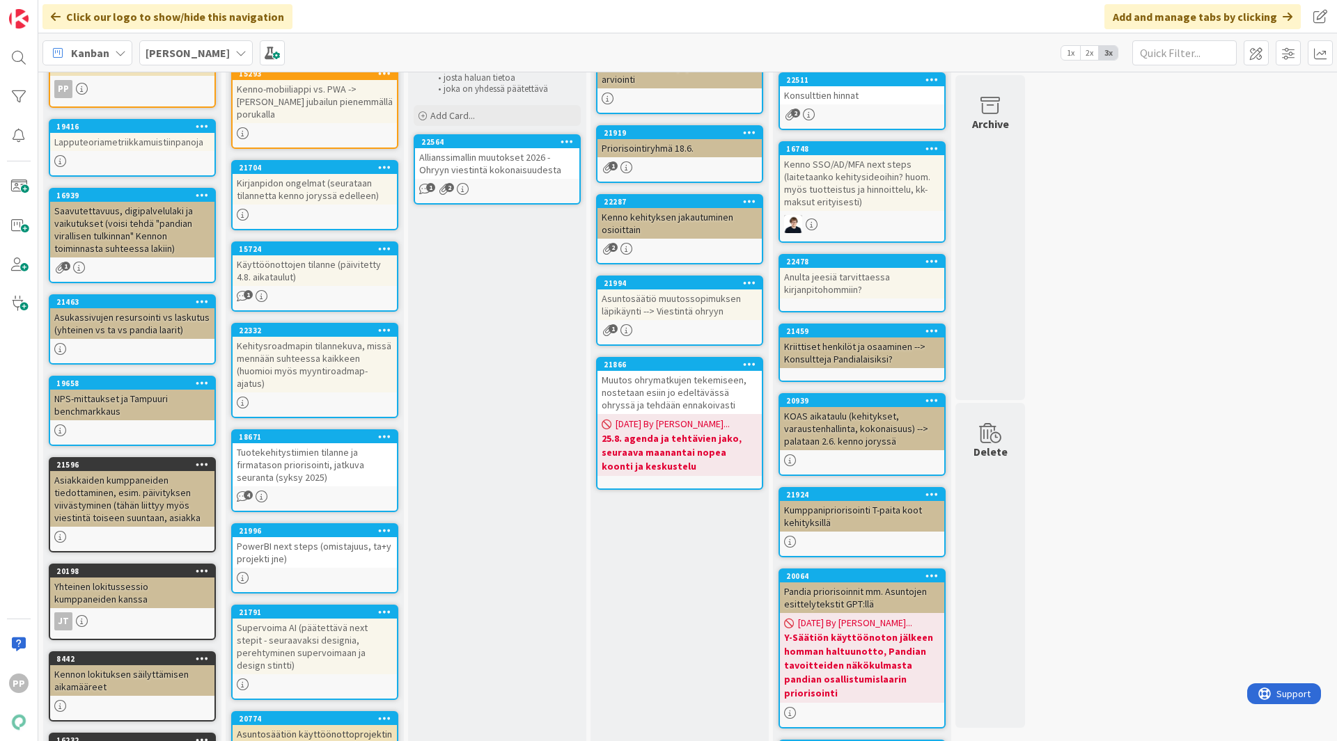
click at [526, 504] on div "Kenno-jory agenda Kenno-joryssa käsiteltävät laput. Jokaisen lapun kohdalla käy…" at bounding box center [497, 562] width 178 height 1205
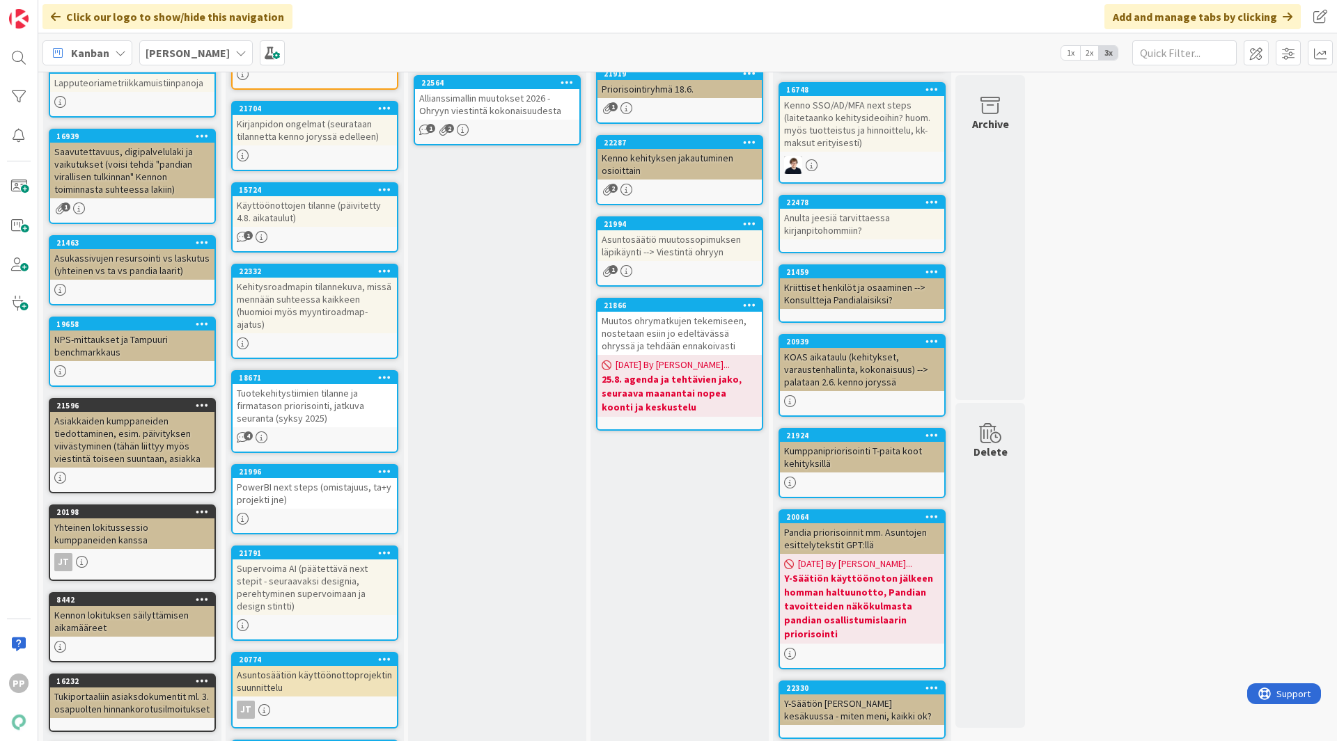
scroll to position [0, 0]
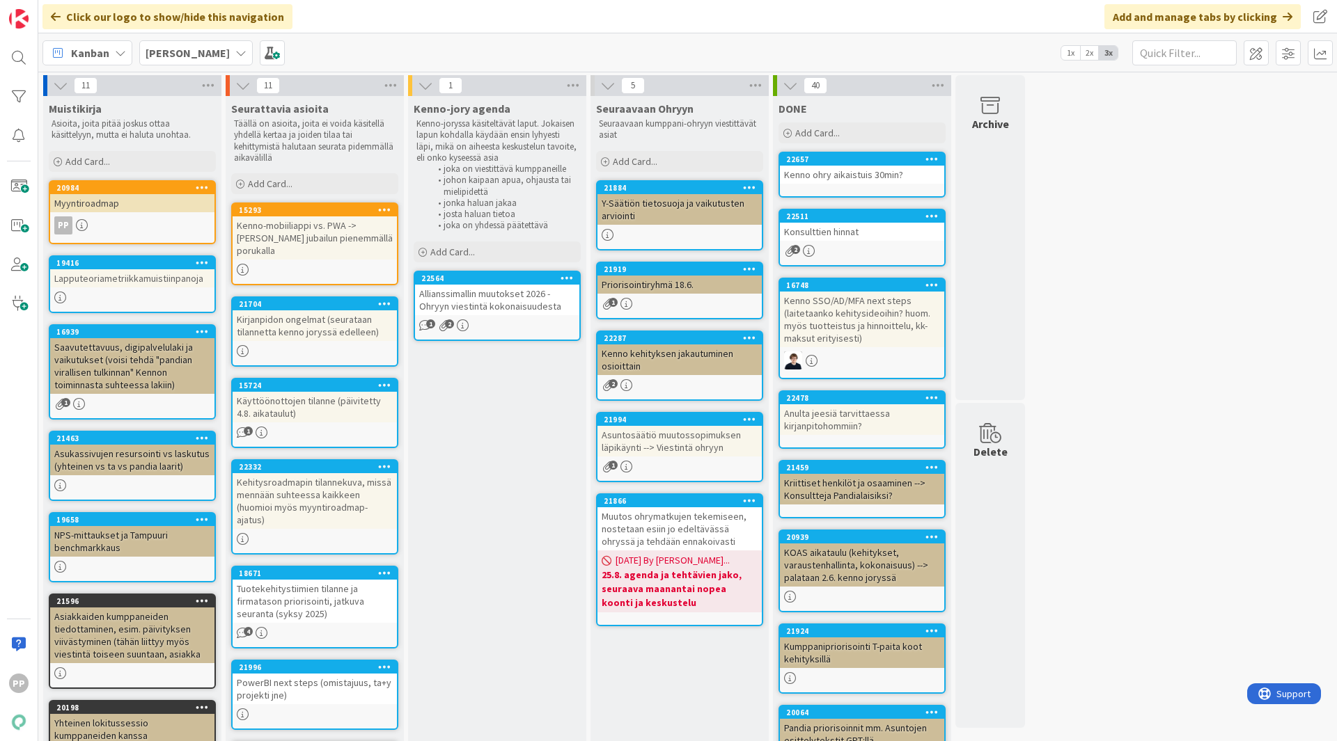
click at [1247, 630] on div "11 Muistikirja Asioita, joita pitää joskus ottaa käsittelyyn, mutta ei haluta u…" at bounding box center [687, 691] width 1293 height 1233
click at [515, 450] on div "Kenno-jory agenda Kenno-joryssa käsiteltävät laput. Jokaisen lapun kohdalla käy…" at bounding box center [497, 698] width 178 height 1205
click at [1050, 525] on div "11 Muistikirja Asioita, joita pitää joskus ottaa käsittelyyn, mutta ei haluta u…" at bounding box center [687, 691] width 1293 height 1233
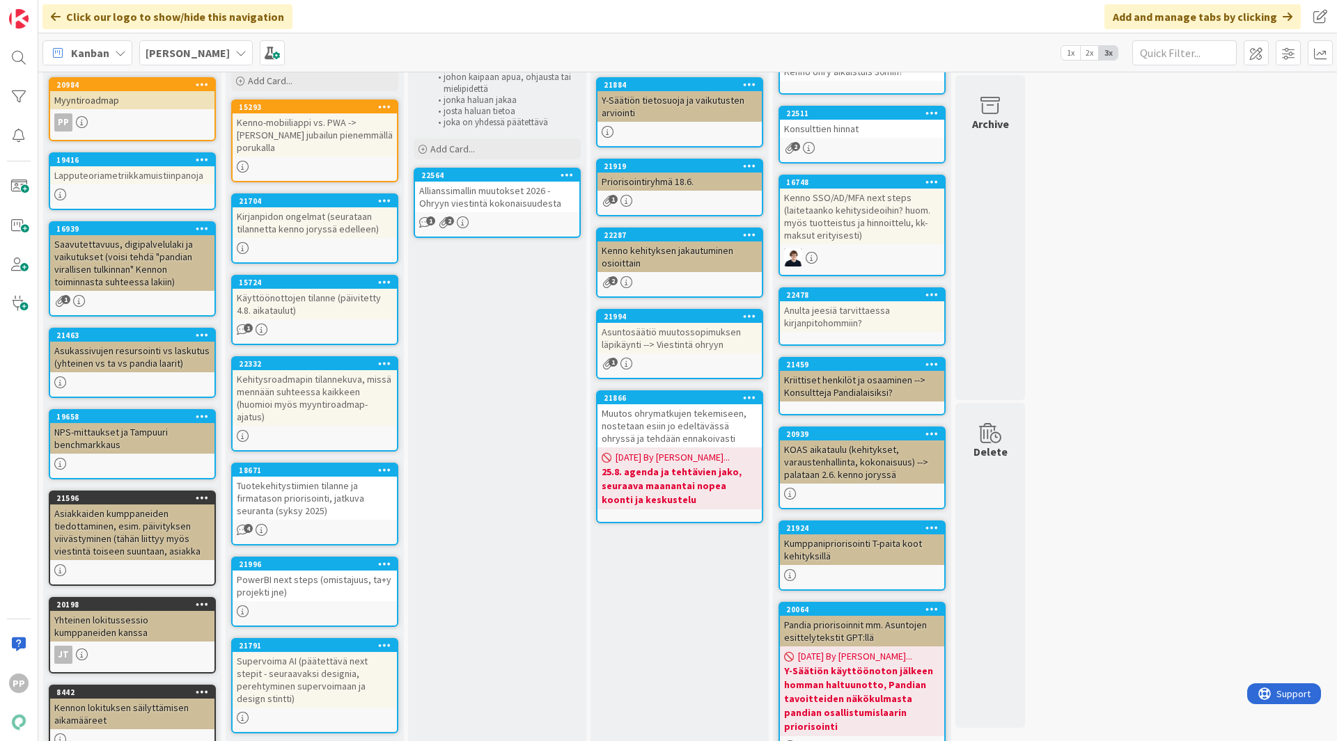
scroll to position [102, 0]
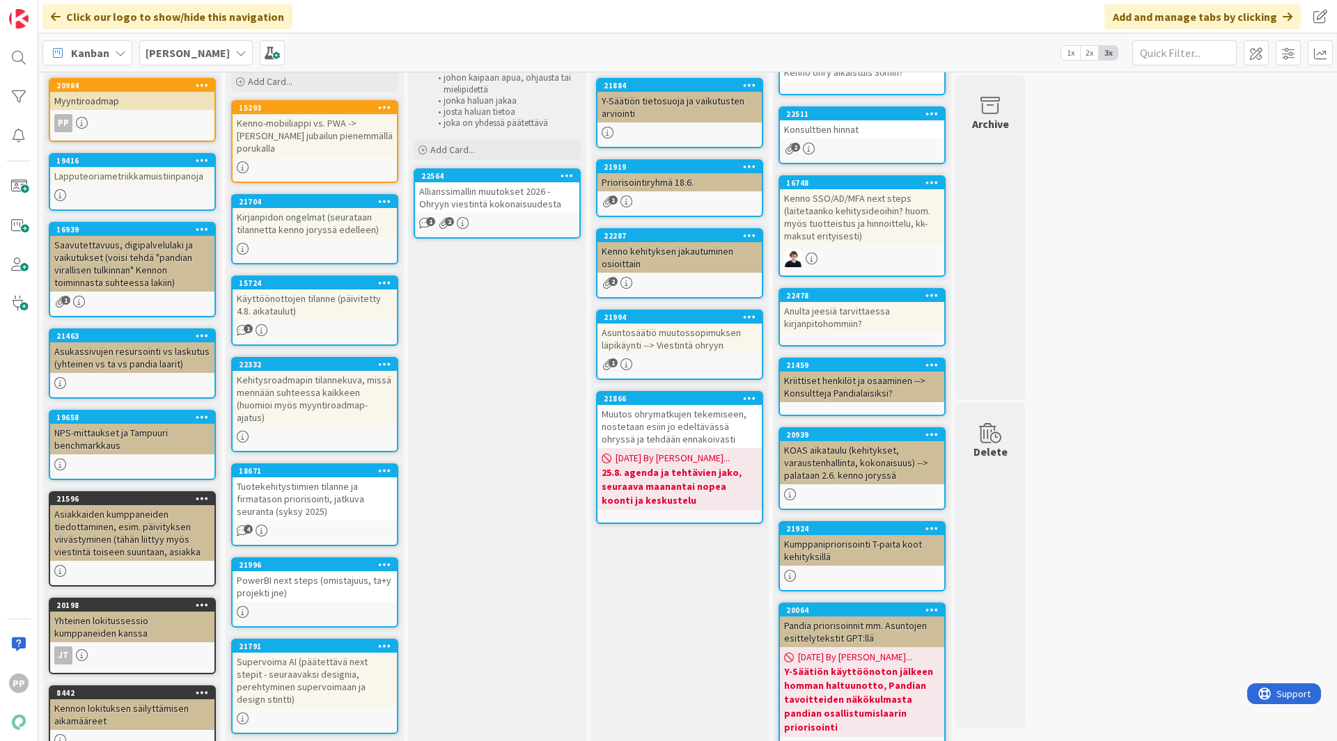
click at [517, 338] on div "Kenno-jory agenda Kenno-joryssa käsiteltävät laput. Jokaisen lapun kohdalla käy…" at bounding box center [497, 596] width 178 height 1205
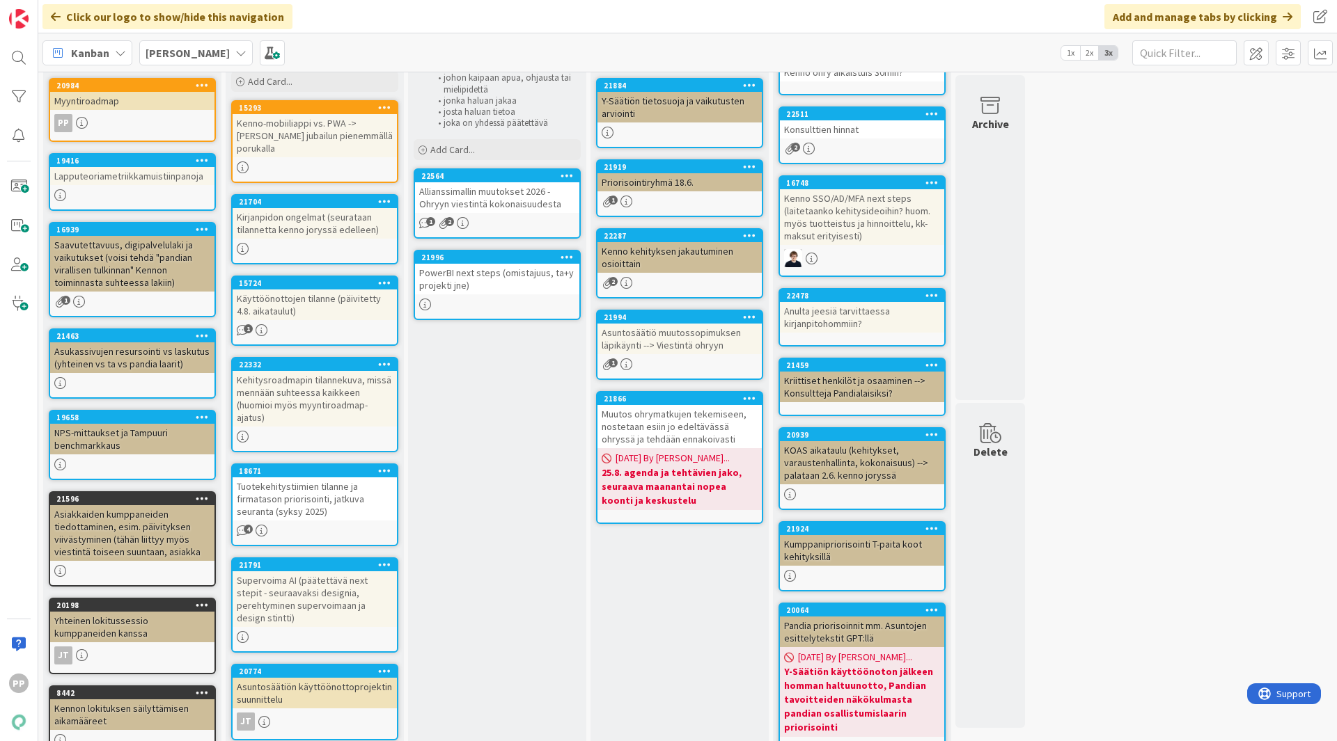
click at [1152, 219] on div "11 Muistikirja Asioita, joita pitää joskus ottaa käsittelyyn, mutta ei haluta u…" at bounding box center [687, 549] width 1293 height 1152
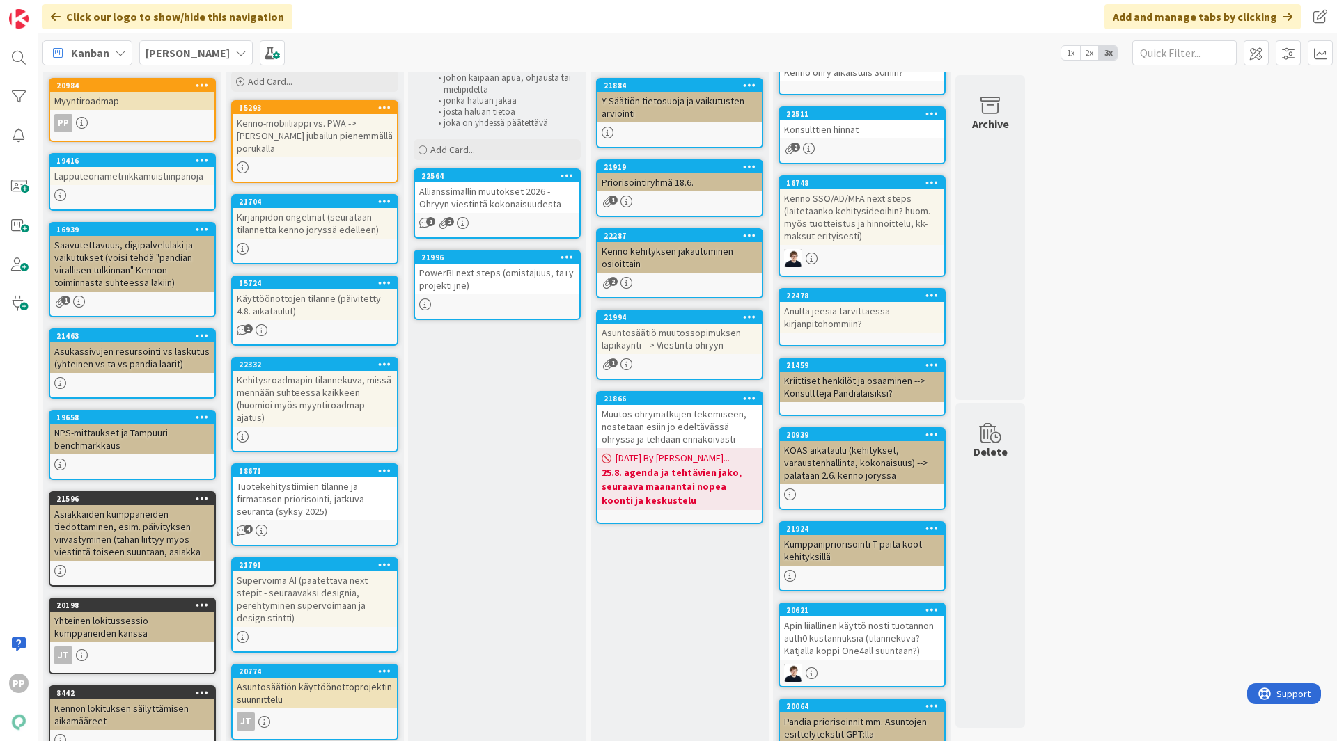
click at [513, 275] on div "PowerBI next steps (omistajuus, ta+y projekti jne)" at bounding box center [497, 279] width 164 height 31
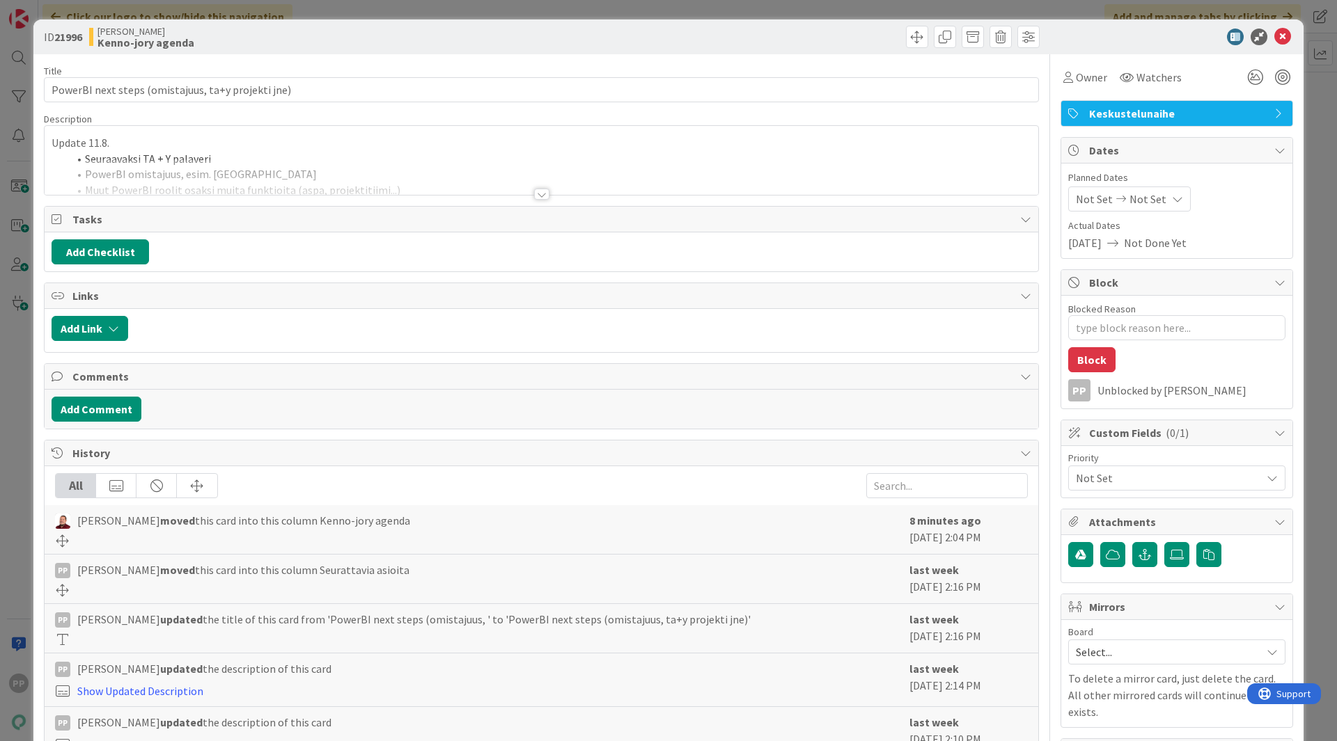
click at [289, 180] on div at bounding box center [542, 177] width 994 height 36
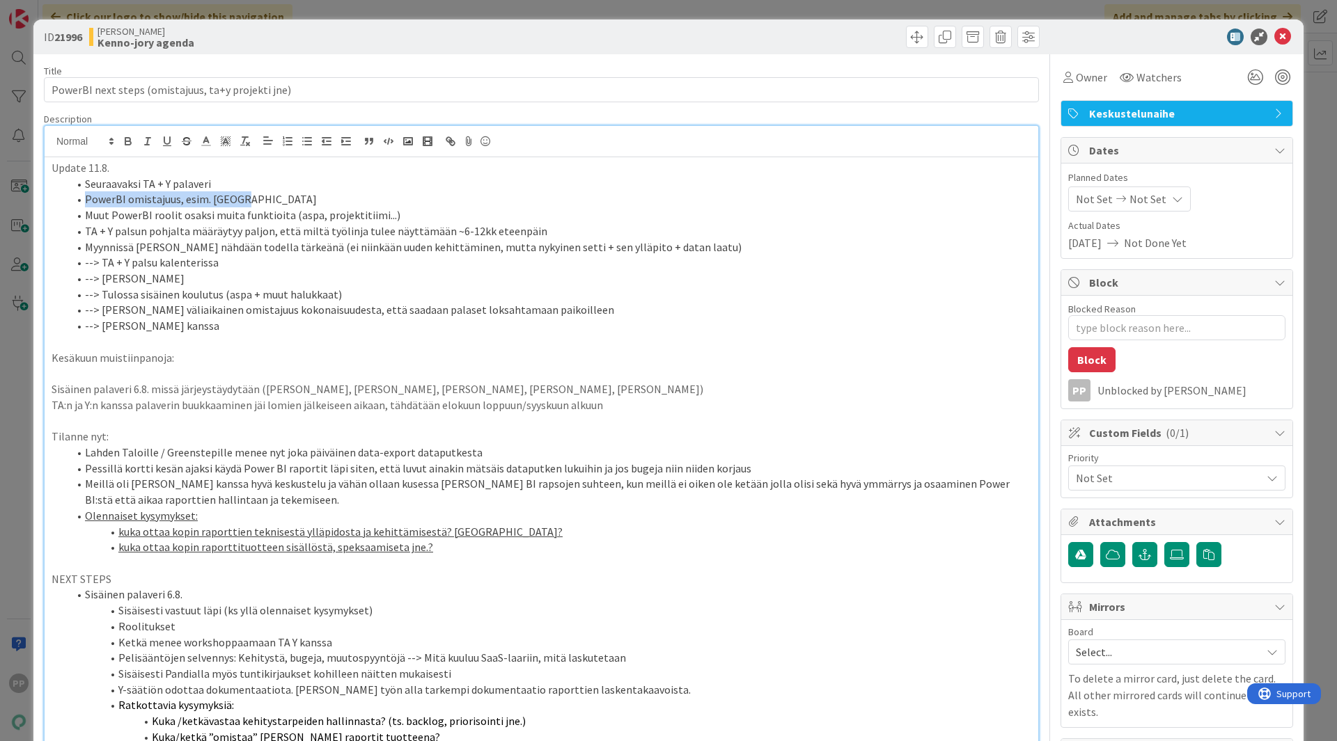
drag, startPoint x: 262, startPoint y: 198, endPoint x: 67, endPoint y: 201, distance: 195.7
click at [67, 201] on ol "Seuraavaksi TA + Y palaveri PowerBI omistajuus, esim. Atakan Muut PowerBI rooli…" at bounding box center [542, 255] width 980 height 158
drag, startPoint x: 67, startPoint y: 201, endPoint x: 251, endPoint y: 199, distance: 184.5
click at [251, 199] on ol "Seuraavaksi TA + Y palaveri PowerBI omistajuus, esim. Atakan Muut PowerBI rooli…" at bounding box center [542, 255] width 980 height 158
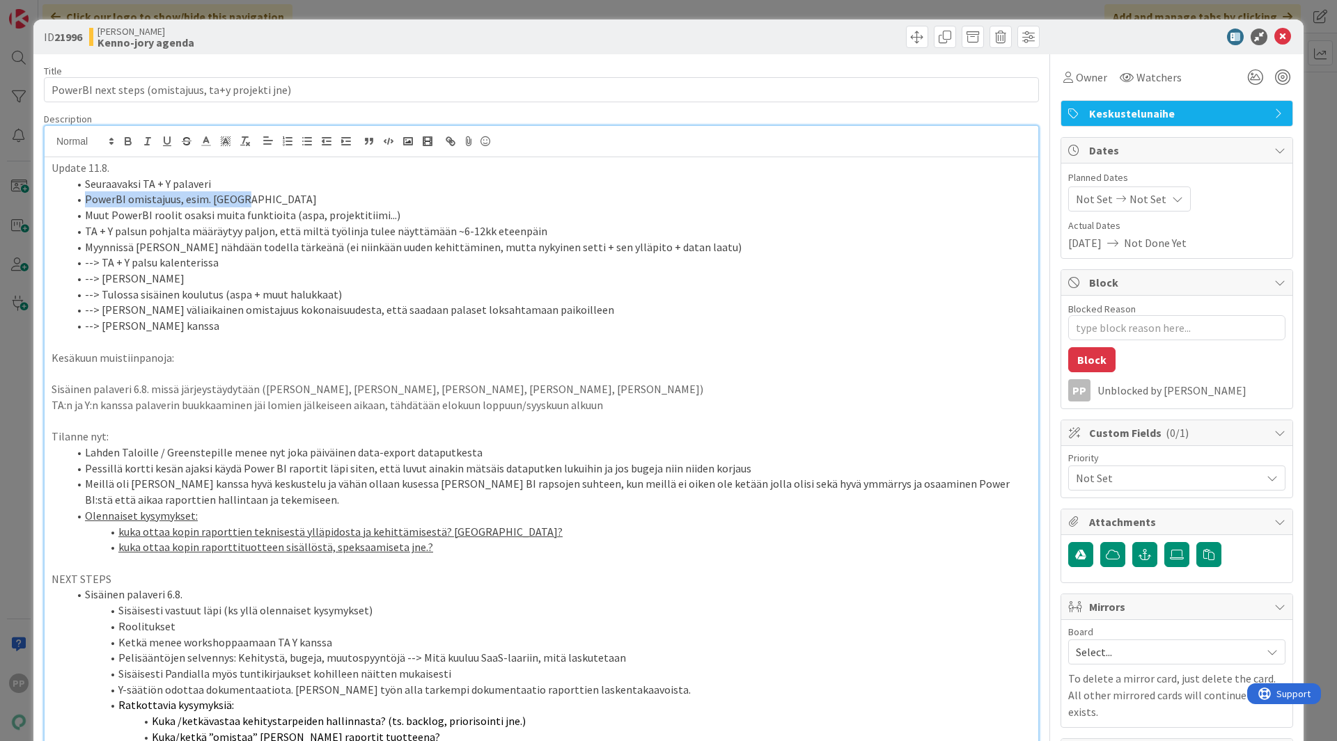
click at [251, 199] on li "PowerBI omistajuus, esim. Atakan" at bounding box center [549, 199] width 963 height 16
drag, startPoint x: 251, startPoint y: 199, endPoint x: 80, endPoint y: 203, distance: 171.3
click at [80, 203] on li "PowerBI omistajuus, esim. Atakan" at bounding box center [549, 199] width 963 height 16
click at [150, 266] on li "--> TA + Y palsu kalenterissa" at bounding box center [549, 263] width 963 height 16
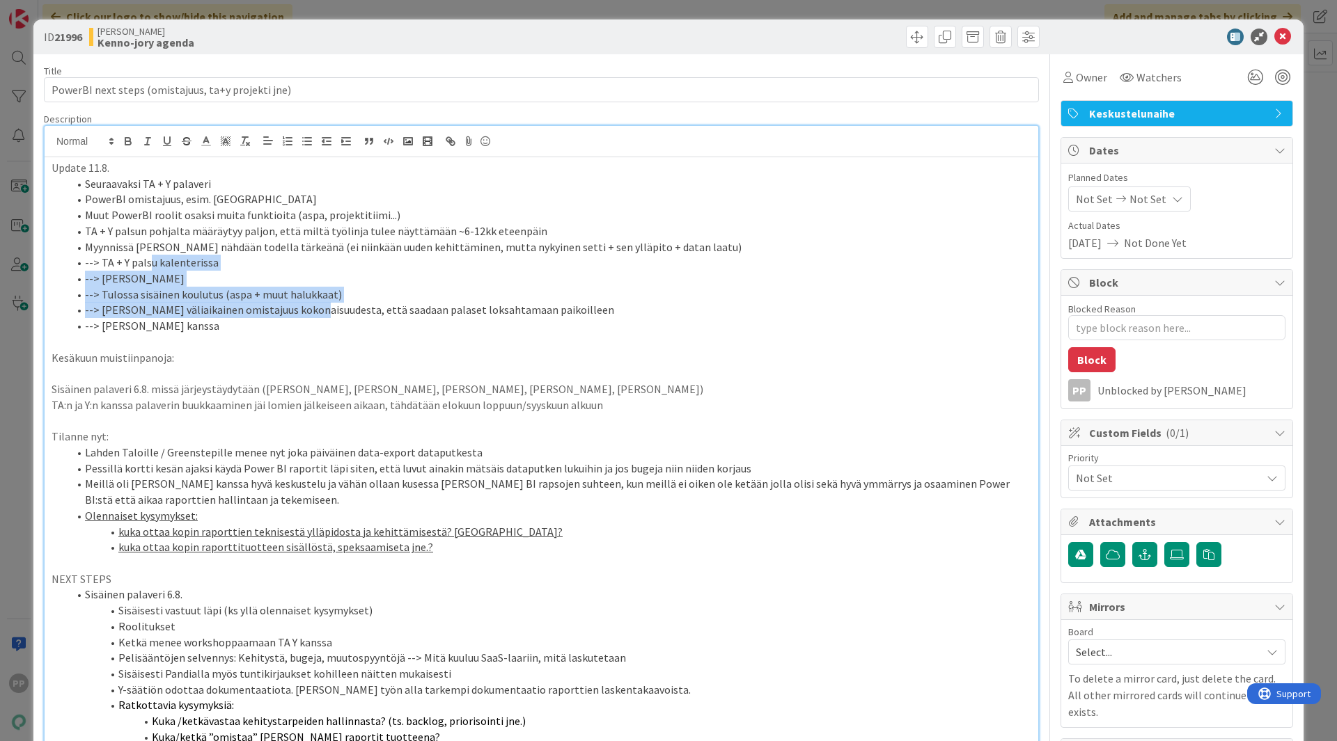
drag, startPoint x: 150, startPoint y: 266, endPoint x: 309, endPoint y: 320, distance: 167.8
click at [309, 320] on ol "Seuraavaksi TA + Y palaveri PowerBI omistajuus, esim. Atakan Muut PowerBI rooli…" at bounding box center [542, 255] width 980 height 158
click at [309, 320] on li "--> Juhani juttelee Atakanin kanssa" at bounding box center [549, 326] width 963 height 16
click at [705, 248] on li "Myynnissä PowerBI nähdään todella tärkeänä (ei niinkään uuden kehittäminen, mut…" at bounding box center [549, 248] width 963 height 16
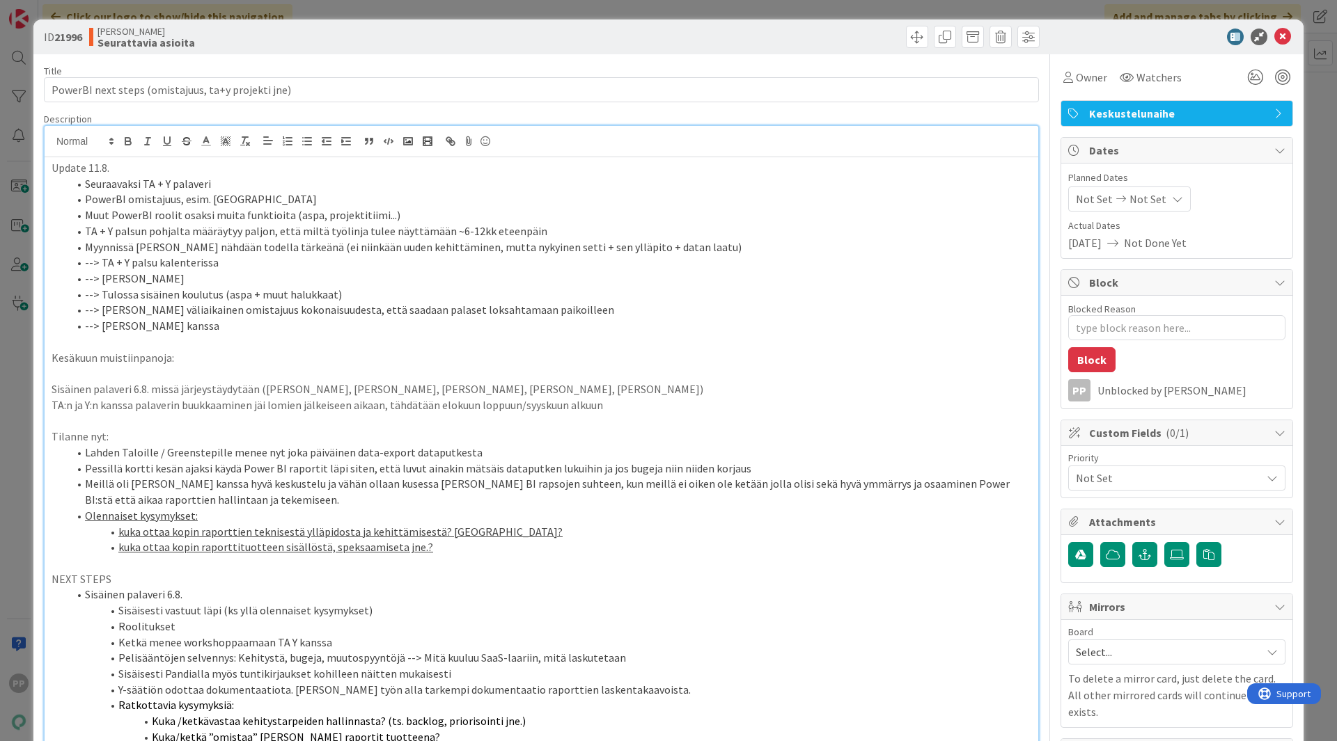
click at [312, 322] on li "--> Juhani juttelee Atakanin kanssa" at bounding box center [549, 326] width 963 height 16
drag, startPoint x: 312, startPoint y: 322, endPoint x: 81, endPoint y: 220, distance: 251.9
click at [81, 220] on ol "Seuraavaksi TA + Y palaveri PowerBI omistajuus, esim. Atakan Muut PowerBI rooli…" at bounding box center [542, 255] width 980 height 158
click at [81, 220] on li "Muut PowerBI roolit osaksi muita funktioita (aspa, projektitiimi...)" at bounding box center [549, 215] width 963 height 16
click at [81, 213] on li "Muut PowerBI roolit osaksi muita funktioita (aspa, projektitiimi...)" at bounding box center [549, 215] width 963 height 16
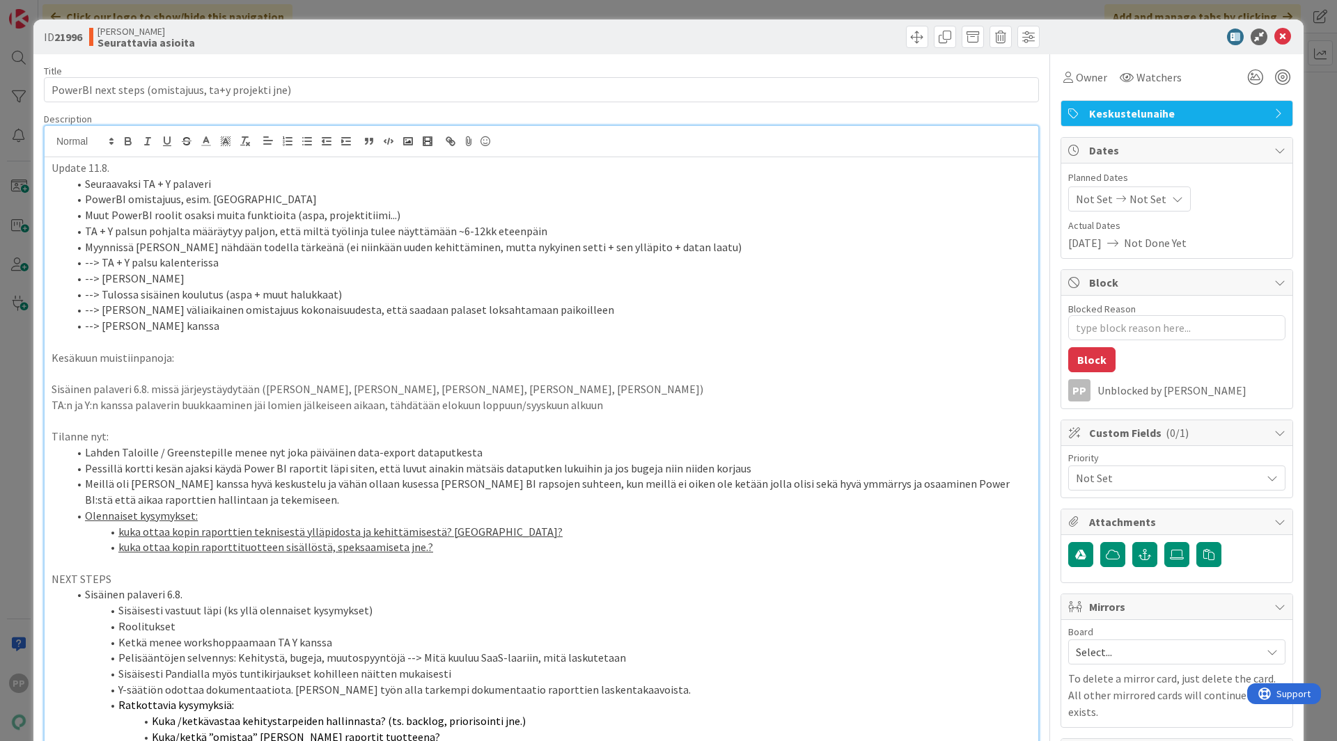
click at [81, 213] on li "Muut PowerBI roolit osaksi muita funktioita (aspa, projektitiimi...)" at bounding box center [549, 215] width 963 height 16
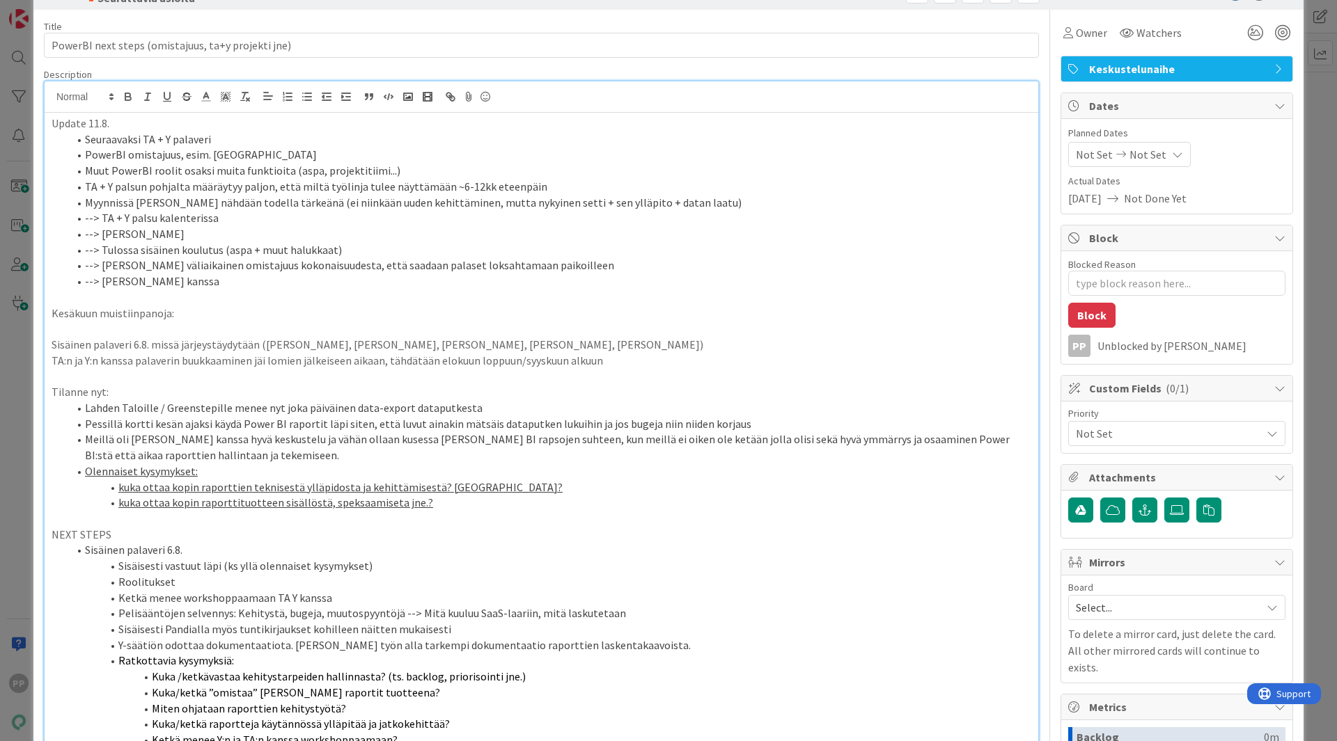
scroll to position [45, 0]
drag, startPoint x: 81, startPoint y: 213, endPoint x: 279, endPoint y: 246, distance: 200.4
click at [279, 246] on ol "Seuraavaksi TA + Y palaveri PowerBI omistajuus, esim. Atakan Muut PowerBI rooli…" at bounding box center [542, 211] width 980 height 158
click at [279, 246] on li "--> Tulossa sisäinen koulutus (aspa + muut halukkaat)" at bounding box center [549, 250] width 963 height 16
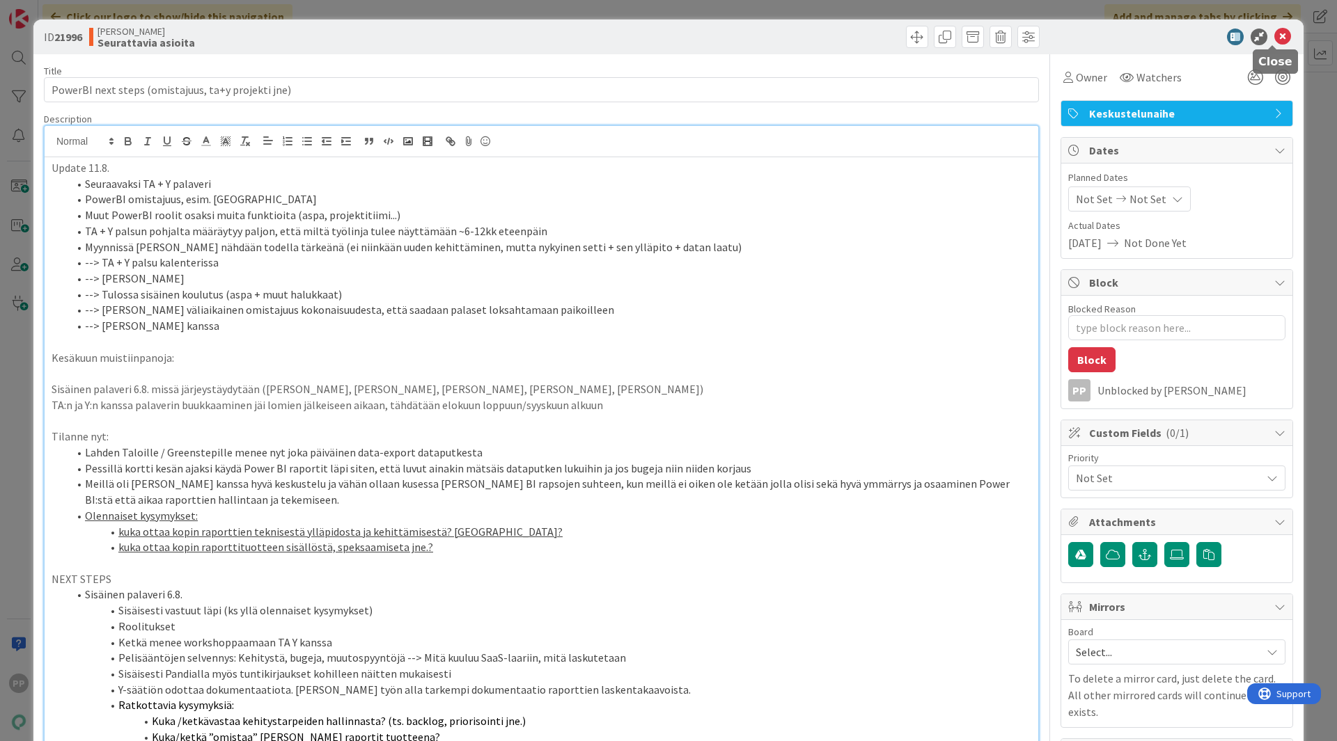
click at [1280, 34] on icon at bounding box center [1282, 37] width 17 height 17
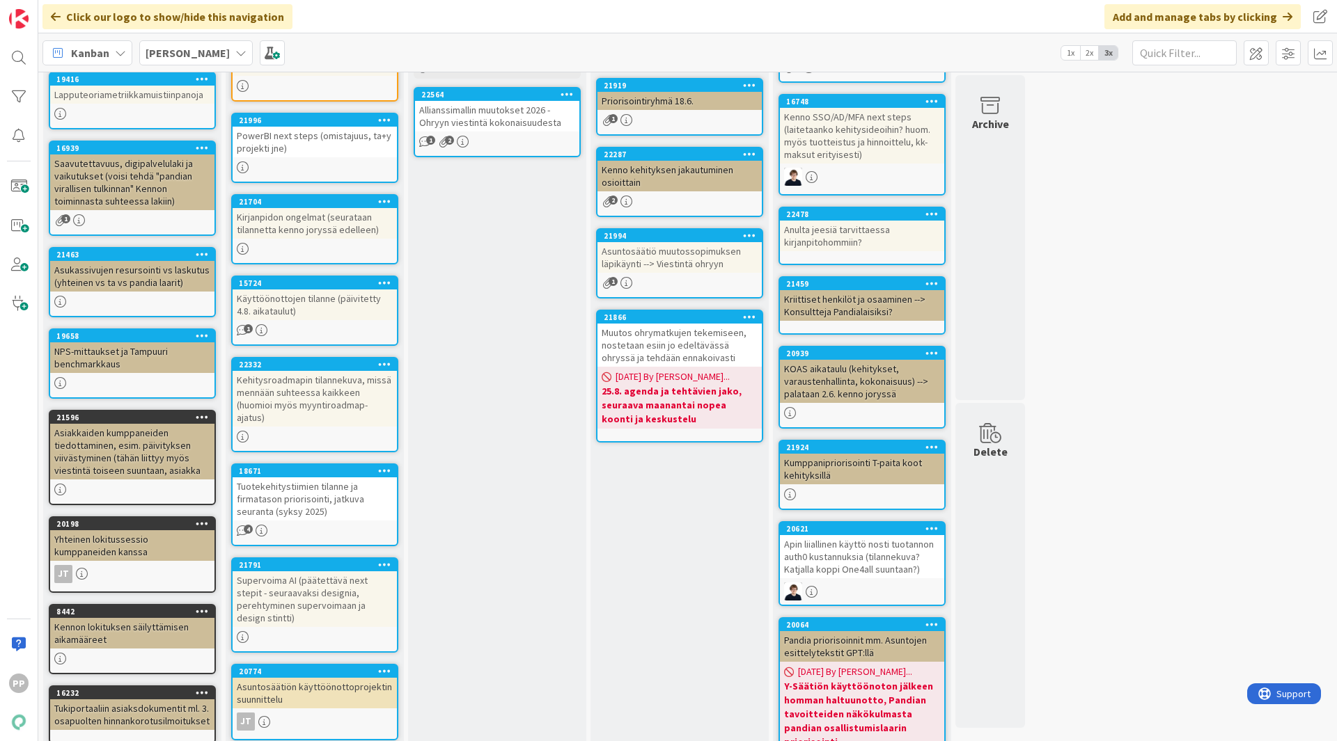
click at [516, 312] on div "Kenno-jory agenda Kenno-joryssa käsiteltävät laput. Jokaisen lapun kohdalla käy…" at bounding box center [497, 464] width 178 height 1105
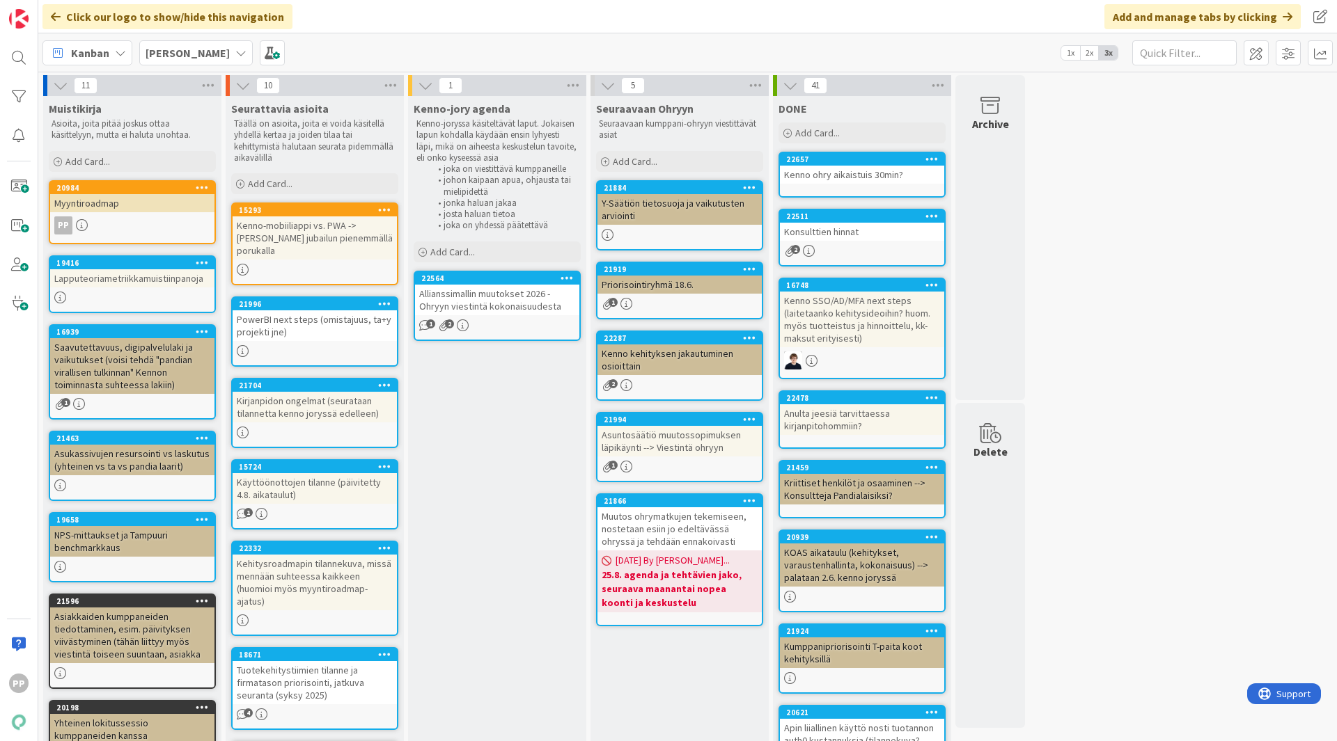
click at [502, 453] on div "Kenno-jory agenda Kenno-joryssa käsiteltävät laput. Jokaisen lapun kohdalla käy…" at bounding box center [497, 648] width 178 height 1105
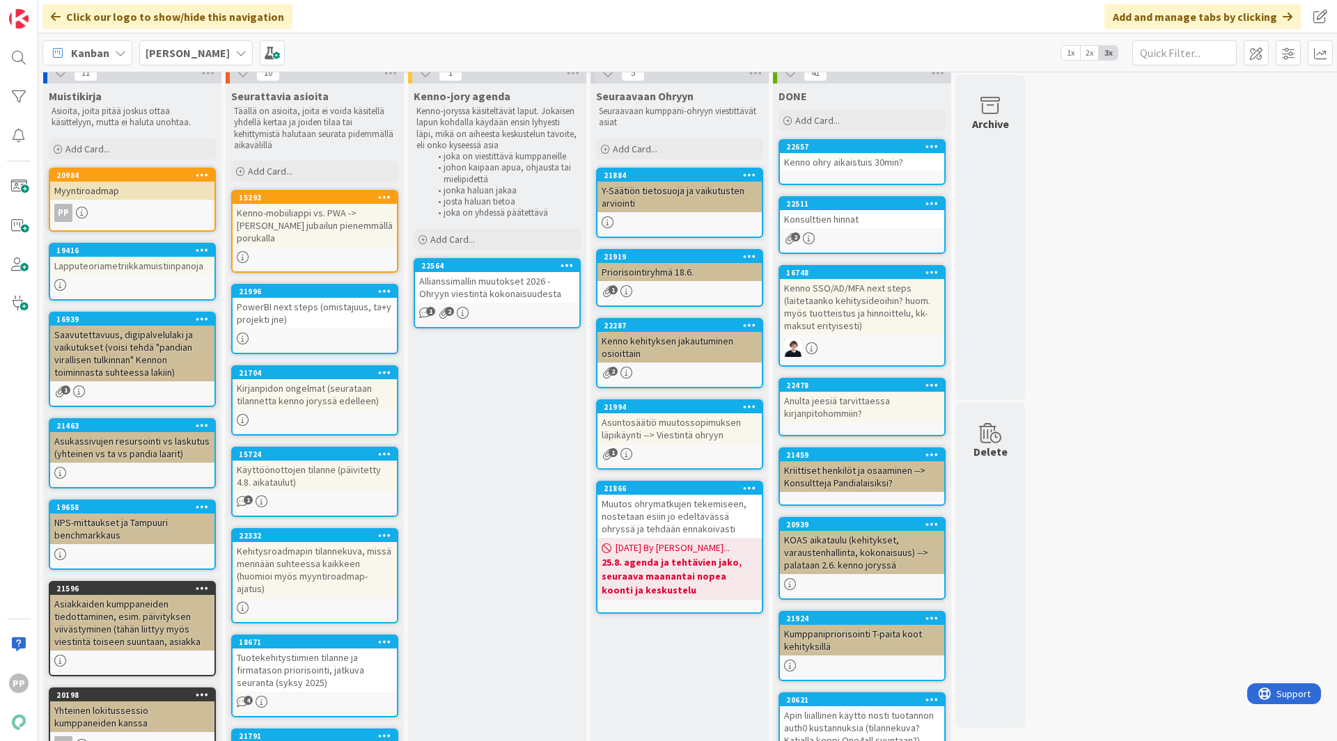
scroll to position [13, 0]
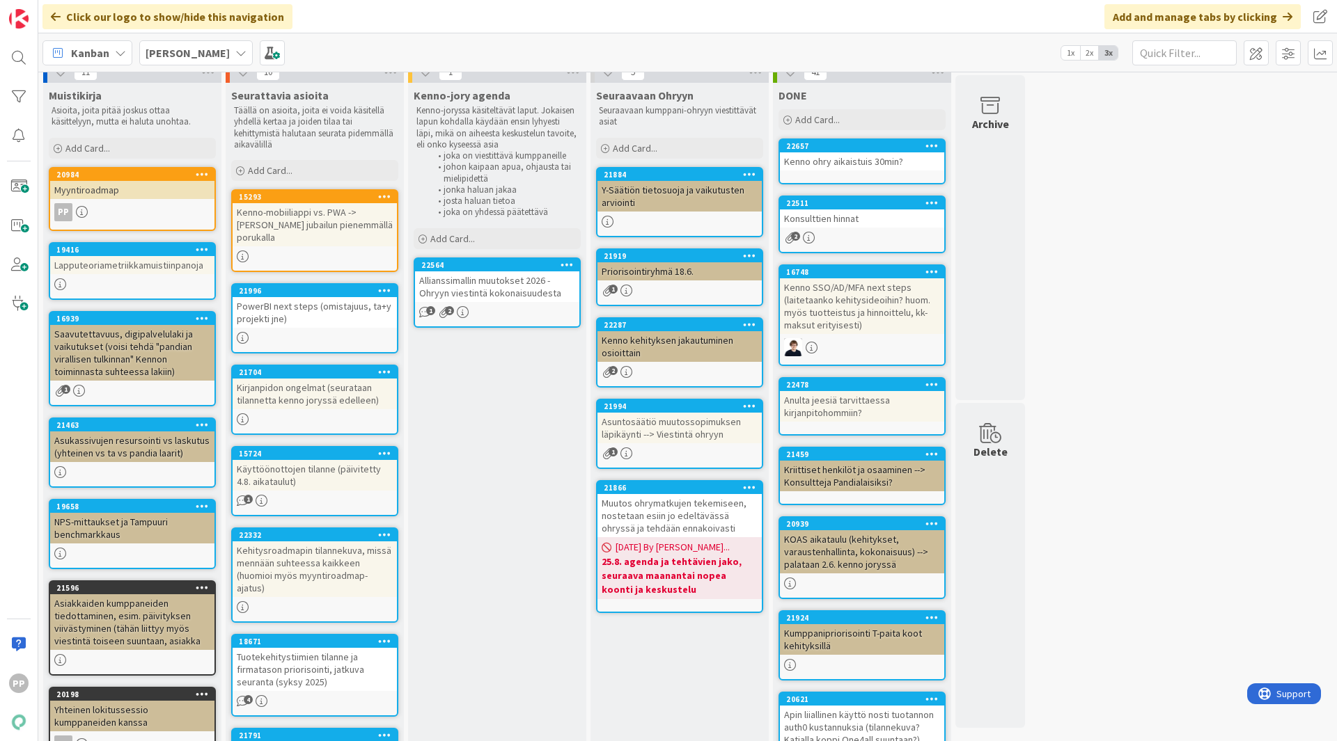
click at [502, 453] on div "Kenno-jory agenda Kenno-joryssa käsiteltävät laput. Jokaisen lapun kohdalla käy…" at bounding box center [497, 635] width 178 height 1105
click at [1211, 384] on div "11 Muistikirja Asioita, joita pitää joskus ottaa käsittelyyn, mutta ei haluta u…" at bounding box center [687, 628] width 1293 height 1133
click at [466, 422] on div "Kenno-jory agenda Kenno-joryssa käsiteltävät laput. Jokaisen lapun kohdalla käy…" at bounding box center [497, 635] width 178 height 1105
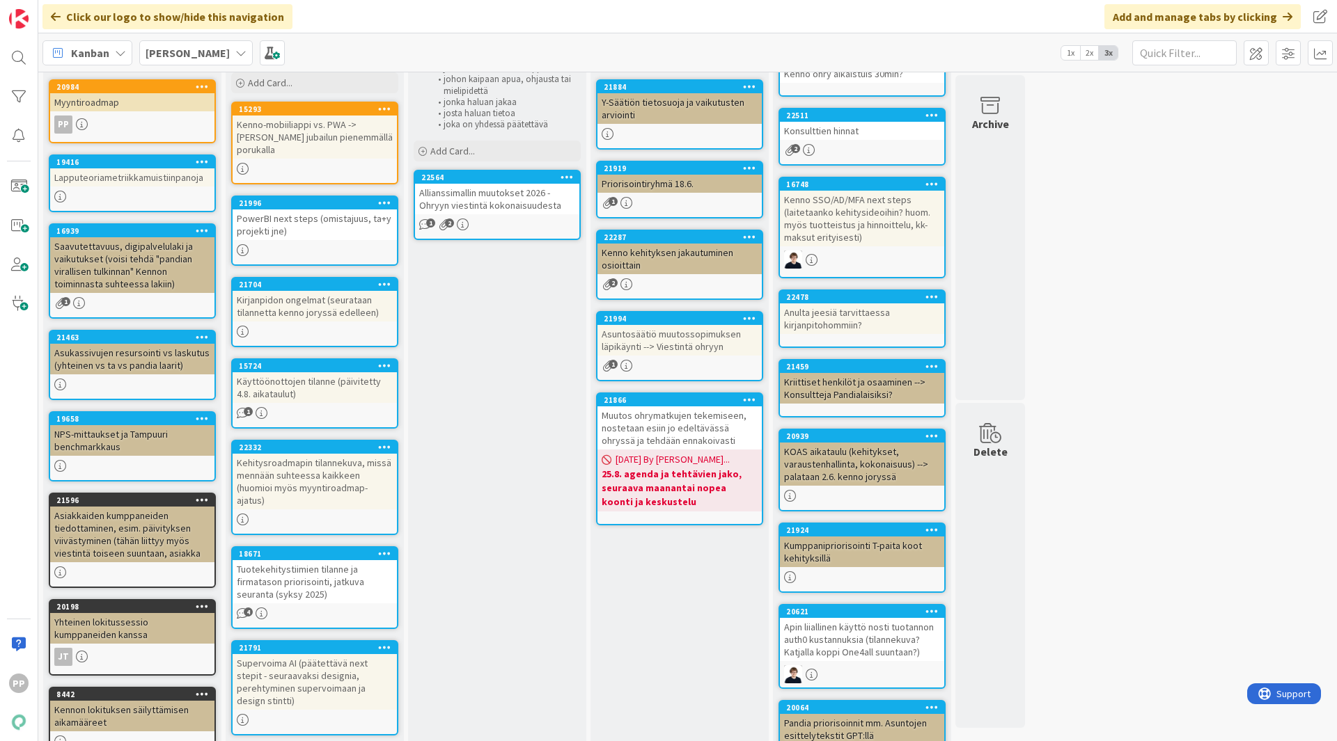
scroll to position [102, 0]
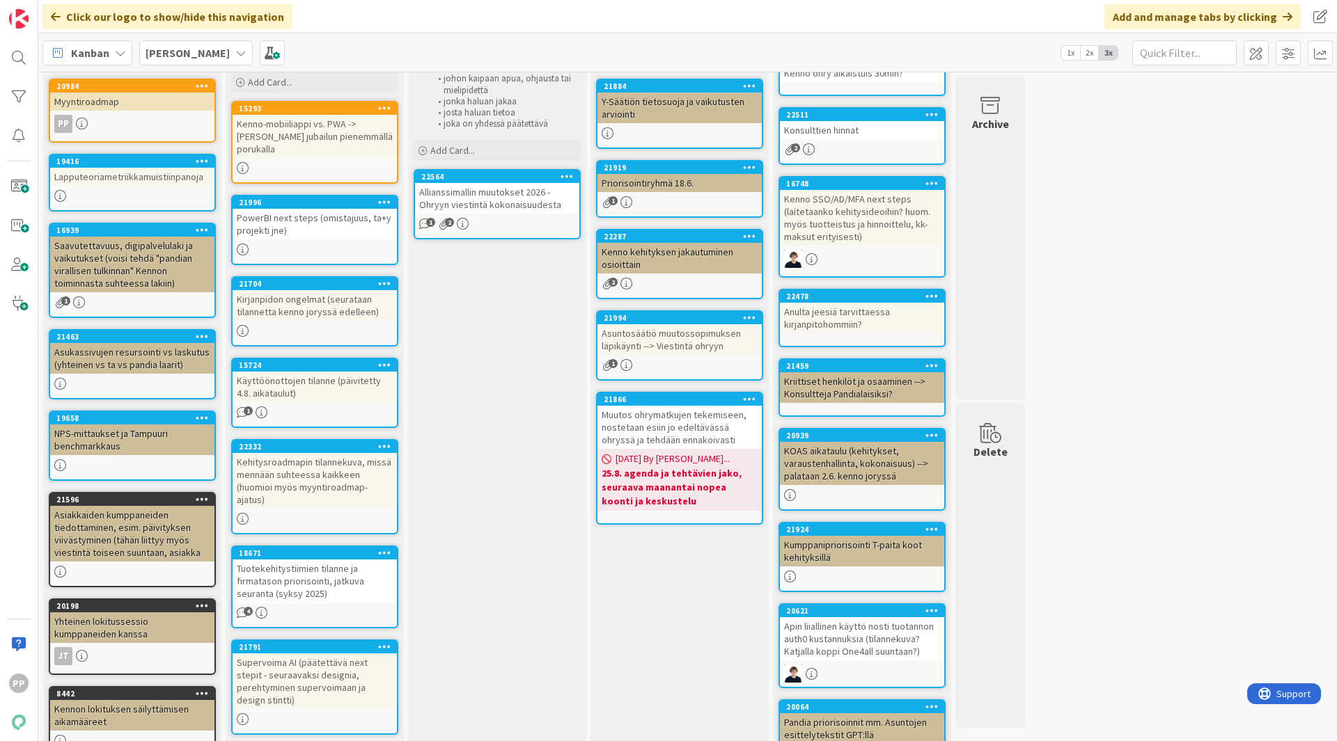
click at [480, 505] on div "Kenno-jory agenda Kenno-joryssa käsiteltävät laput. Jokaisen lapun kohdalla käy…" at bounding box center [497, 546] width 178 height 1105
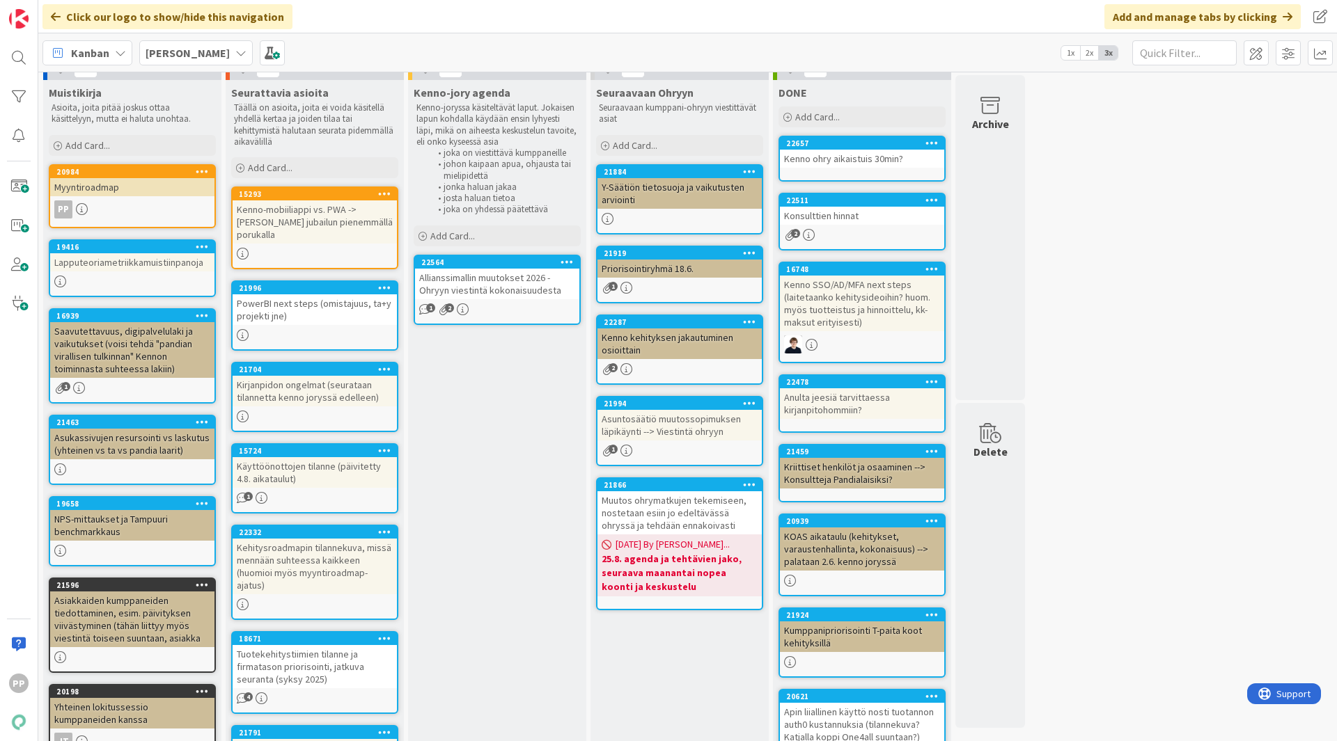
scroll to position [0, 0]
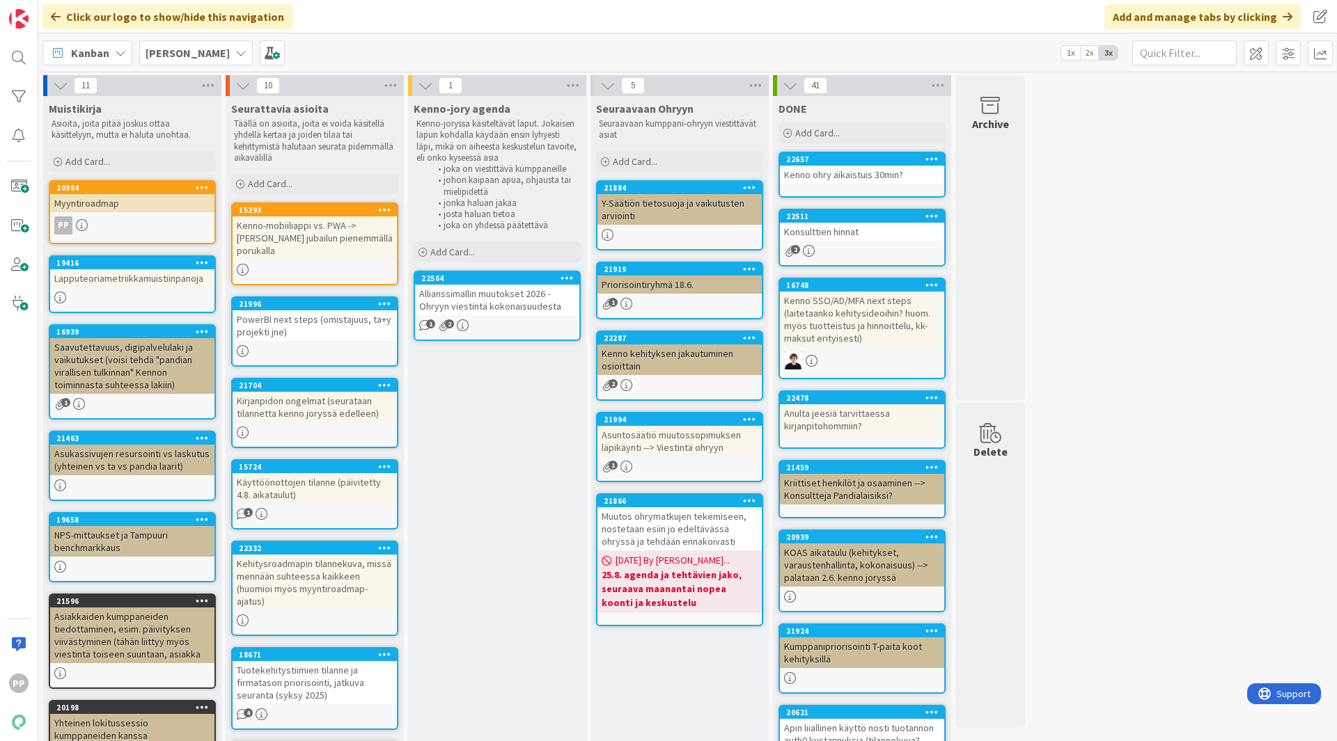
click at [494, 460] on div "Kenno-jory agenda Kenno-joryssa käsiteltävät laput. Jokaisen lapun kohdalla käy…" at bounding box center [497, 648] width 178 height 1105
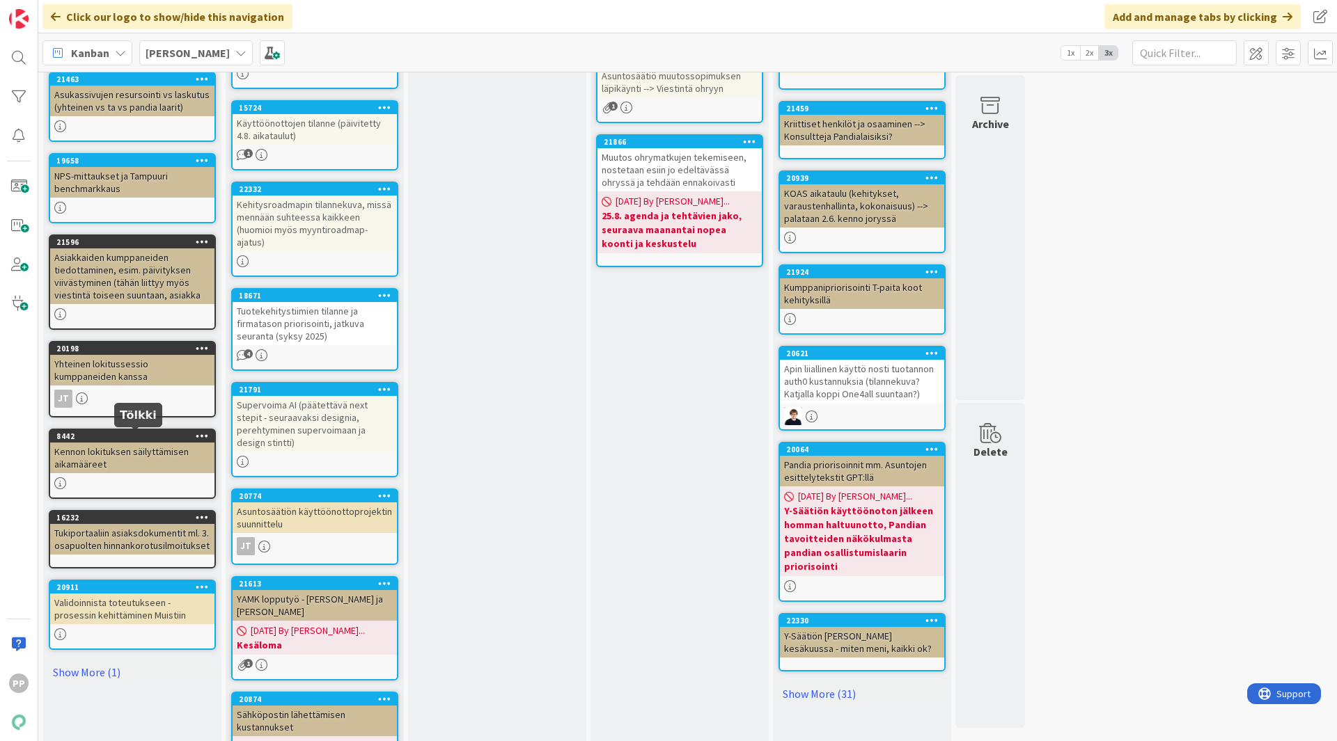
scroll to position [360, 0]
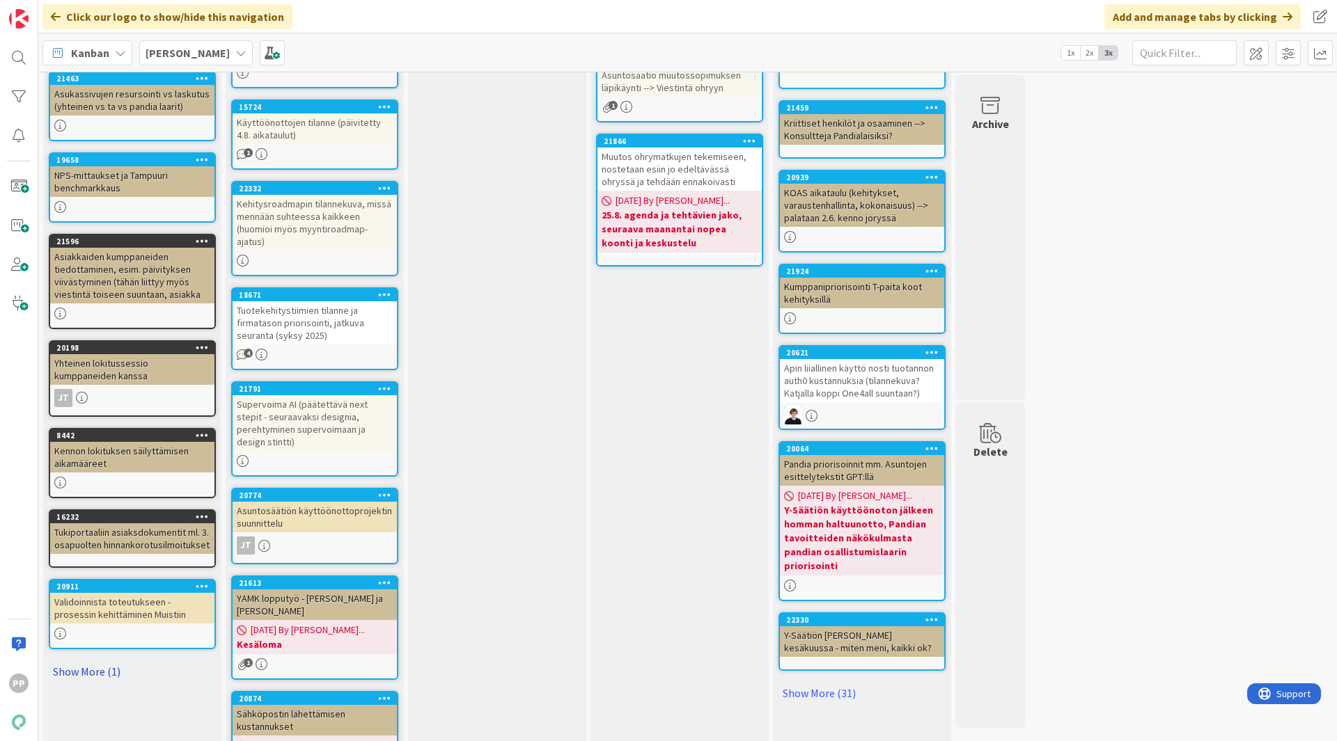
click at [107, 681] on link "Show More (1)" at bounding box center [132, 672] width 167 height 22
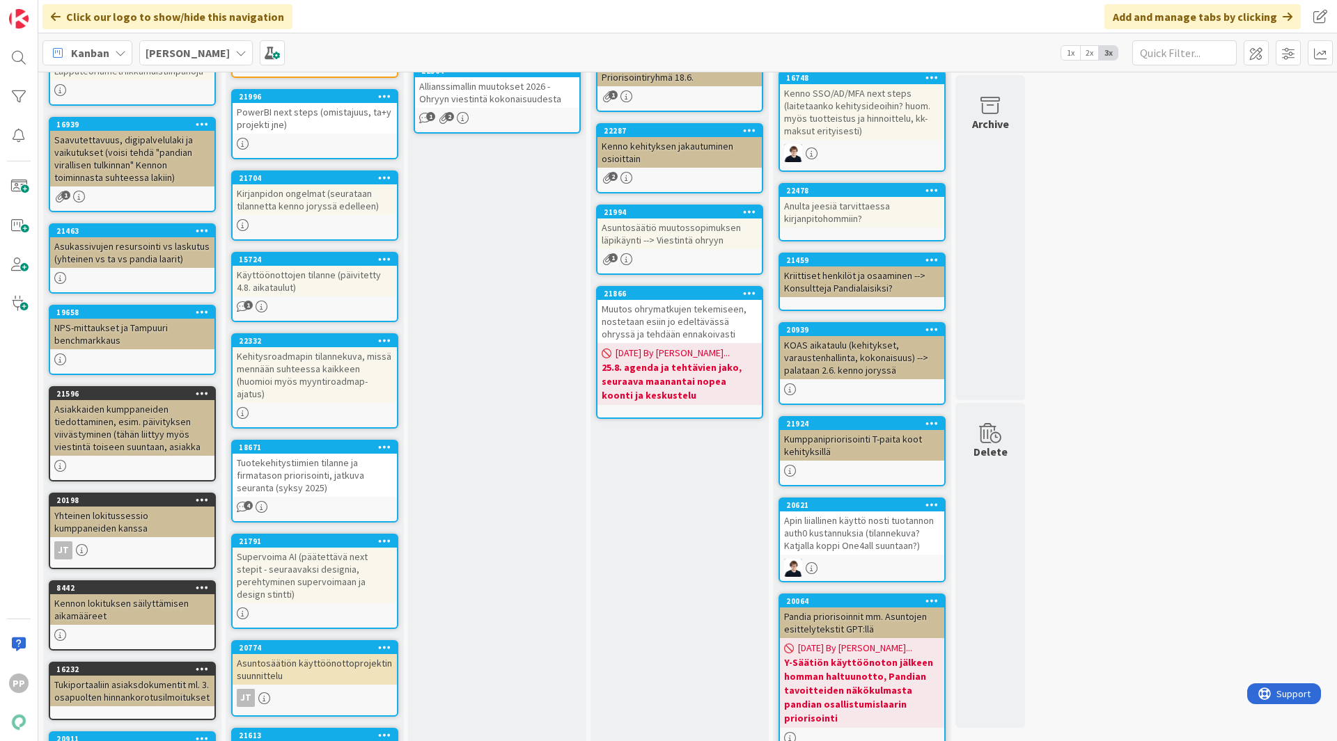
scroll to position [0, 0]
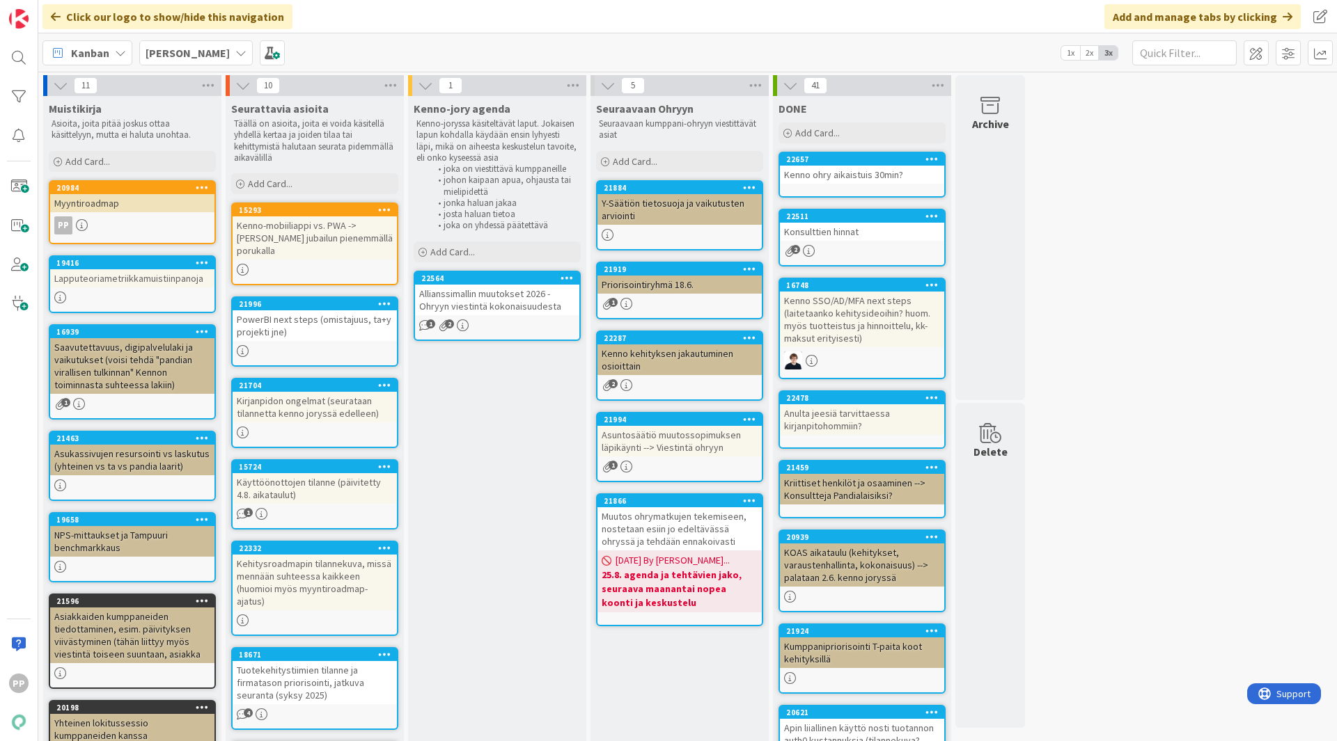
click at [476, 469] on div "Kenno-jory agenda Kenno-joryssa käsiteltävät laput. Jokaisen lapun kohdalla käy…" at bounding box center [497, 648] width 178 height 1105
click at [155, 457] on div "Asukassivujen resursointi vs laskutus (yhteinen vs ta vs pandia laarit)" at bounding box center [132, 460] width 164 height 31
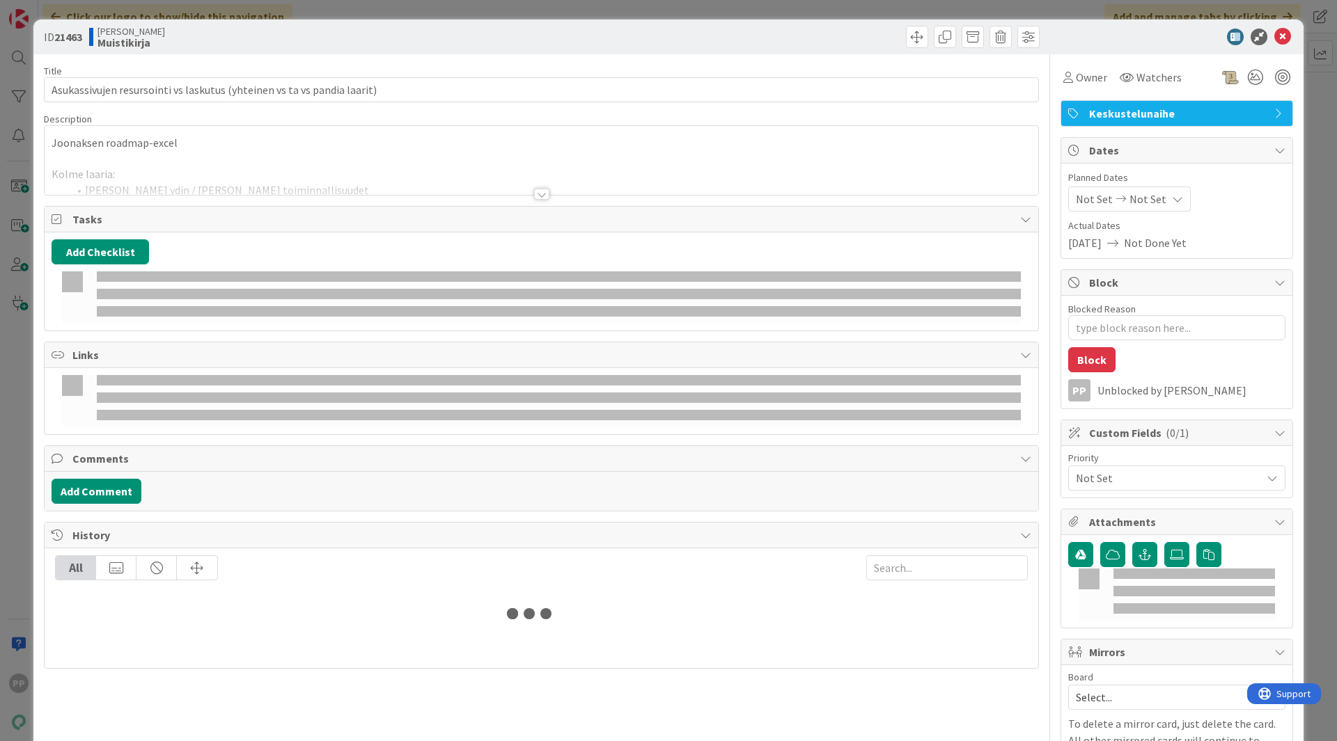
type textarea "x"
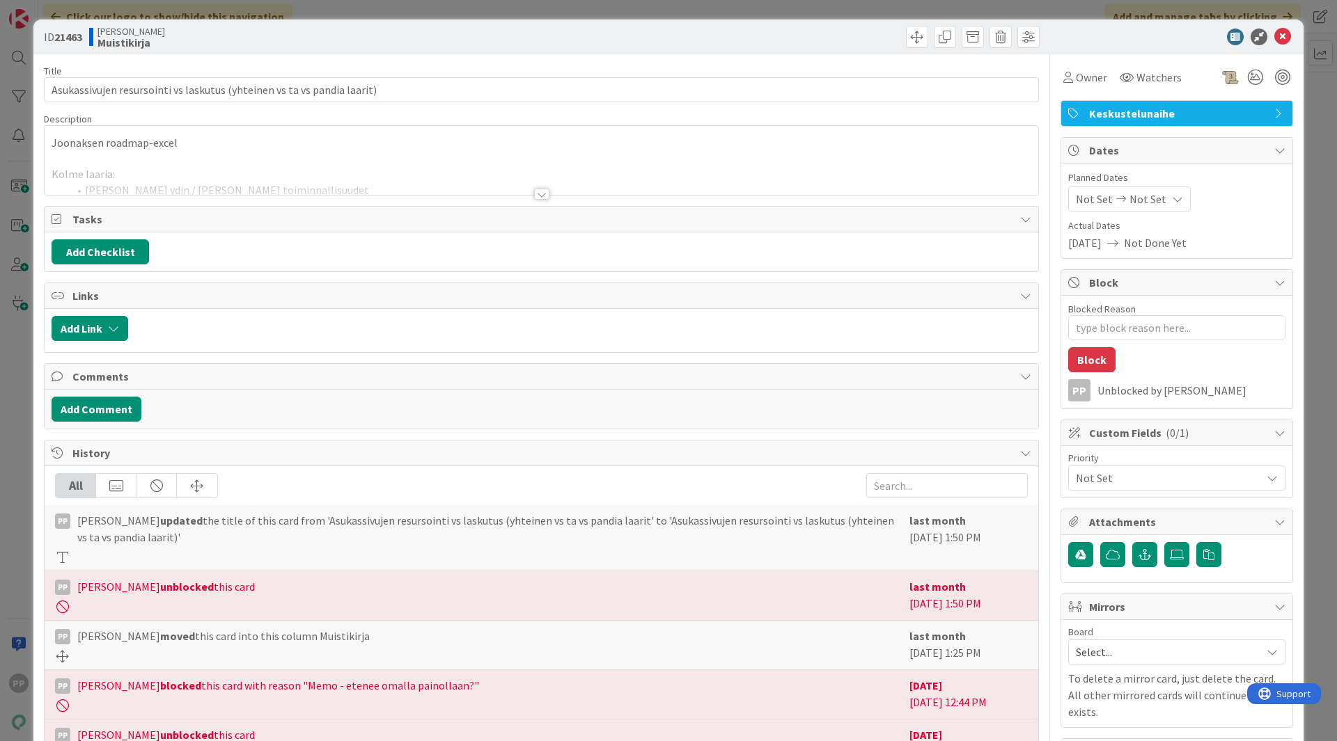
click at [309, 184] on div at bounding box center [542, 177] width 994 height 36
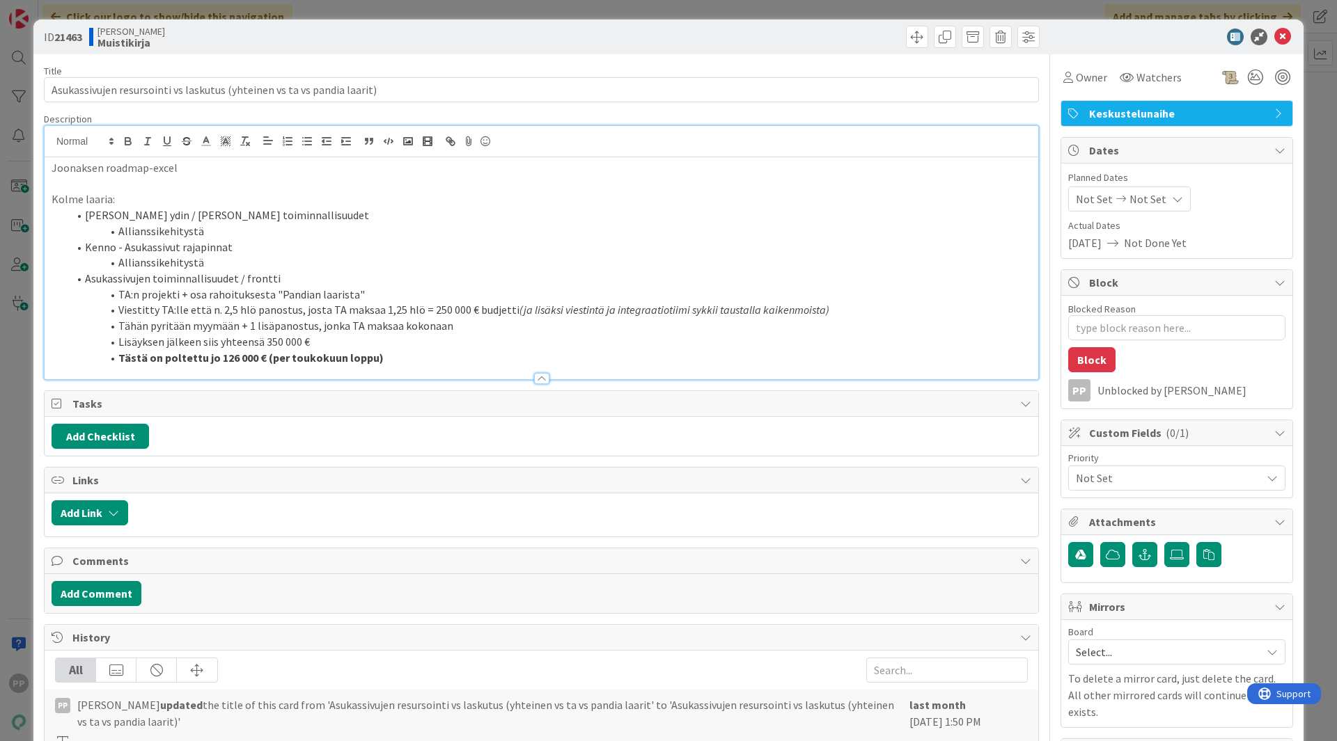
click at [254, 292] on li "TA:n projekti + osa rahoituksesta "Pandian laarista"" at bounding box center [549, 295] width 963 height 16
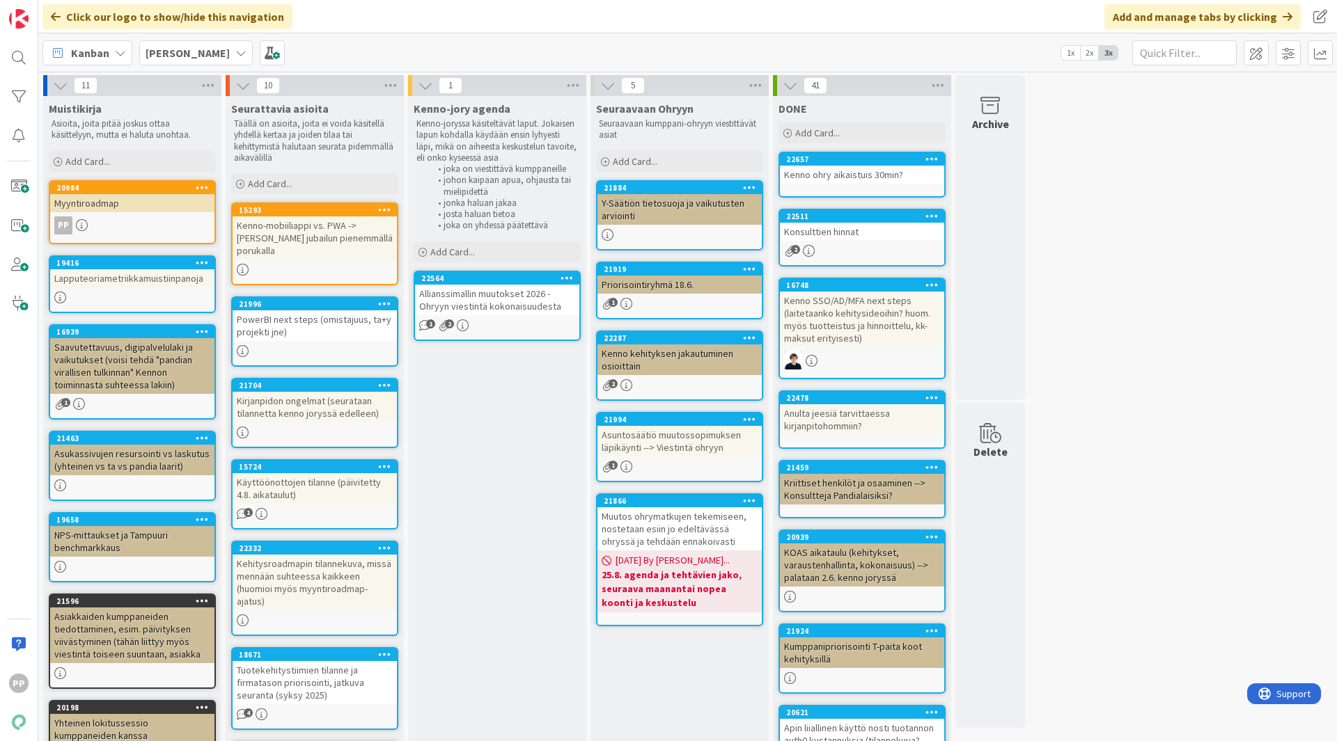
click at [515, 488] on div "Kenno-jory agenda Kenno-joryssa käsiteltävät laput. Jokaisen lapun kohdalla käy…" at bounding box center [497, 648] width 178 height 1105
click at [1200, 508] on div "11 Muistikirja Asioita, joita pitää joskus ottaa käsittelyyn, mutta ei haluta u…" at bounding box center [687, 641] width 1293 height 1133
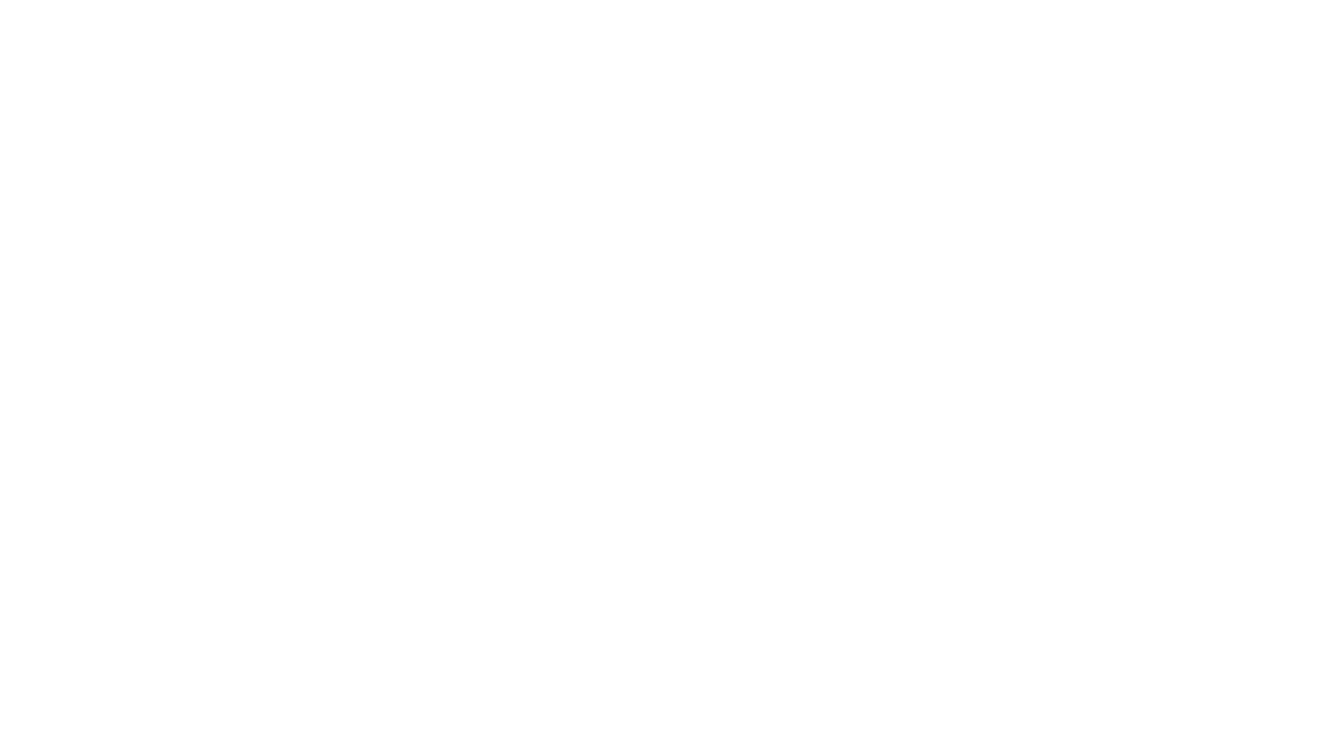
click at [776, 479] on div at bounding box center [668, 370] width 1337 height 741
